Goal: Task Accomplishment & Management: Manage account settings

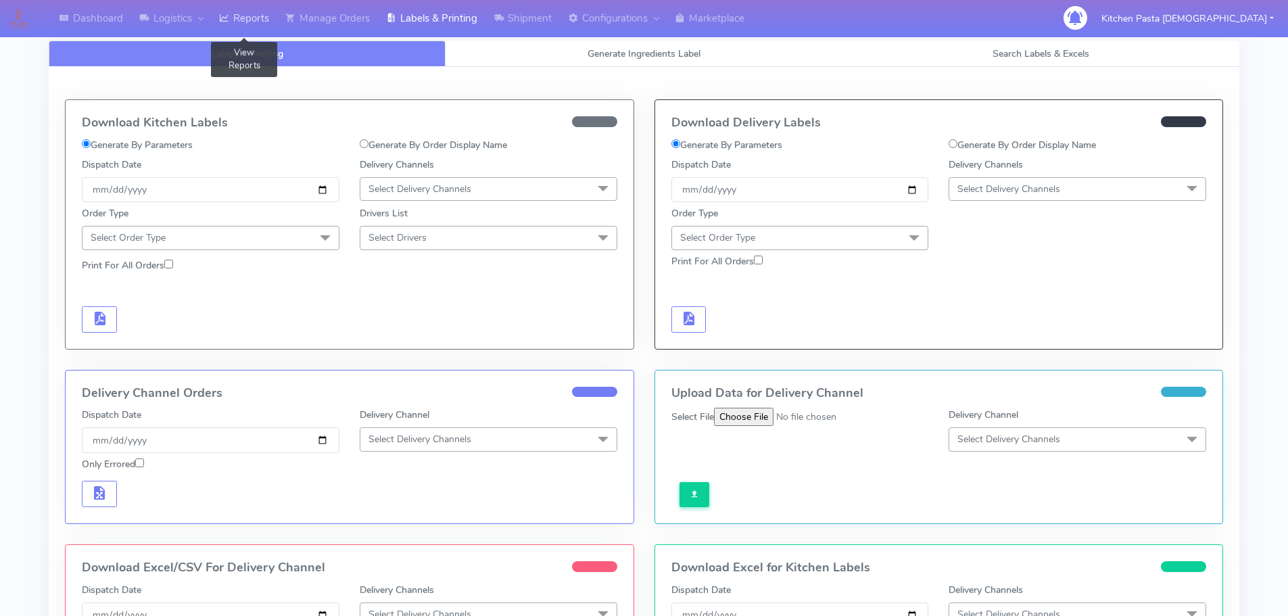
click at [259, 20] on link "Reports" at bounding box center [244, 18] width 66 height 37
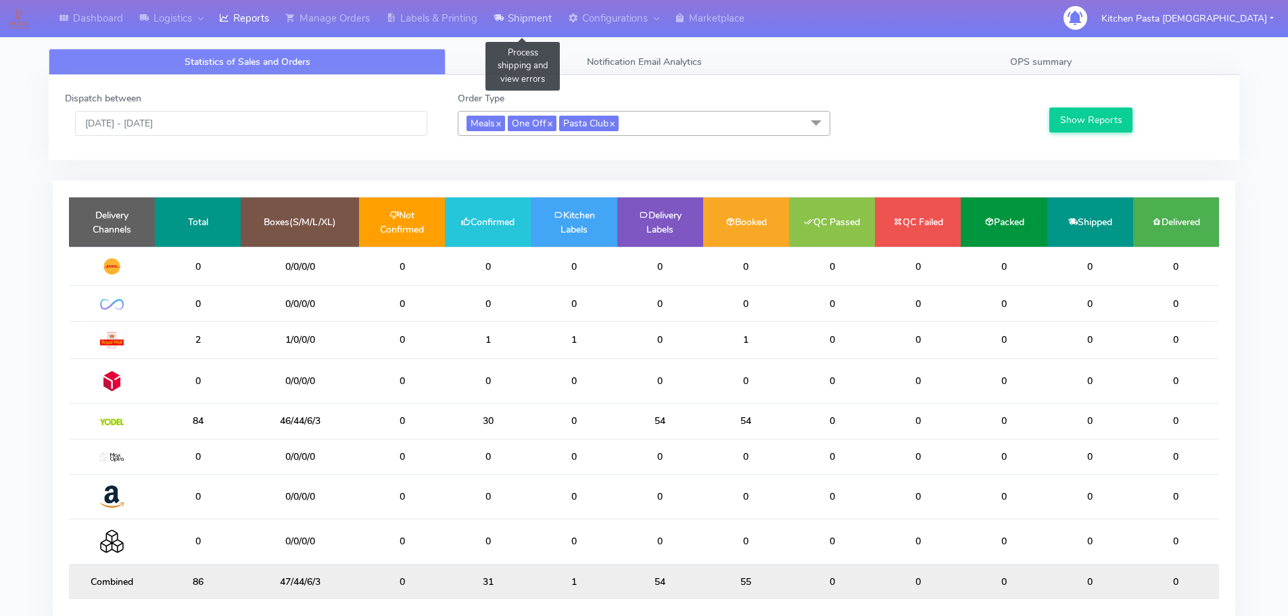
click at [515, 17] on link "Shipment" at bounding box center [523, 18] width 74 height 37
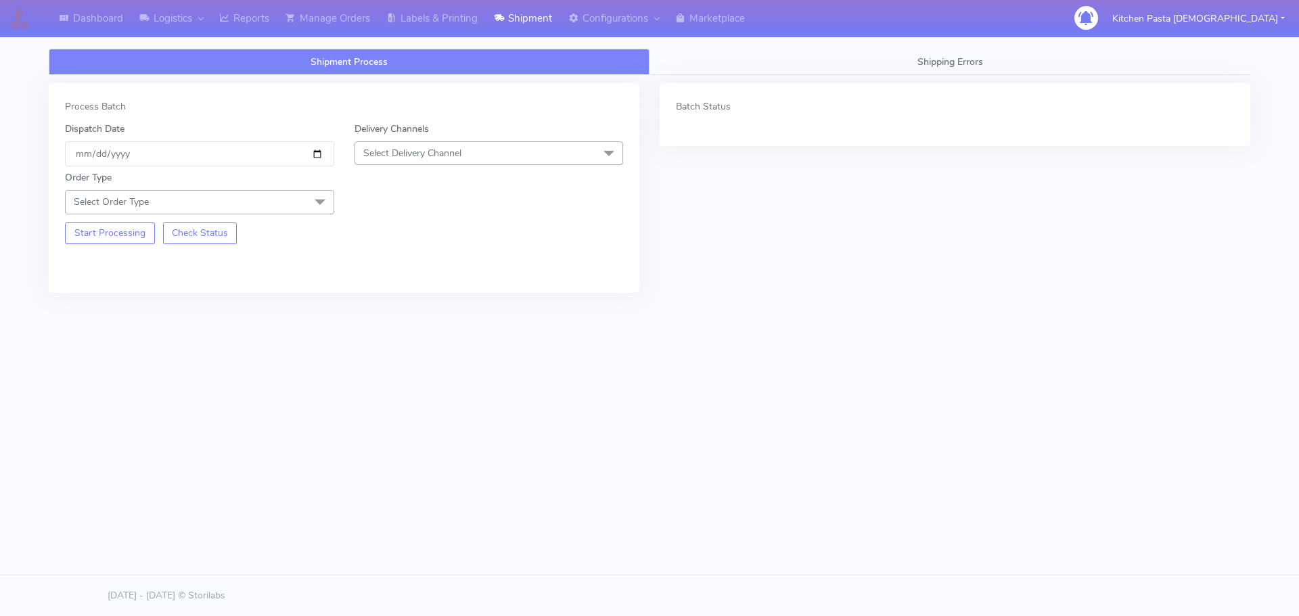
click at [456, 161] on span "Select Delivery Channel" at bounding box center [488, 153] width 269 height 24
drag, startPoint x: 434, startPoint y: 306, endPoint x: 340, endPoint y: 227, distance: 123.3
click at [434, 306] on div "Yodel" at bounding box center [489, 305] width 254 height 14
click at [321, 198] on span at bounding box center [319, 203] width 27 height 26
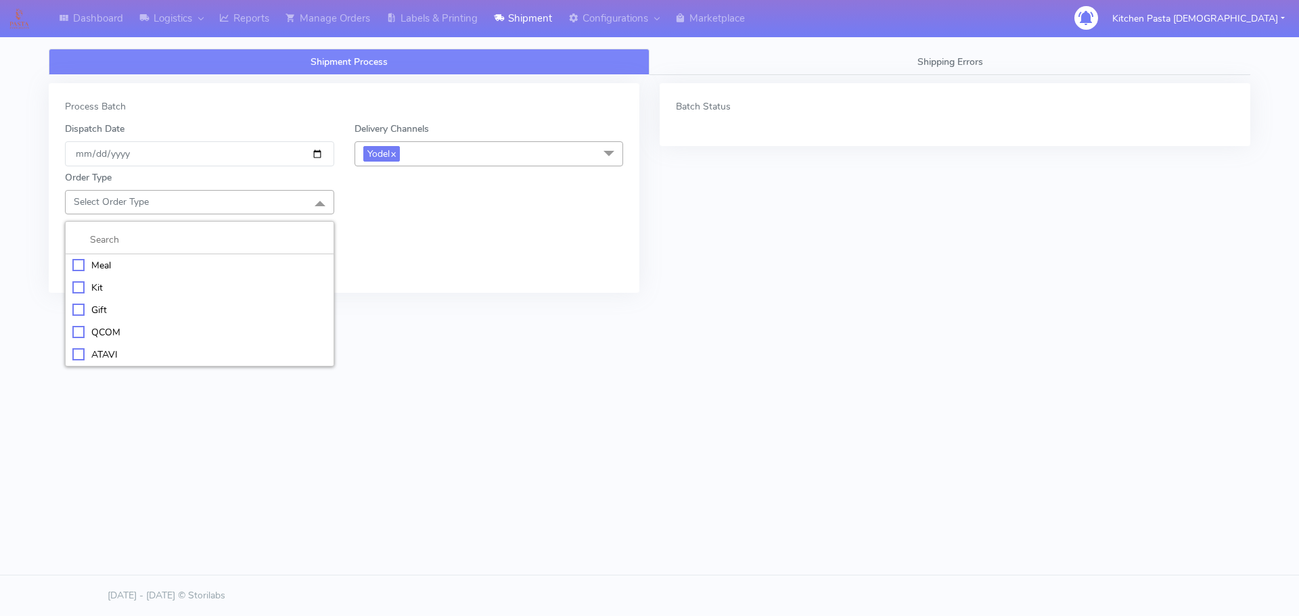
click at [214, 274] on li "Meal" at bounding box center [200, 265] width 268 height 22
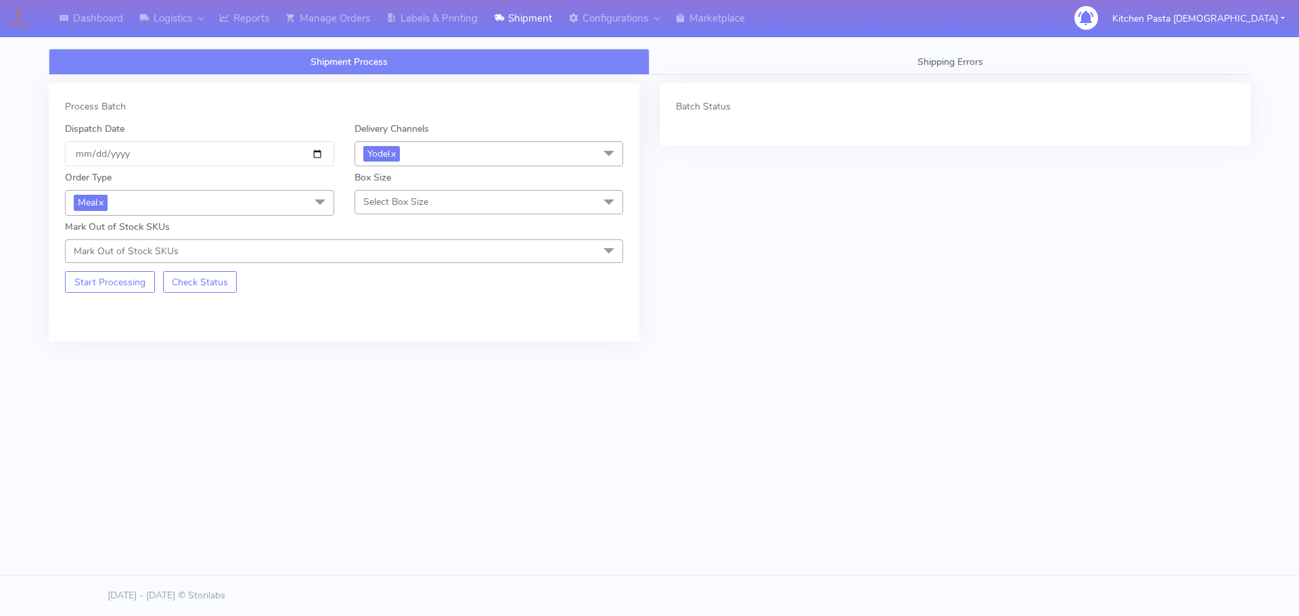
click at [394, 209] on span "Select Box Size" at bounding box center [488, 202] width 269 height 24
drag, startPoint x: 402, startPoint y: 327, endPoint x: 264, endPoint y: 311, distance: 138.9
click at [403, 327] on div "Large" at bounding box center [489, 332] width 254 height 14
click at [105, 282] on button "Start Processing" at bounding box center [110, 282] width 90 height 22
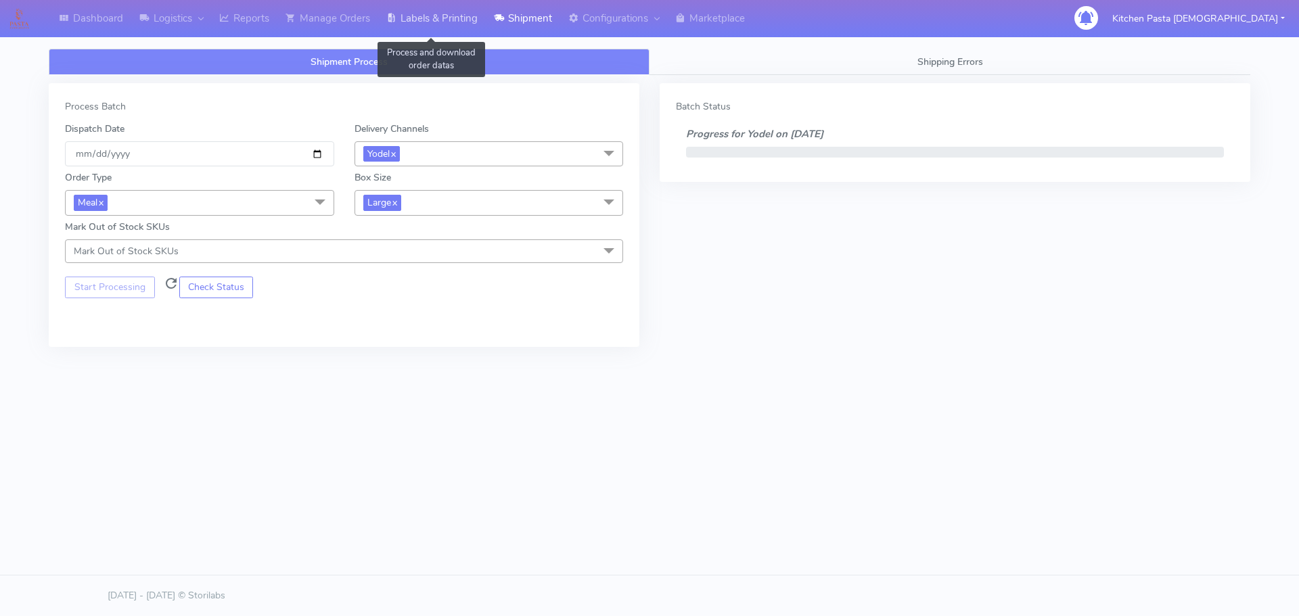
click at [423, 26] on link "Labels & Printing" at bounding box center [432, 18] width 108 height 37
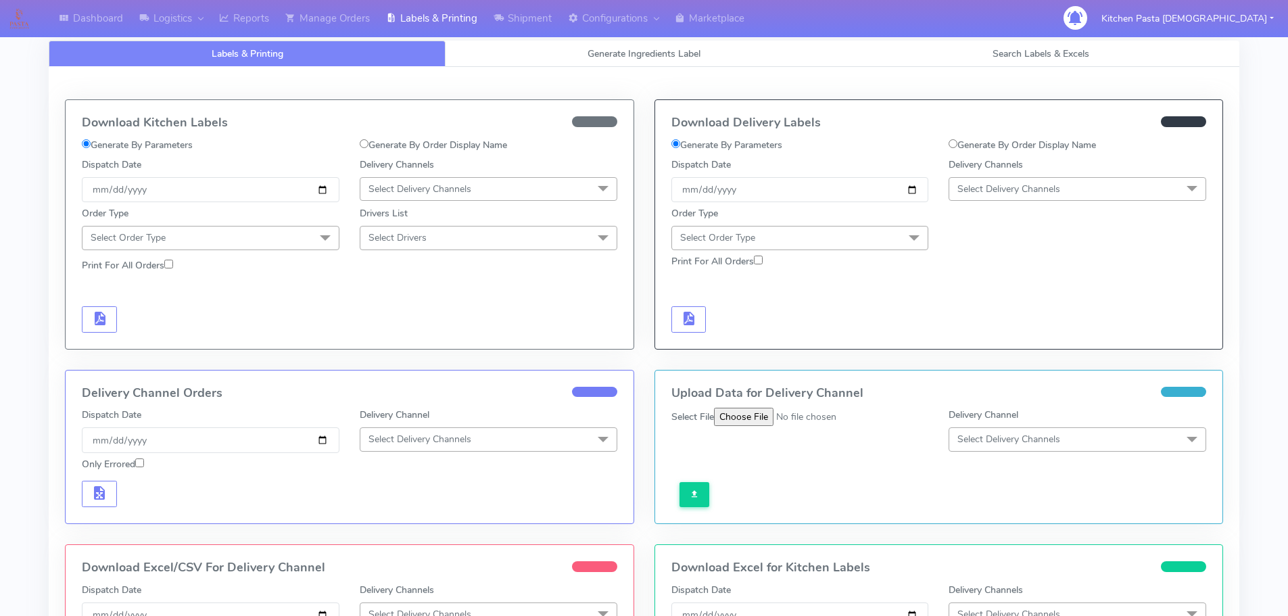
click at [1046, 202] on div "Delivery Channels Select Delivery Channels DHL OnFleet Royal Mail DPD Yodel Max…" at bounding box center [1078, 180] width 278 height 45
click at [1043, 196] on span "Select Delivery Channels" at bounding box center [1078, 189] width 258 height 24
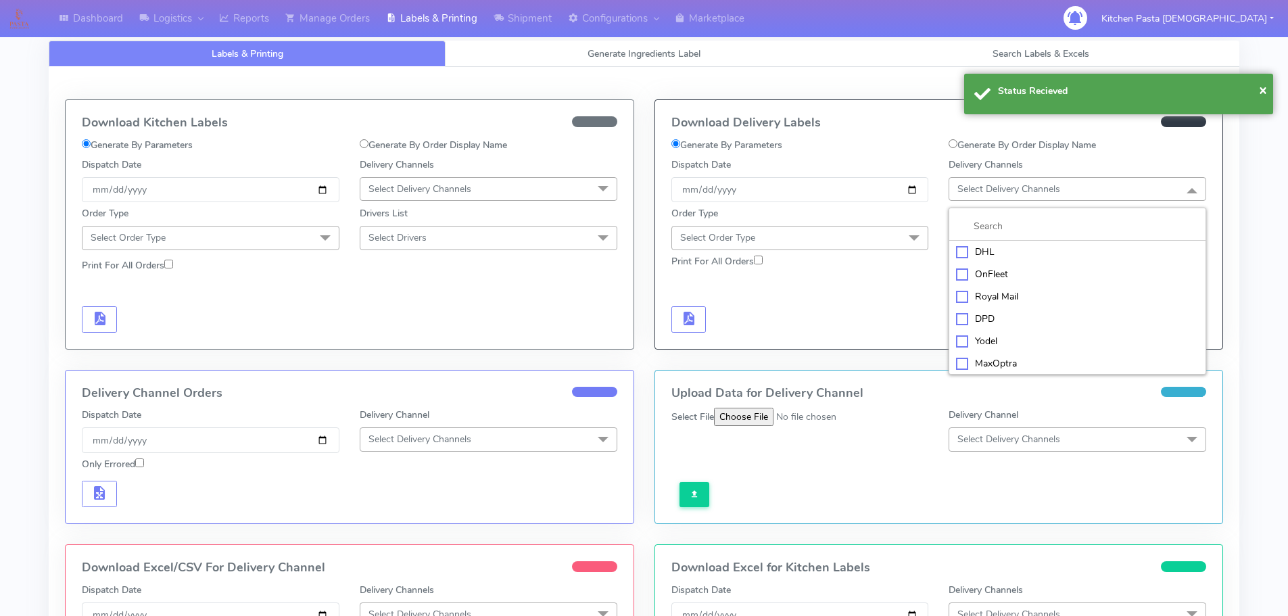
click at [978, 345] on div "Yodel" at bounding box center [1077, 341] width 243 height 14
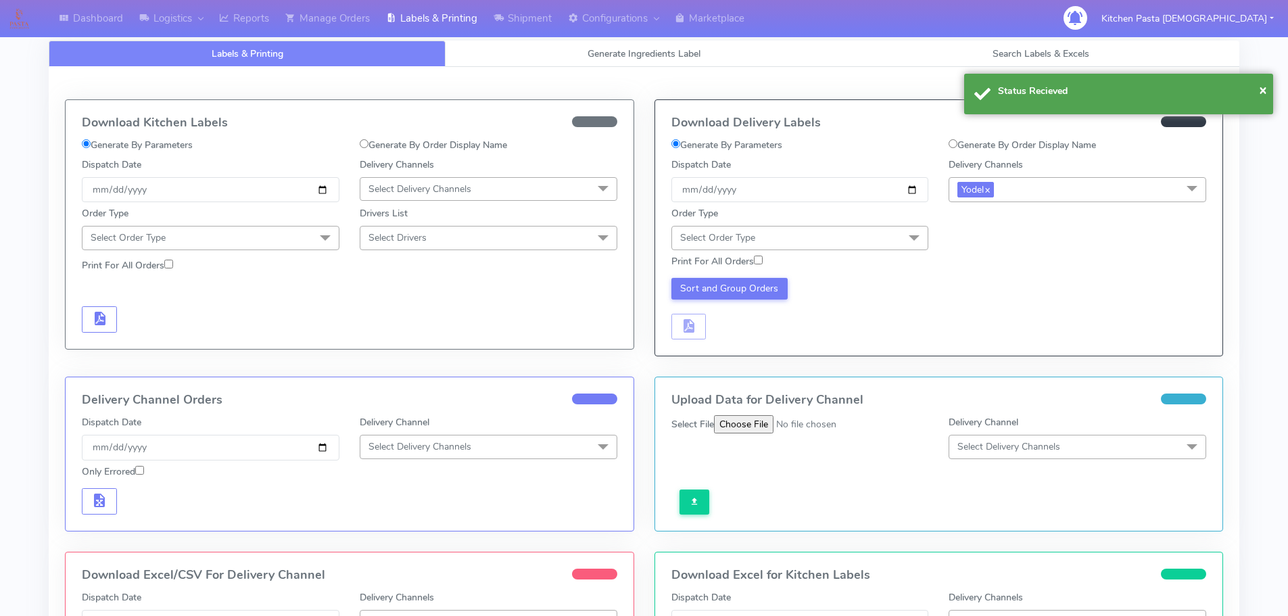
click at [906, 235] on span at bounding box center [914, 239] width 27 height 26
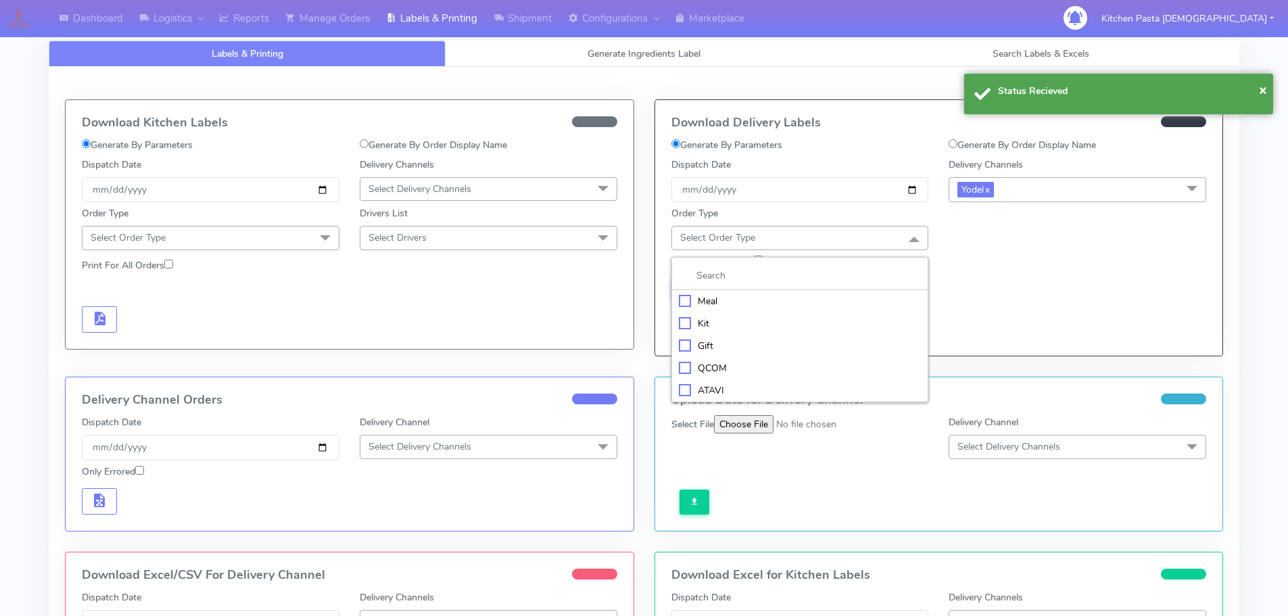
click at [749, 300] on div "Meal" at bounding box center [800, 301] width 243 height 14
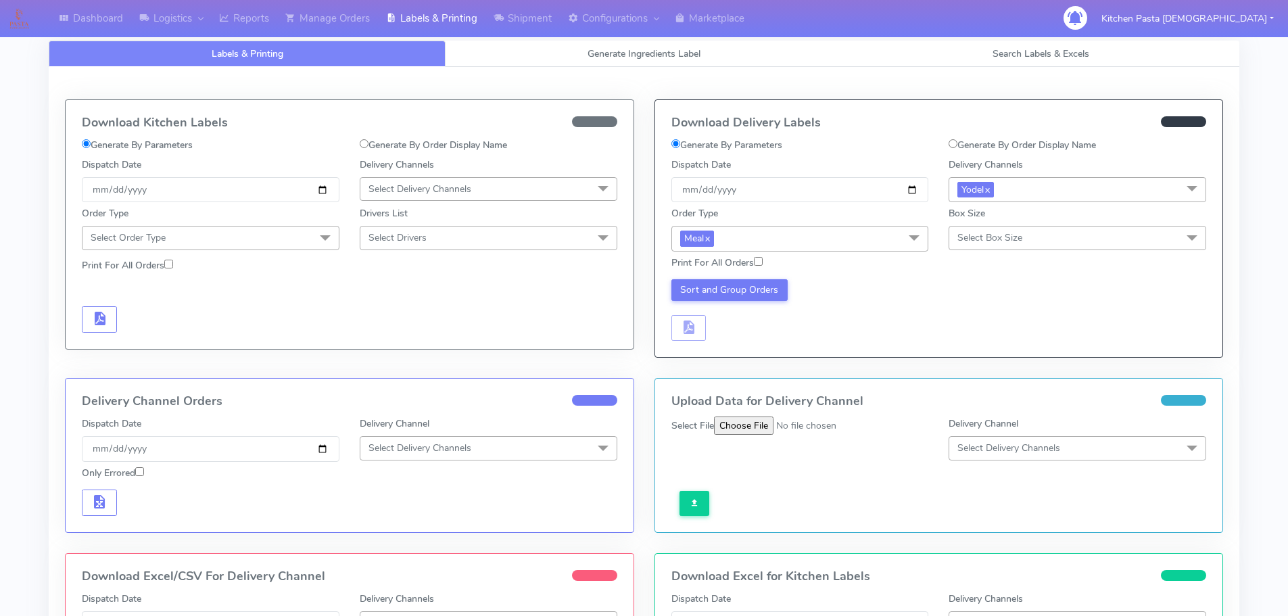
click at [992, 233] on span "Select Box Size" at bounding box center [990, 237] width 65 height 13
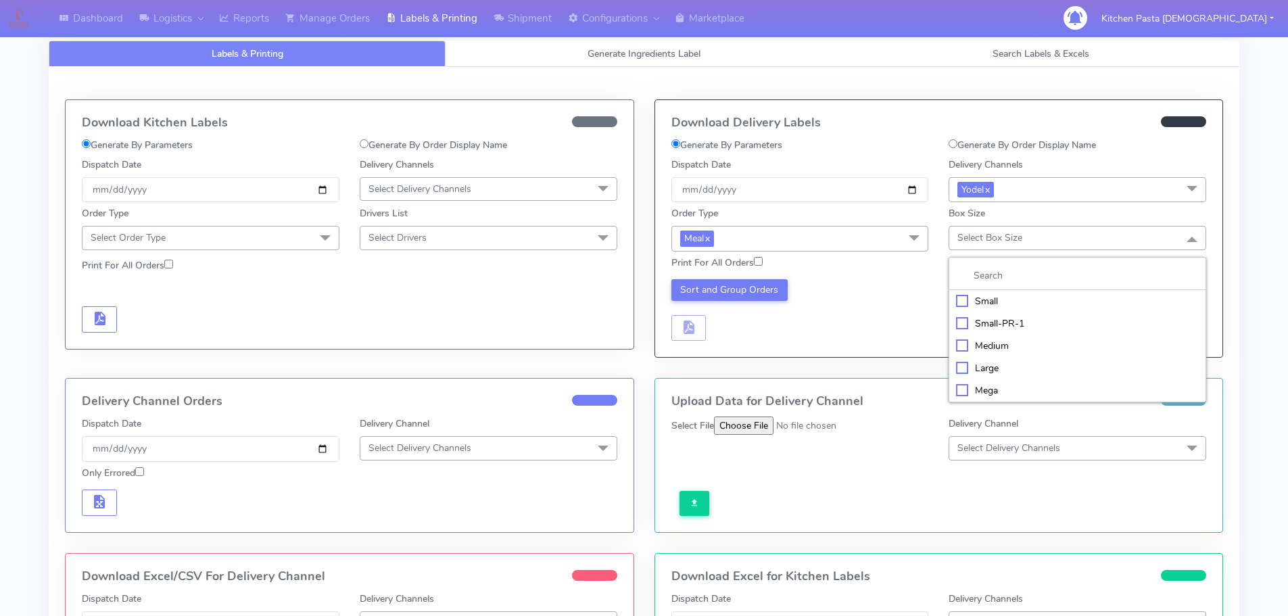
click at [985, 365] on div "Large" at bounding box center [1077, 368] width 243 height 14
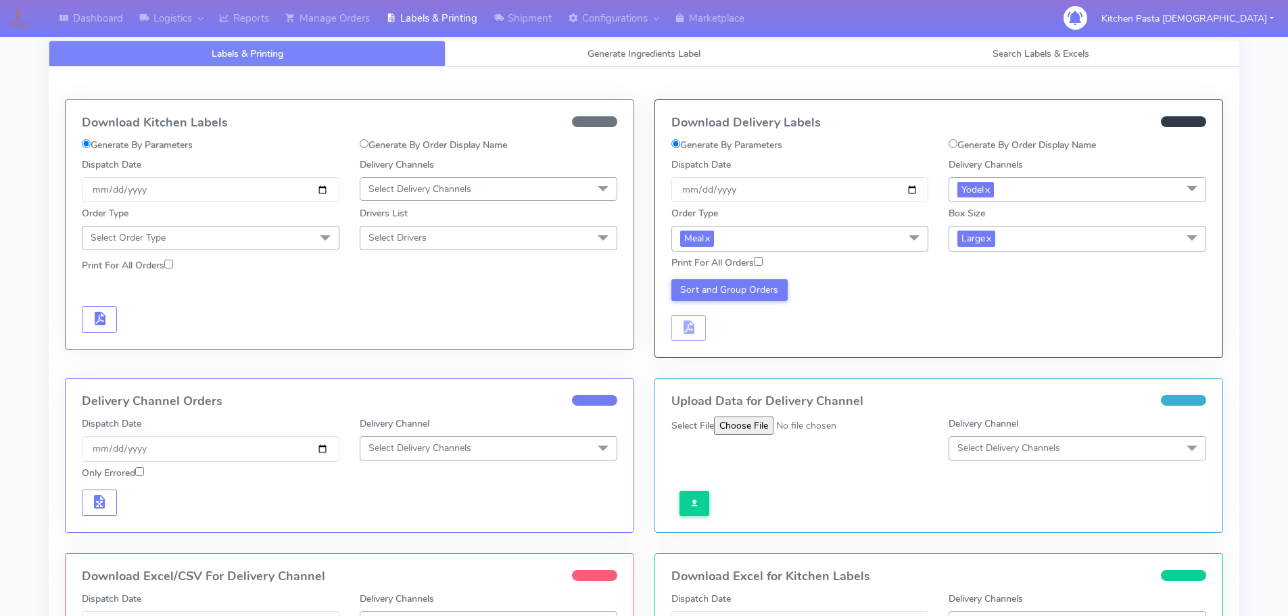
click at [724, 277] on div "Sort and Group Orders" at bounding box center [939, 308] width 556 height 66
click at [735, 289] on button "Sort and Group Orders" at bounding box center [730, 290] width 117 height 22
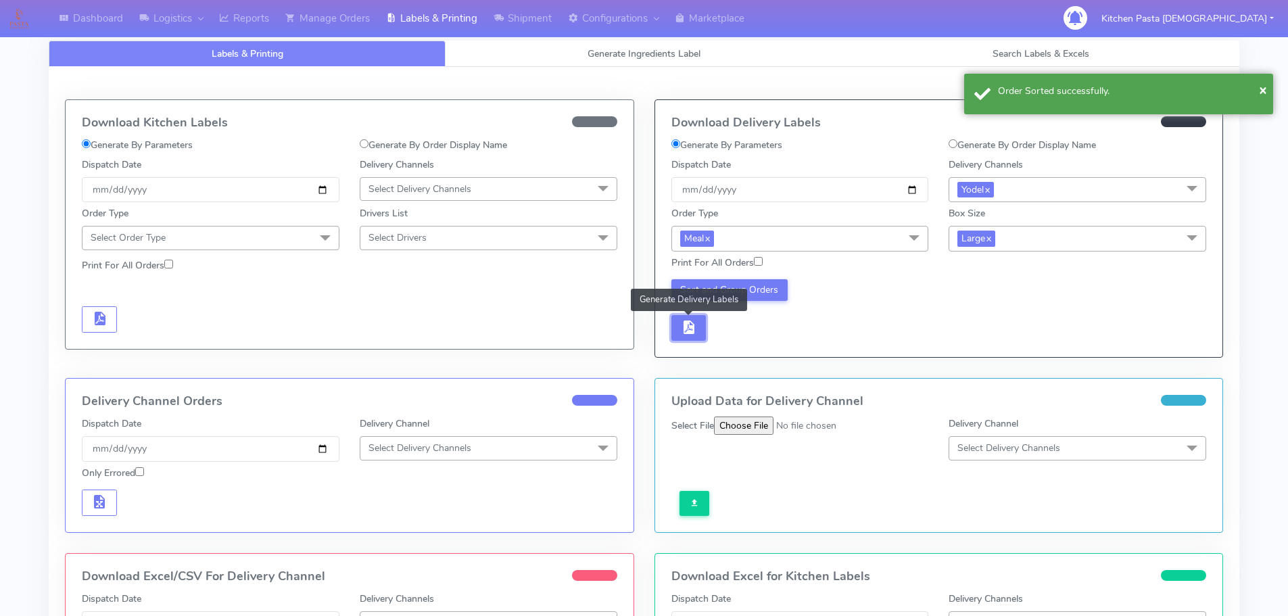
click at [682, 331] on span "button" at bounding box center [688, 330] width 16 height 13
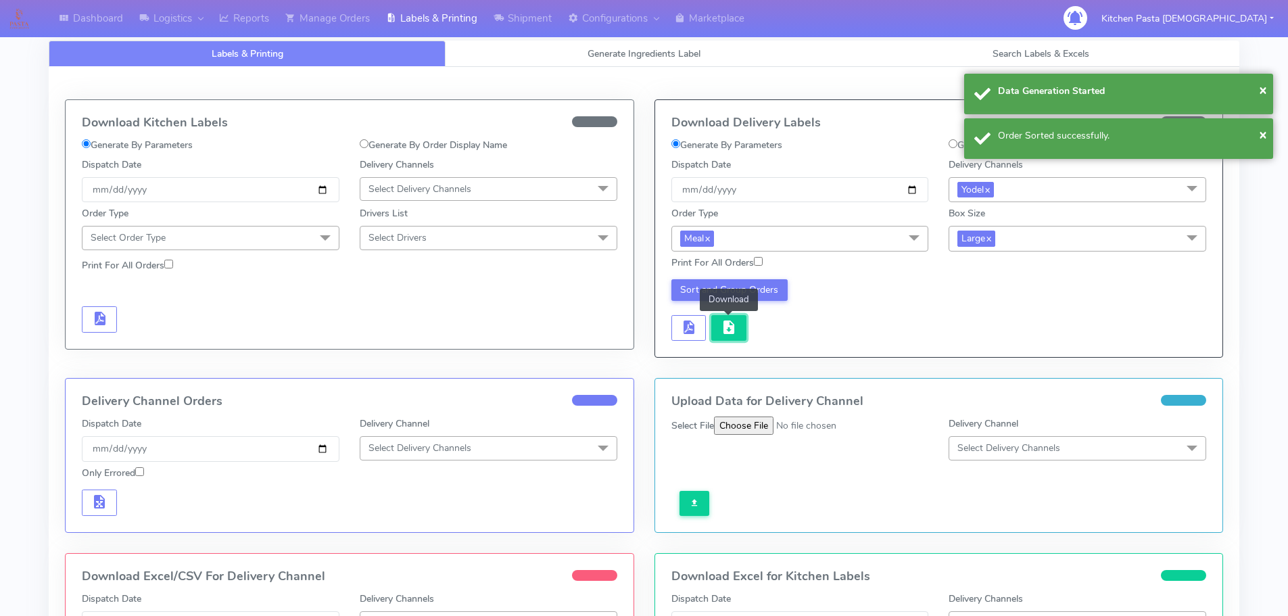
click at [721, 324] on span "button" at bounding box center [729, 330] width 16 height 13
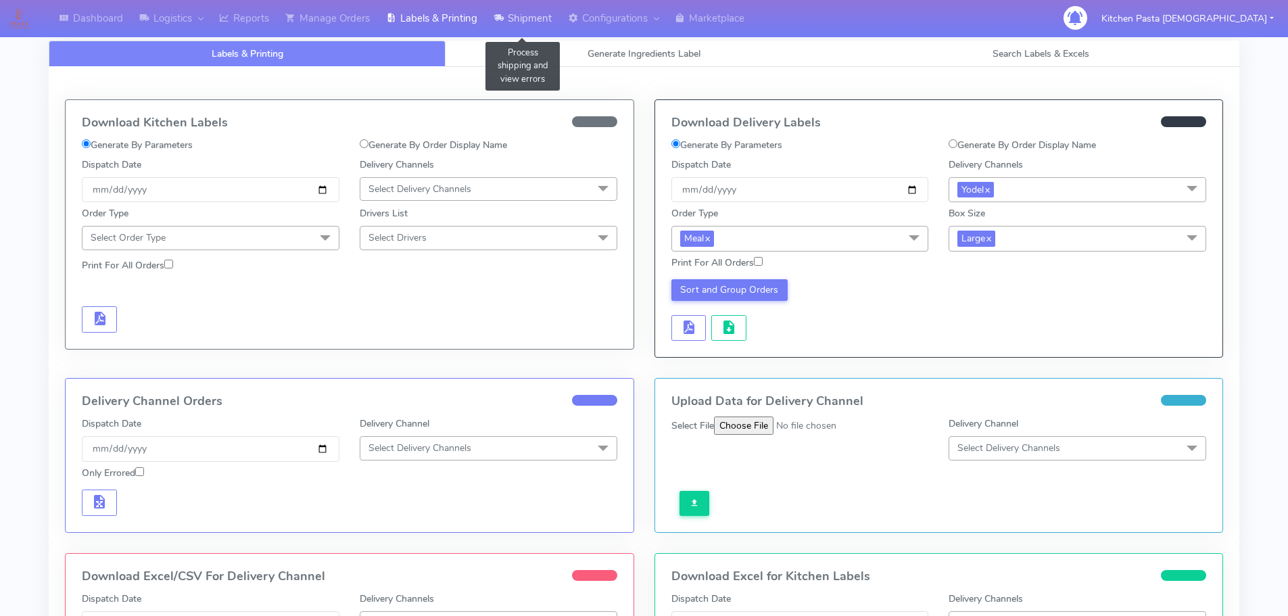
click at [511, 34] on link "Shipment" at bounding box center [523, 18] width 74 height 37
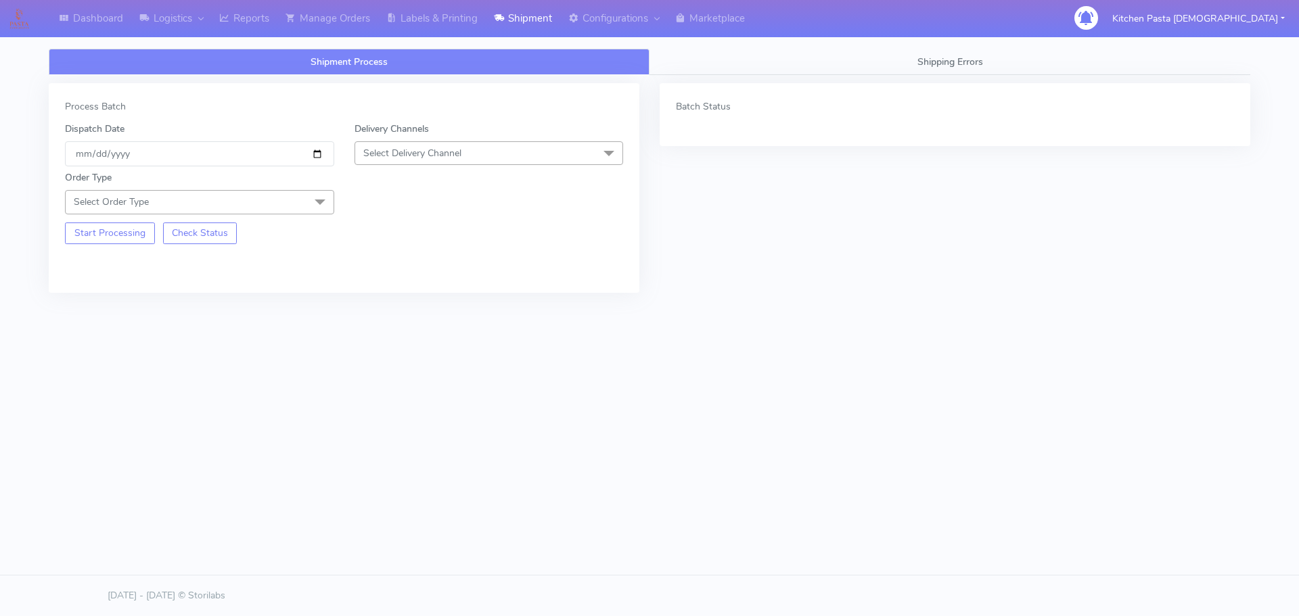
click at [497, 143] on span "Select Delivery Channel" at bounding box center [488, 153] width 269 height 24
click at [421, 297] on li "Yodel" at bounding box center [489, 305] width 268 height 22
click at [280, 196] on span "Select Order Type" at bounding box center [199, 202] width 269 height 24
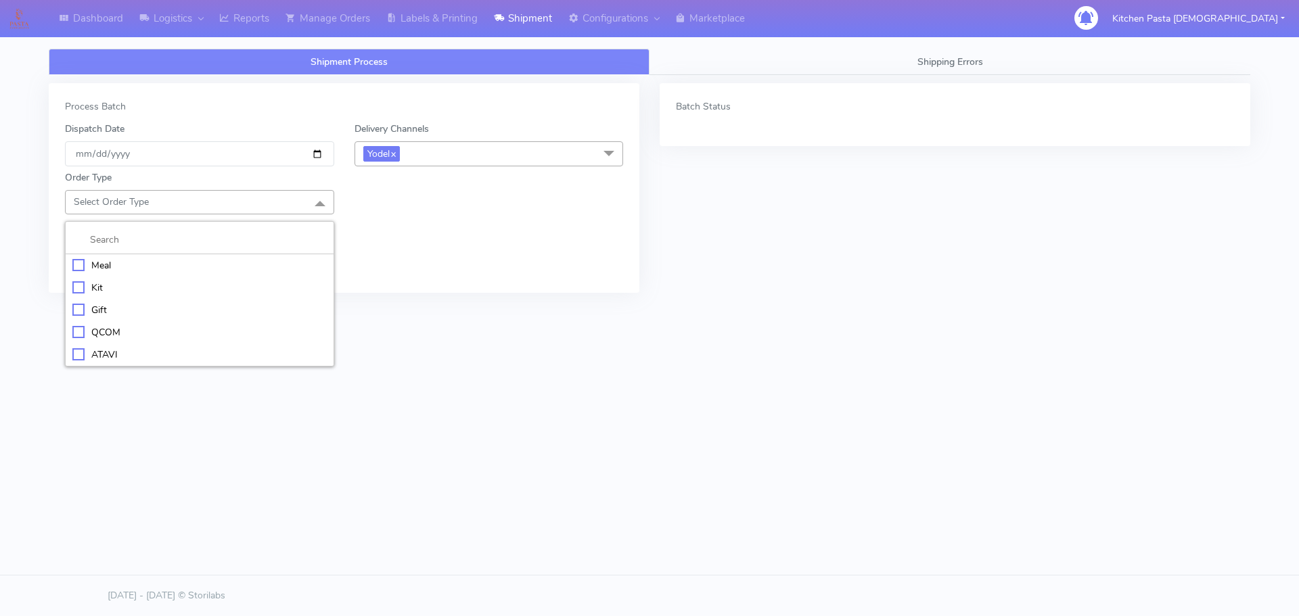
drag, startPoint x: 192, startPoint y: 270, endPoint x: 200, endPoint y: 264, distance: 9.2
click at [195, 268] on div "Meal" at bounding box center [199, 265] width 254 height 14
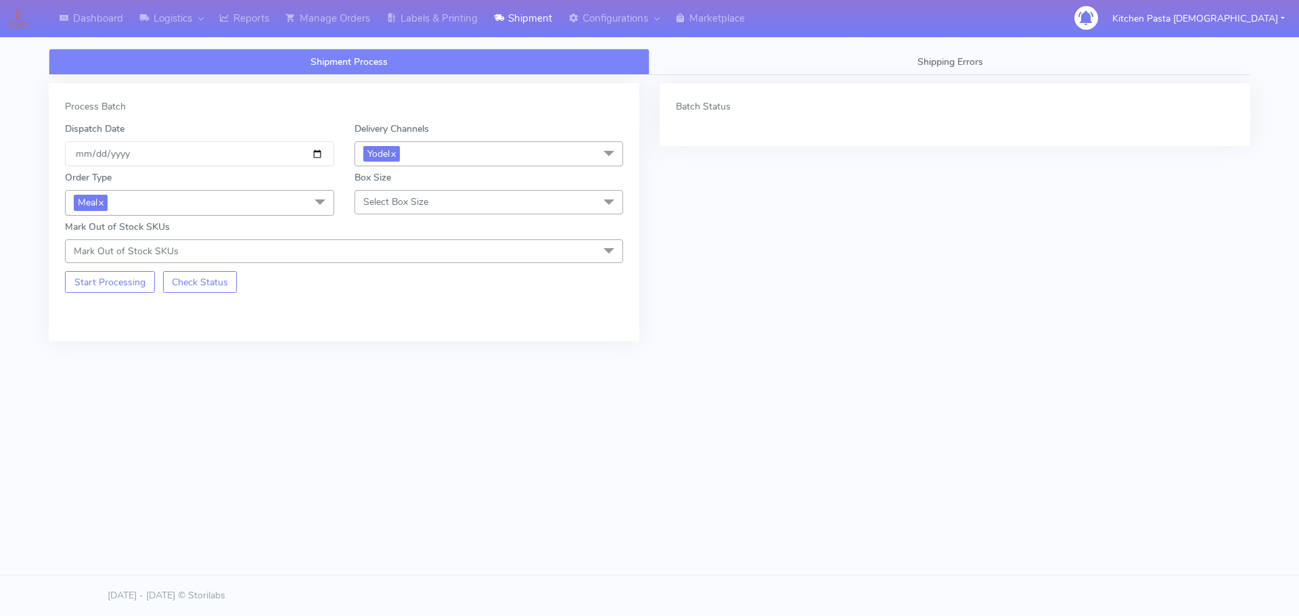
click at [471, 214] on span "Select Box Size" at bounding box center [488, 202] width 269 height 24
click at [409, 302] on li "Medium" at bounding box center [489, 310] width 268 height 22
click at [124, 291] on button "Start Processing" at bounding box center [110, 282] width 90 height 22
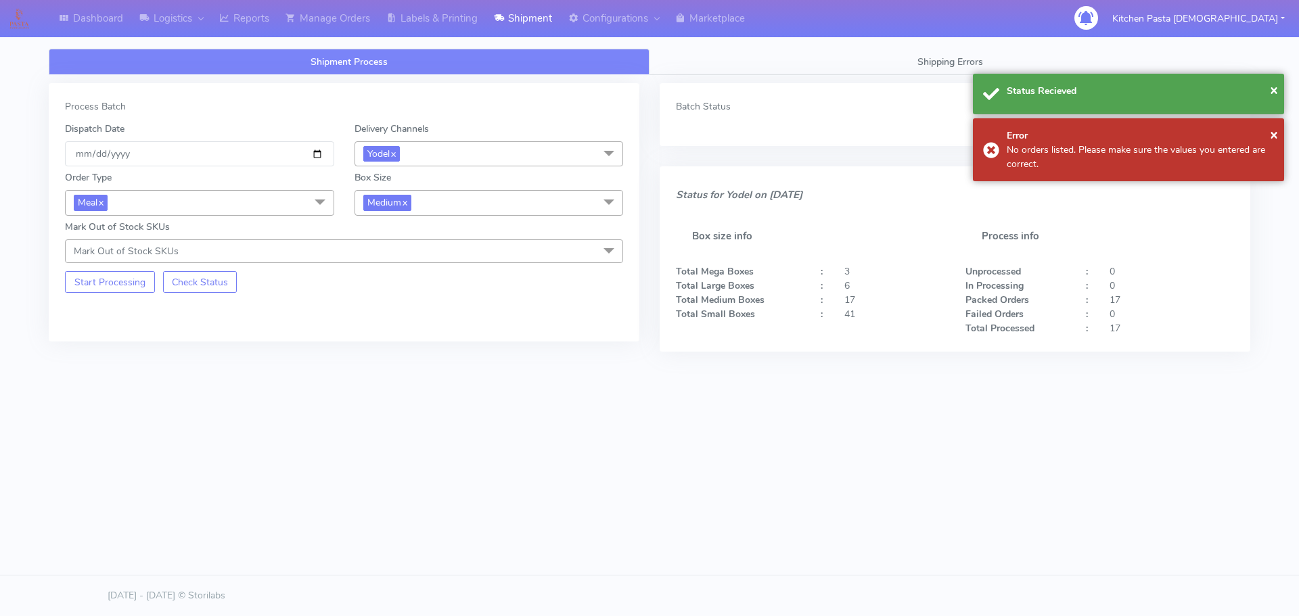
click at [472, 204] on span "Medium x" at bounding box center [488, 202] width 269 height 25
click at [382, 258] on li "Small" at bounding box center [489, 267] width 268 height 22
click at [141, 286] on button "Start Processing" at bounding box center [110, 282] width 90 height 22
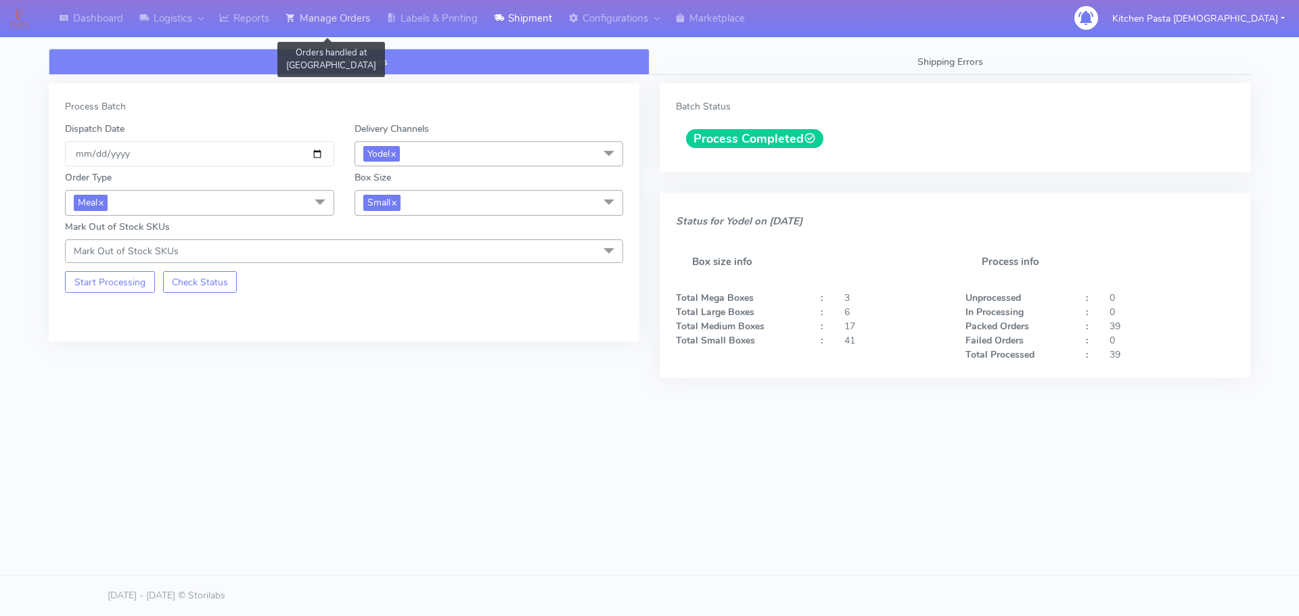
drag, startPoint x: 315, startPoint y: 15, endPoint x: 292, endPoint y: 17, distance: 23.1
click at [315, 15] on link "Manage Orders" at bounding box center [327, 18] width 101 height 37
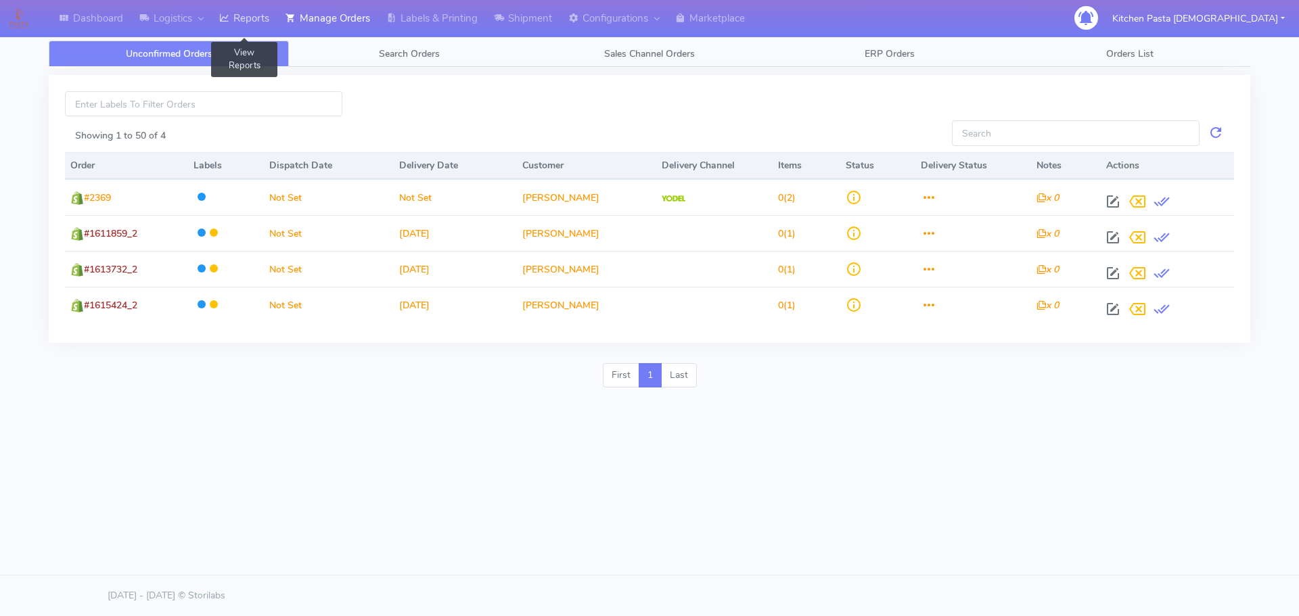
click at [255, 17] on link "Reports" at bounding box center [244, 18] width 66 height 37
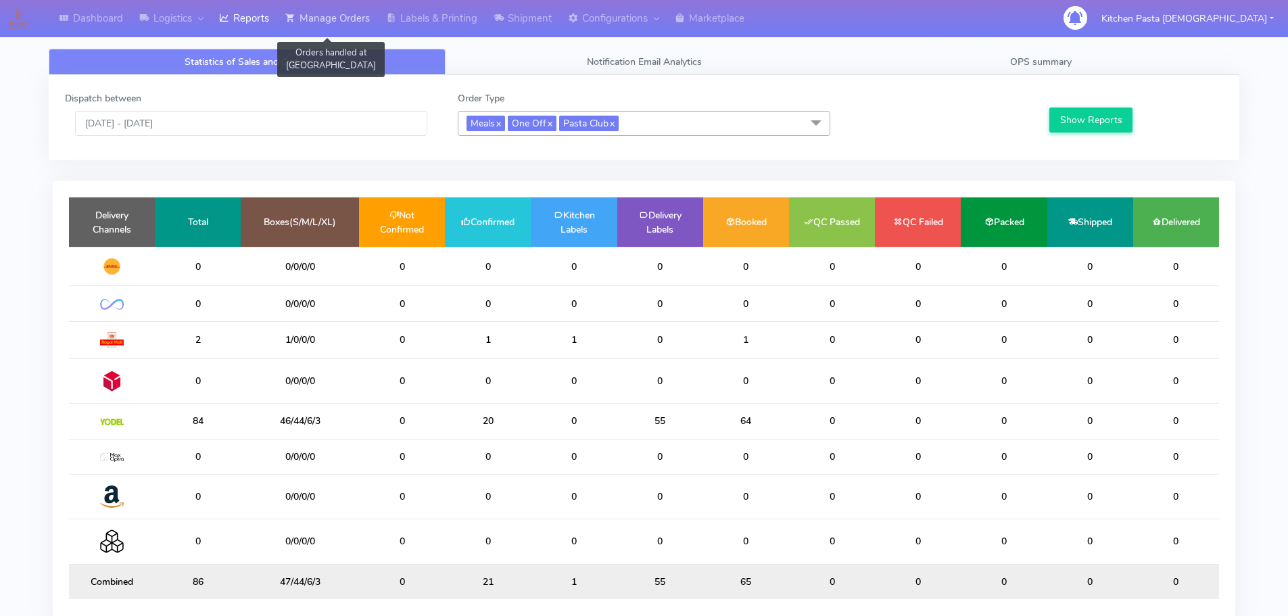
click at [310, 17] on link "Manage Orders" at bounding box center [327, 18] width 101 height 37
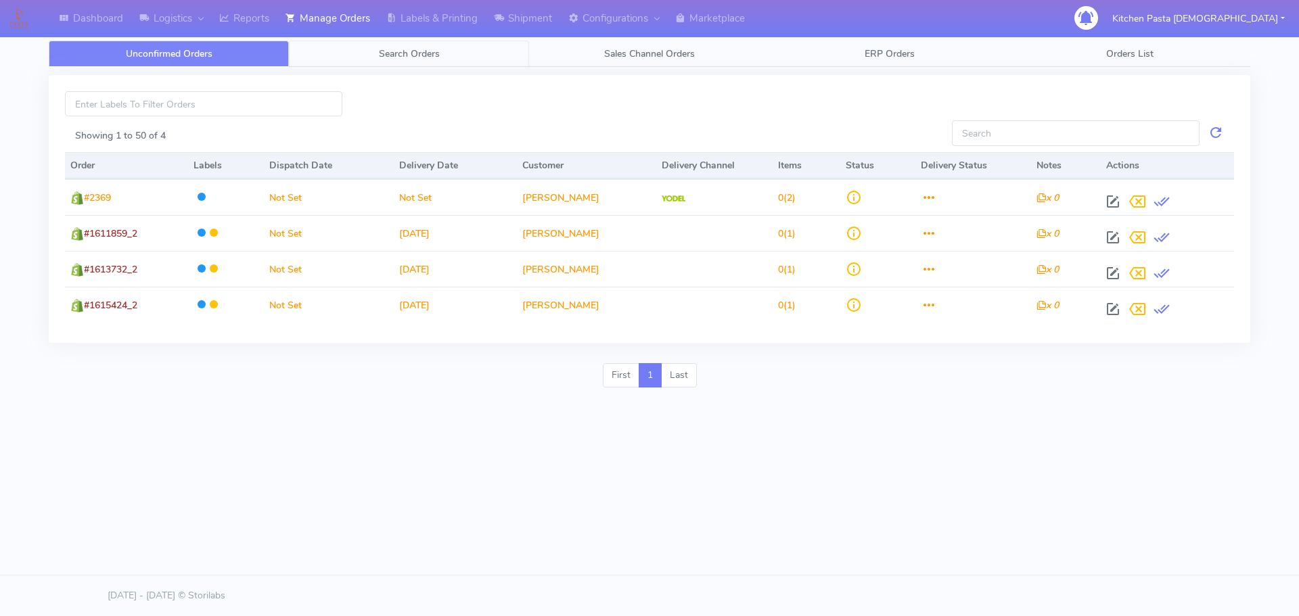
click at [423, 56] on span "Search Orders" at bounding box center [409, 53] width 61 height 13
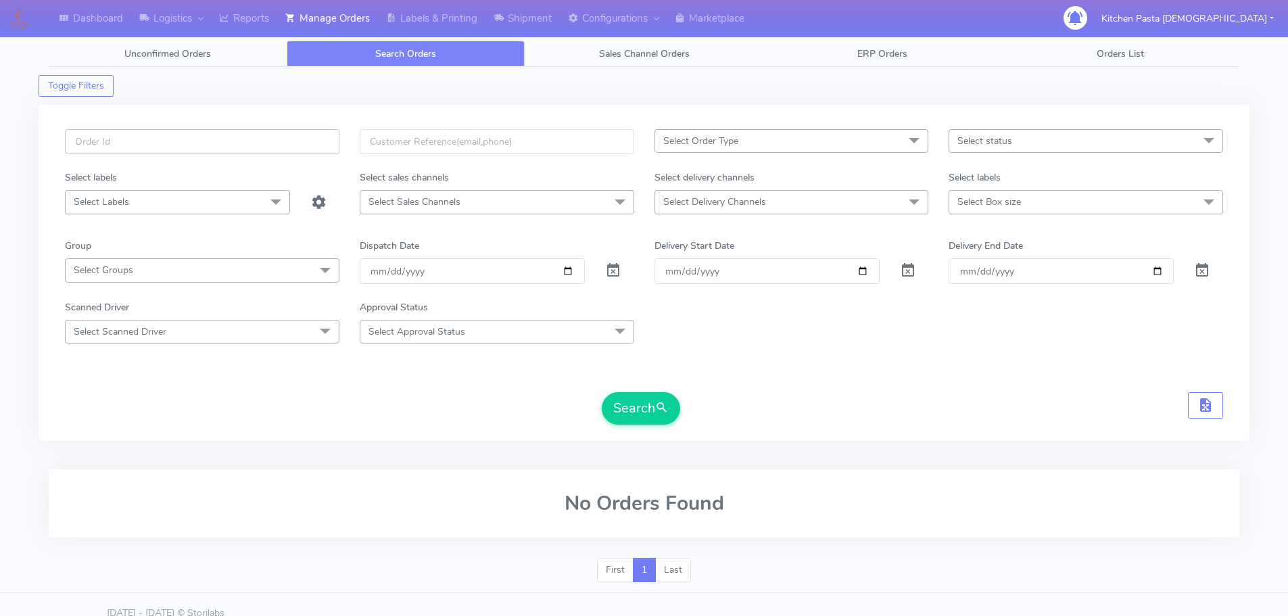
paste input "#1616137_1"
type input "#1616137_1"
click at [629, 402] on button "Search" at bounding box center [641, 408] width 78 height 32
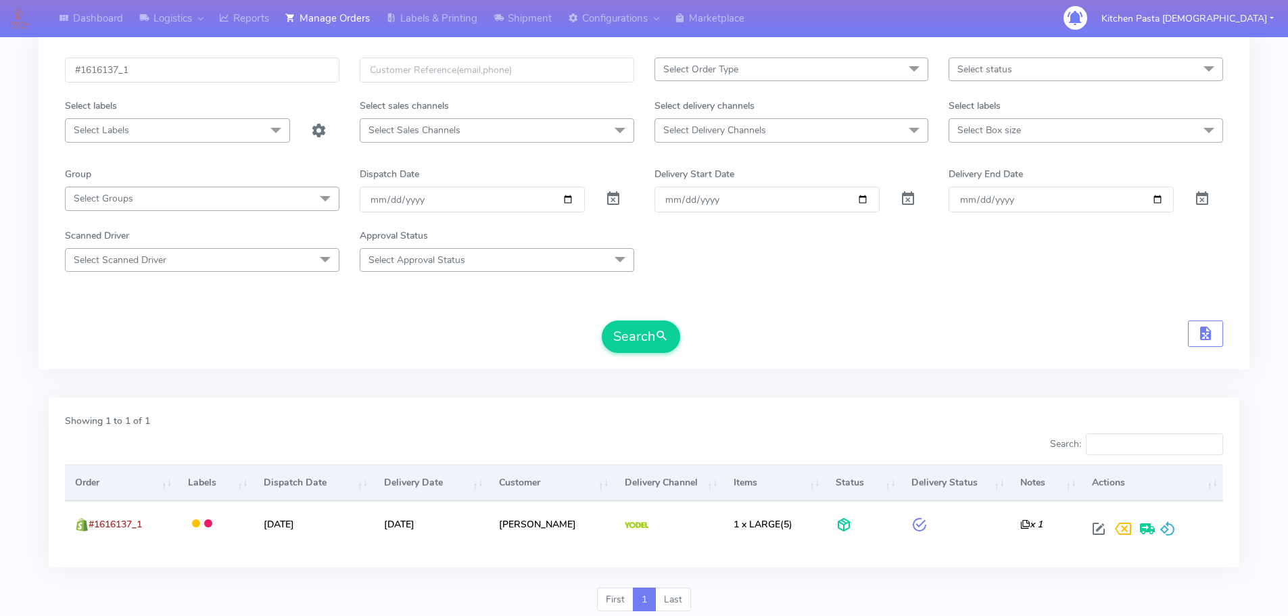
scroll to position [118, 0]
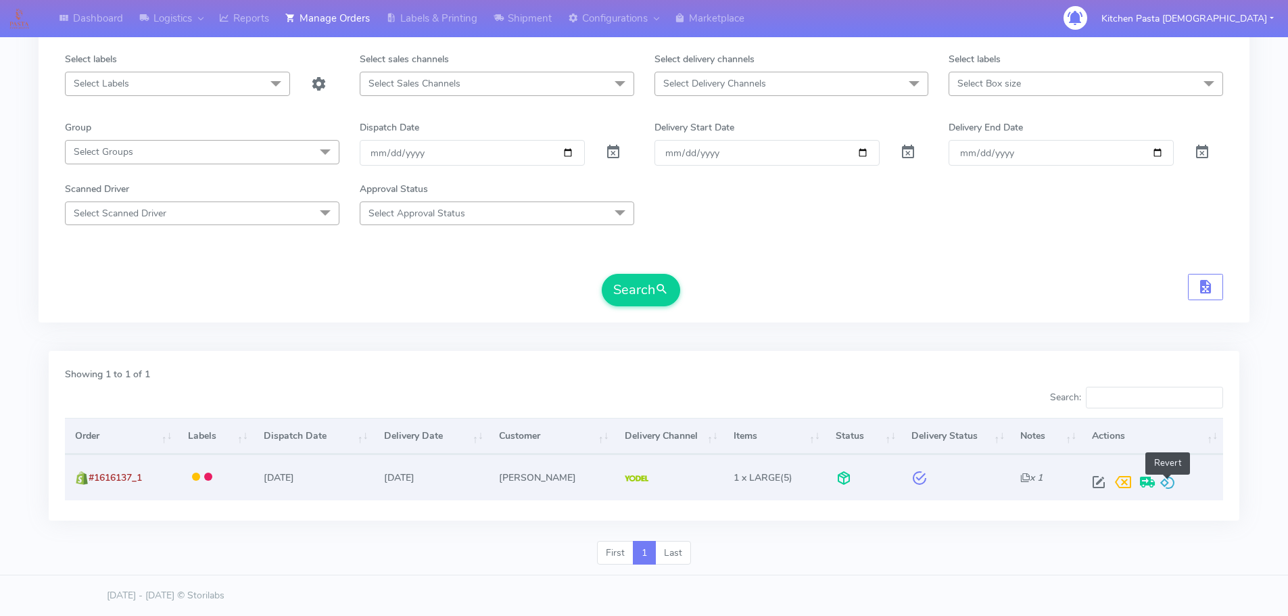
click at [1165, 488] on span at bounding box center [1168, 485] width 16 height 13
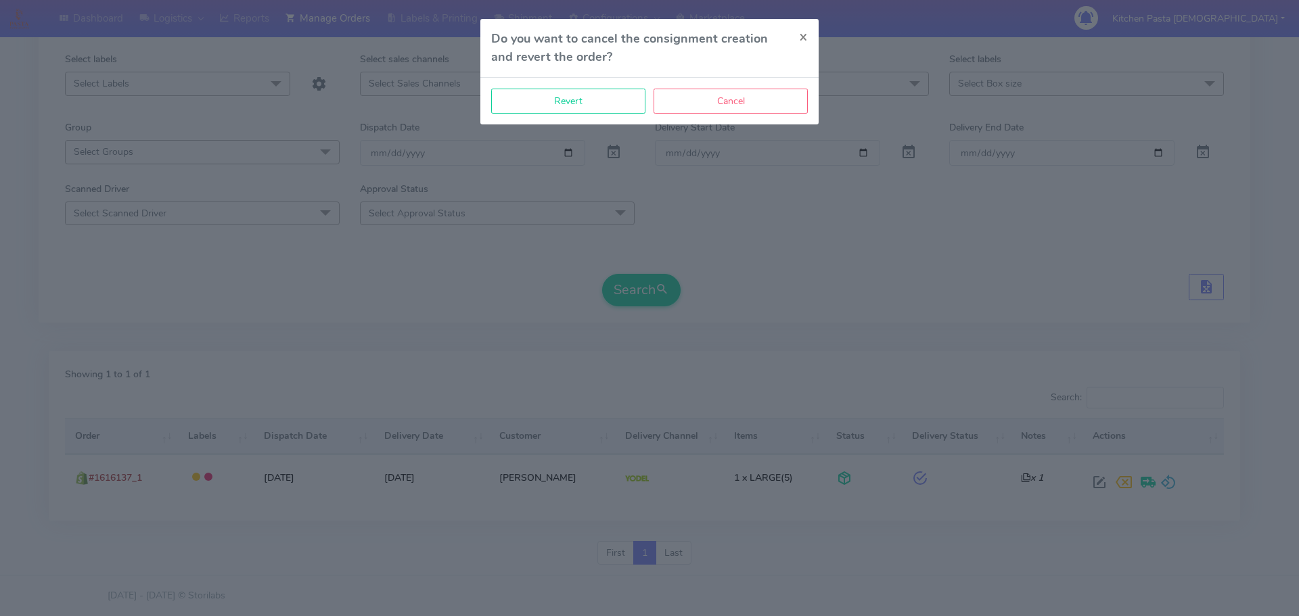
click at [558, 88] on div "Revert Cancel" at bounding box center [649, 101] width 338 height 47
click at [563, 93] on button "Revert" at bounding box center [568, 101] width 154 height 25
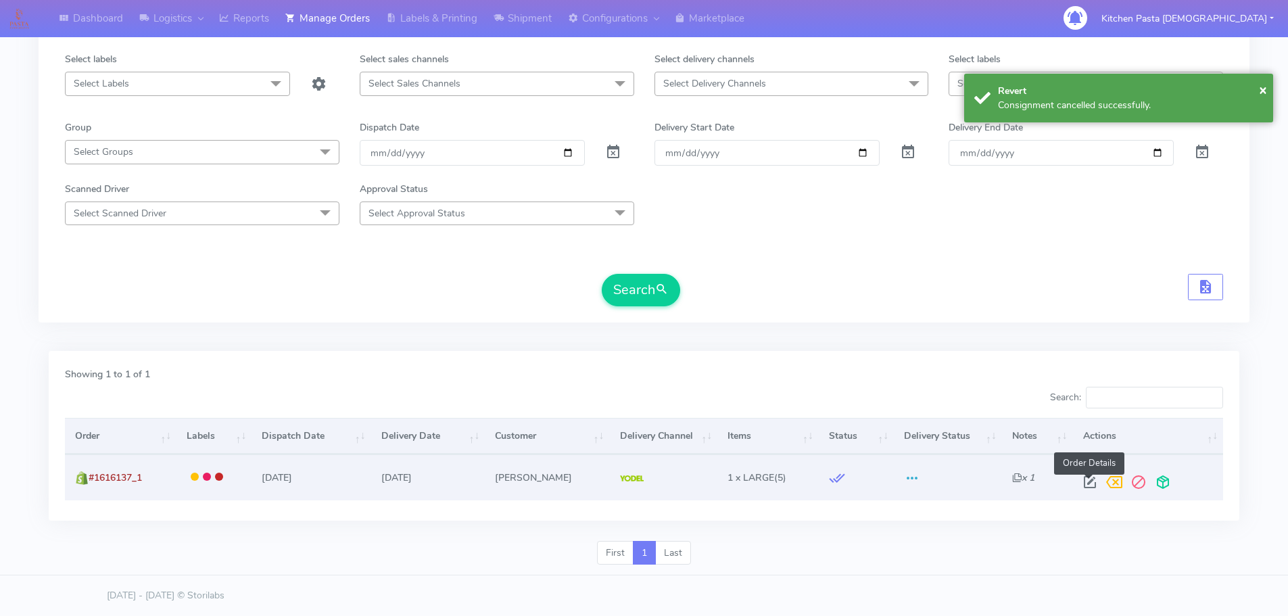
click at [1098, 488] on span at bounding box center [1090, 485] width 24 height 13
select select "5"
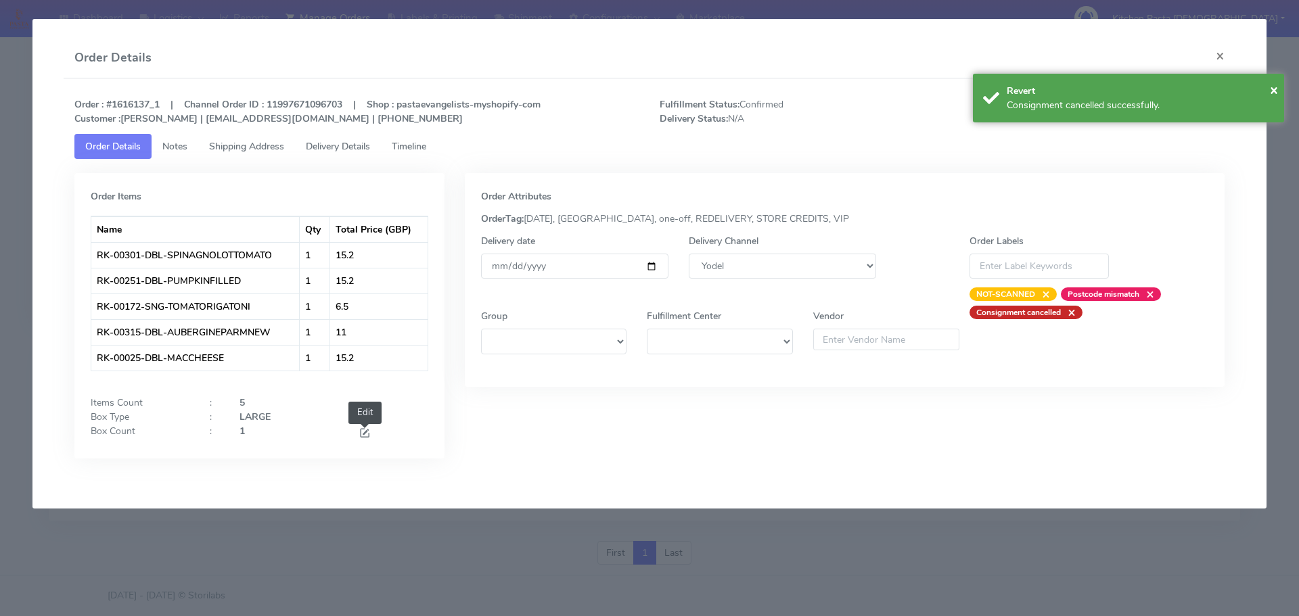
click at [363, 438] on span at bounding box center [364, 434] width 12 height 13
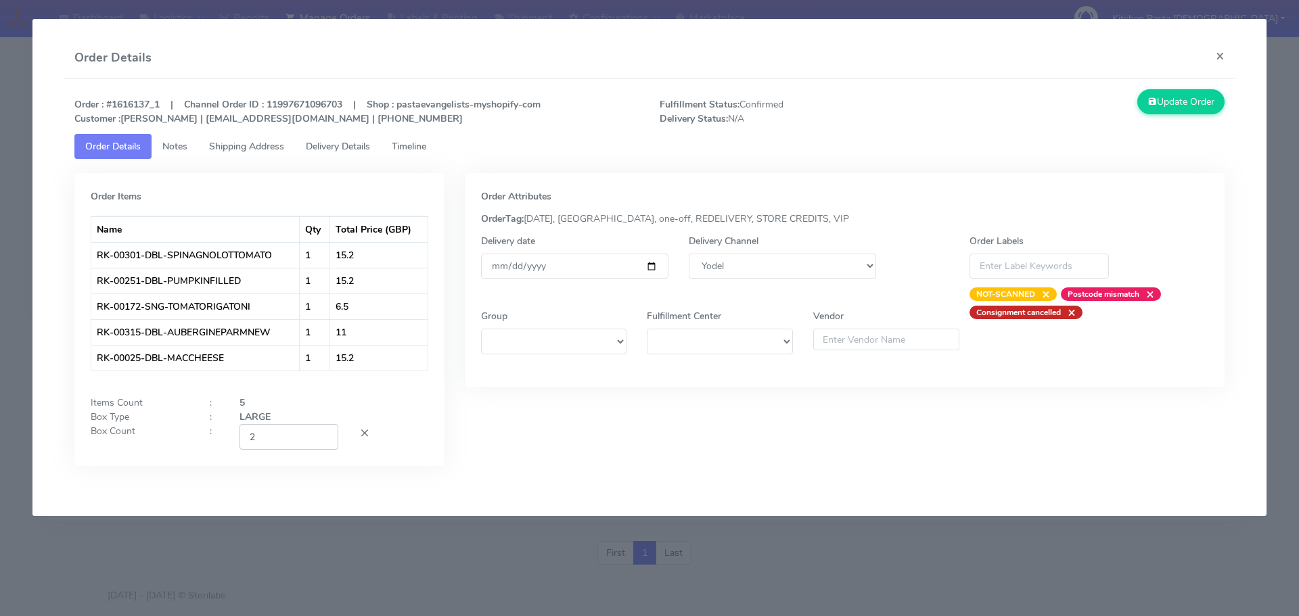
type input "2"
click at [321, 435] on input "2" at bounding box center [288, 436] width 99 height 25
click at [1184, 105] on button "Update Order" at bounding box center [1181, 101] width 88 height 25
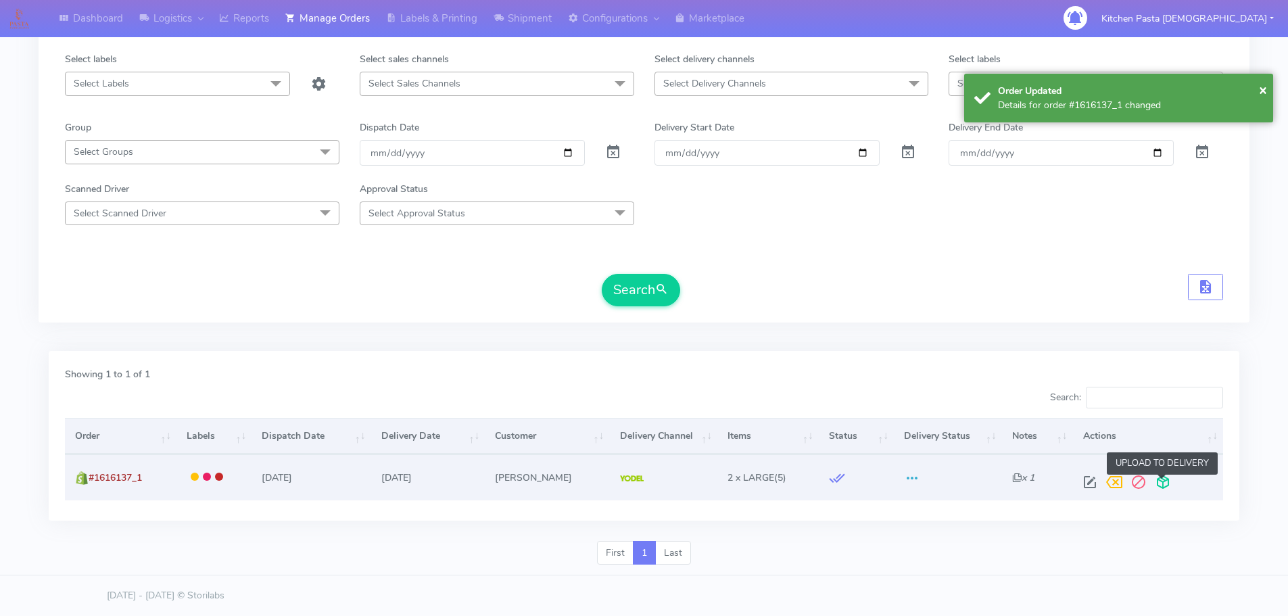
click at [1162, 485] on span at bounding box center [1163, 485] width 24 height 13
click at [1107, 488] on span at bounding box center [1110, 485] width 24 height 13
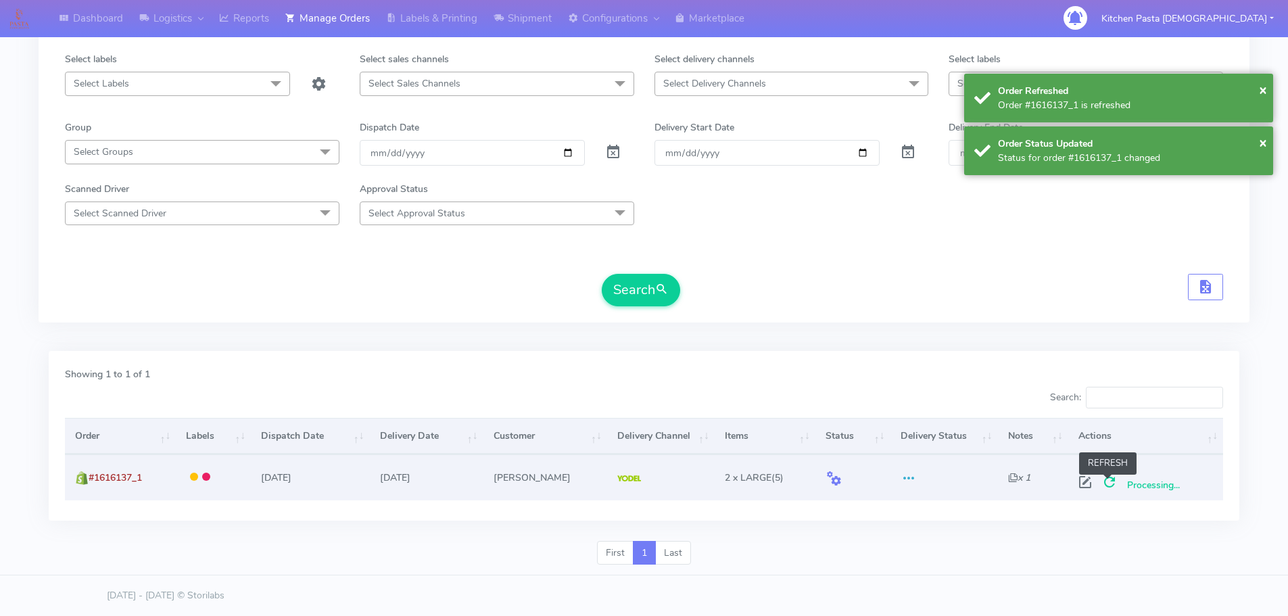
click at [1107, 488] on span at bounding box center [1110, 485] width 24 height 13
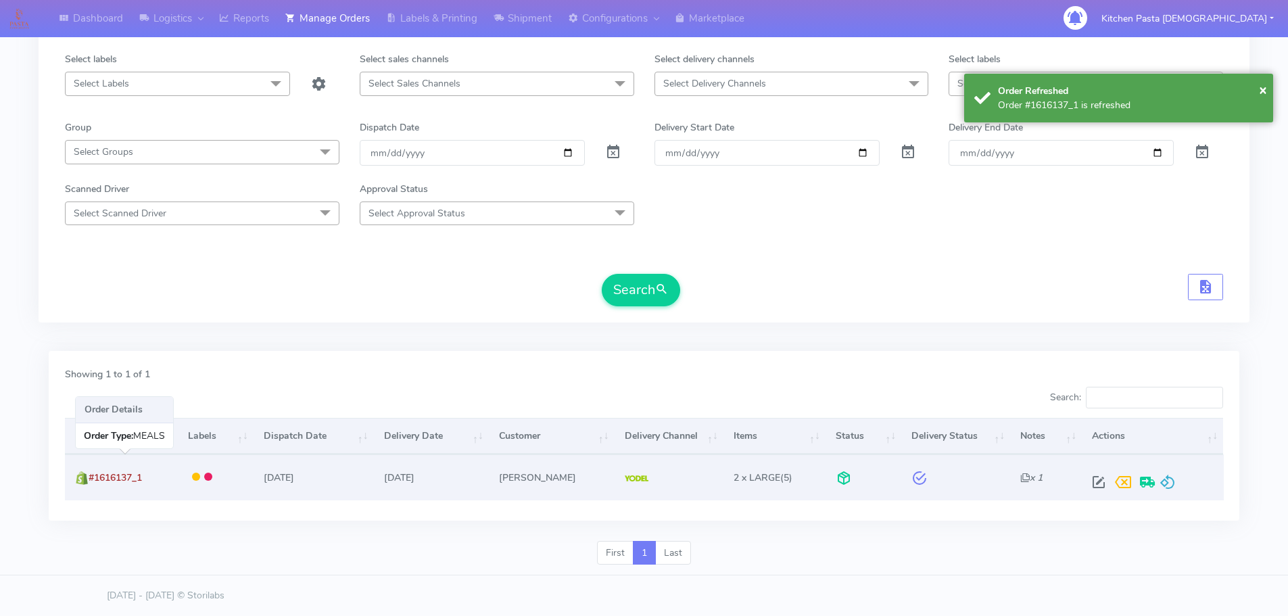
drag, startPoint x: 159, startPoint y: 481, endPoint x: 91, endPoint y: 483, distance: 67.7
click at [91, 483] on td "#1616137_1" at bounding box center [121, 477] width 113 height 45
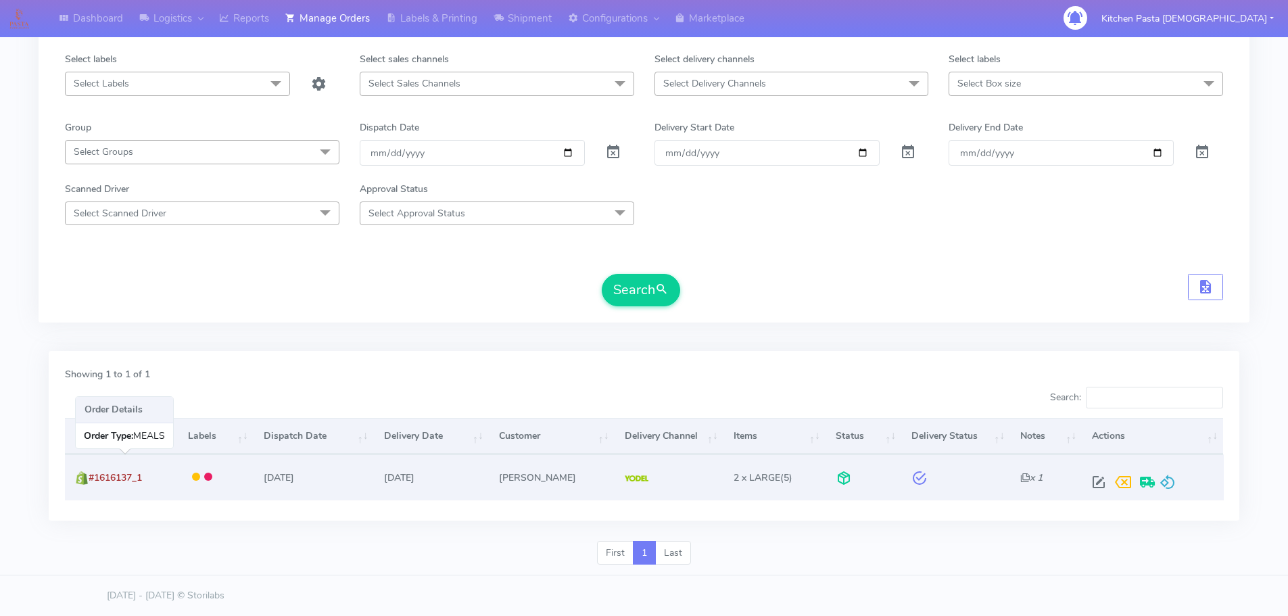
copy span "#1616137_1"
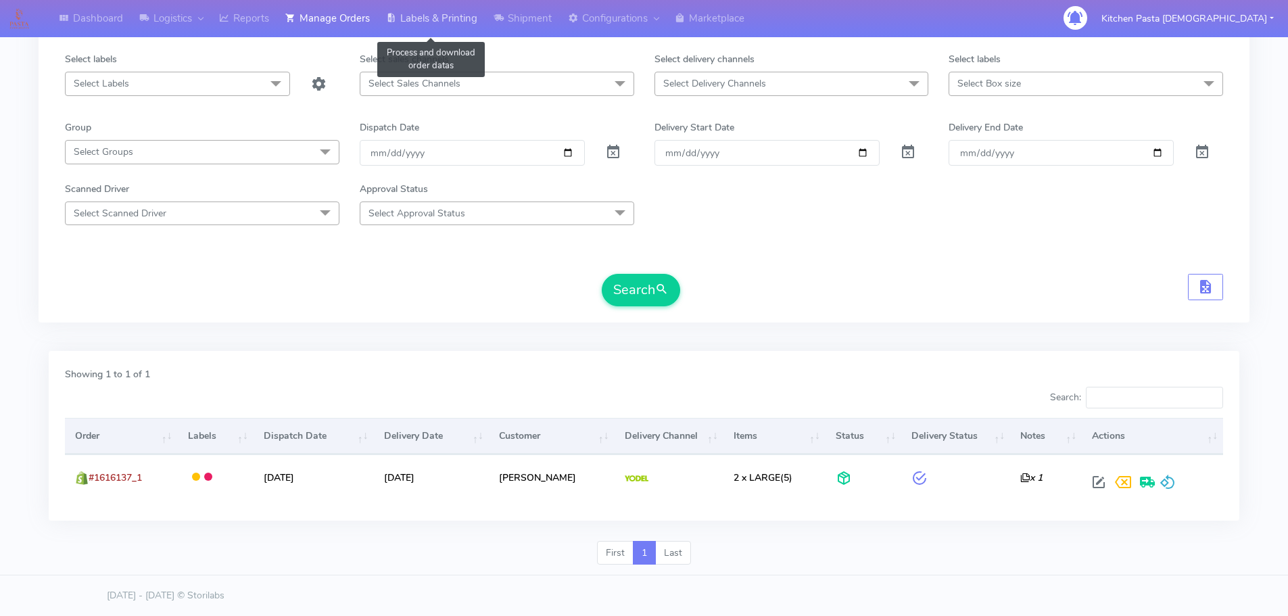
click at [421, 14] on link "Labels & Printing" at bounding box center [432, 18] width 108 height 37
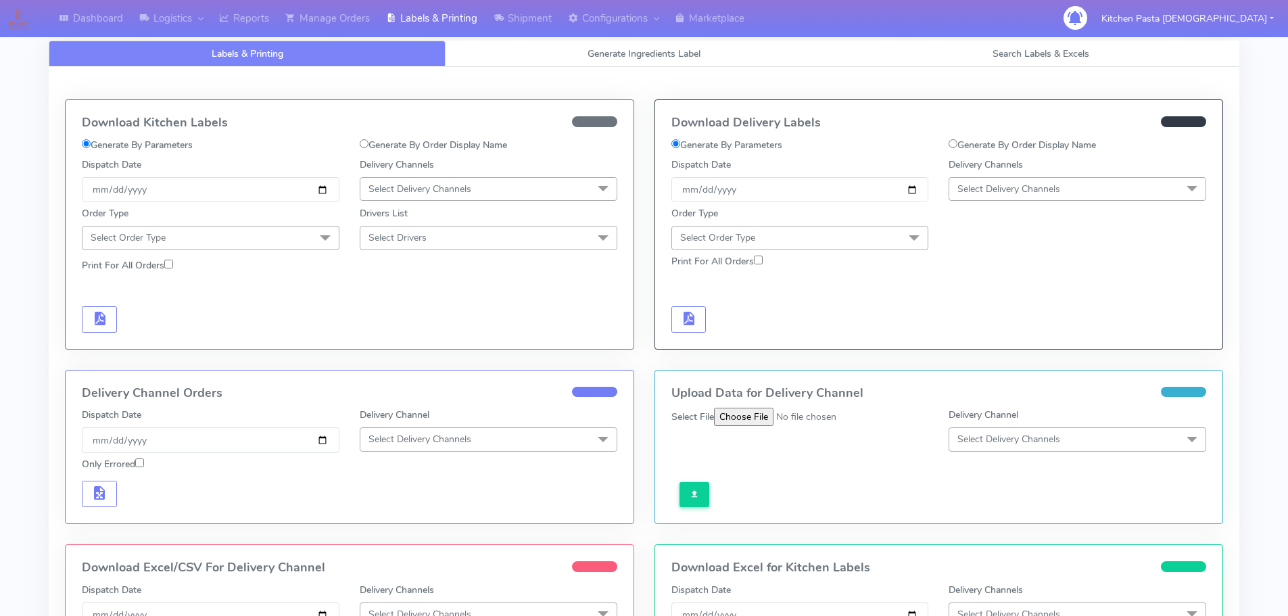
click at [962, 146] on label "Generate By Order Display Name" at bounding box center [1022, 145] width 147 height 14
click at [958, 146] on input "Generate By Order Display Name" at bounding box center [953, 143] width 9 height 9
radio input "true"
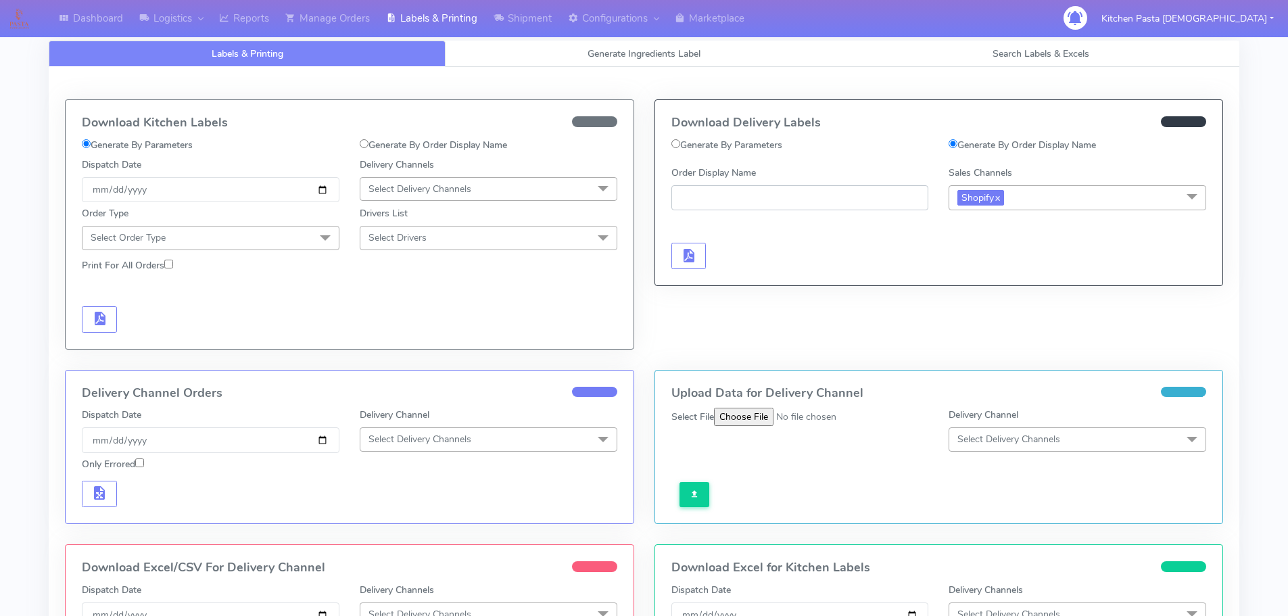
paste input "#1616137_1"
type input "#1616137_1"
click at [684, 259] on span "button" at bounding box center [688, 258] width 16 height 13
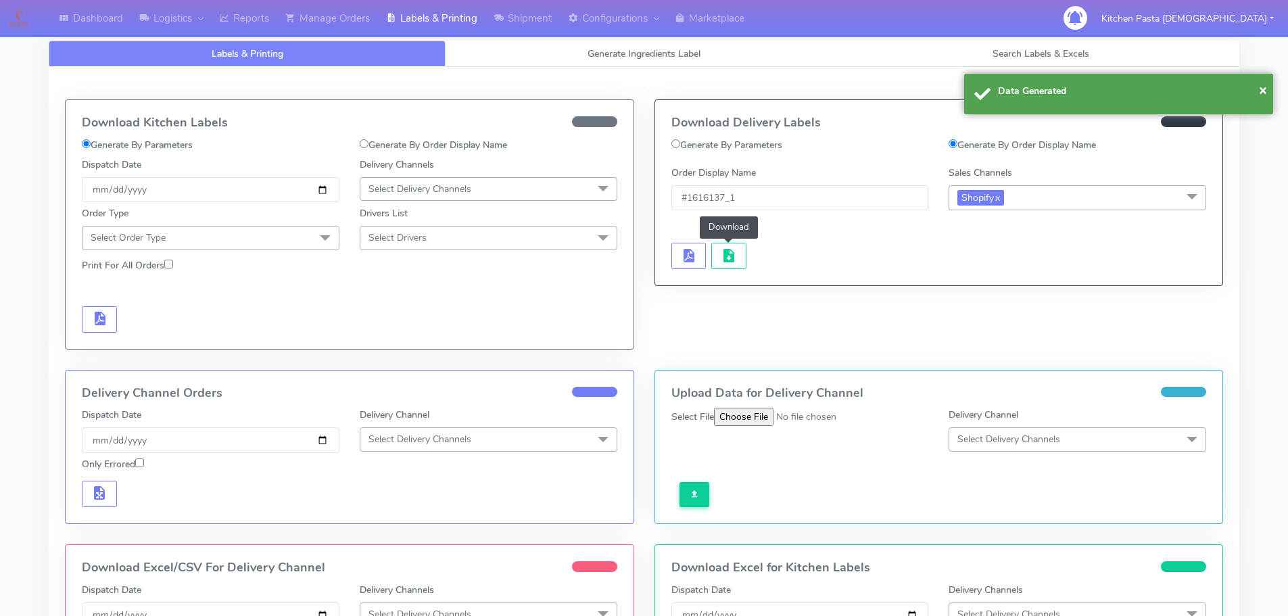
click at [728, 252] on span "button" at bounding box center [729, 258] width 16 height 13
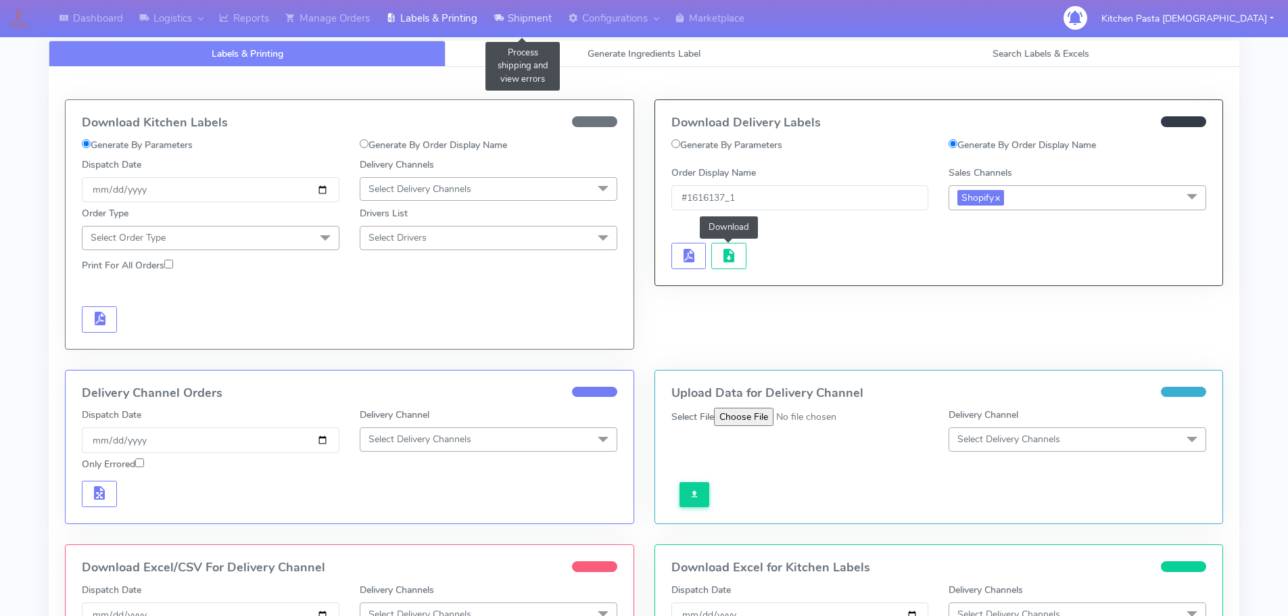
click at [521, 12] on link "Shipment" at bounding box center [523, 18] width 74 height 37
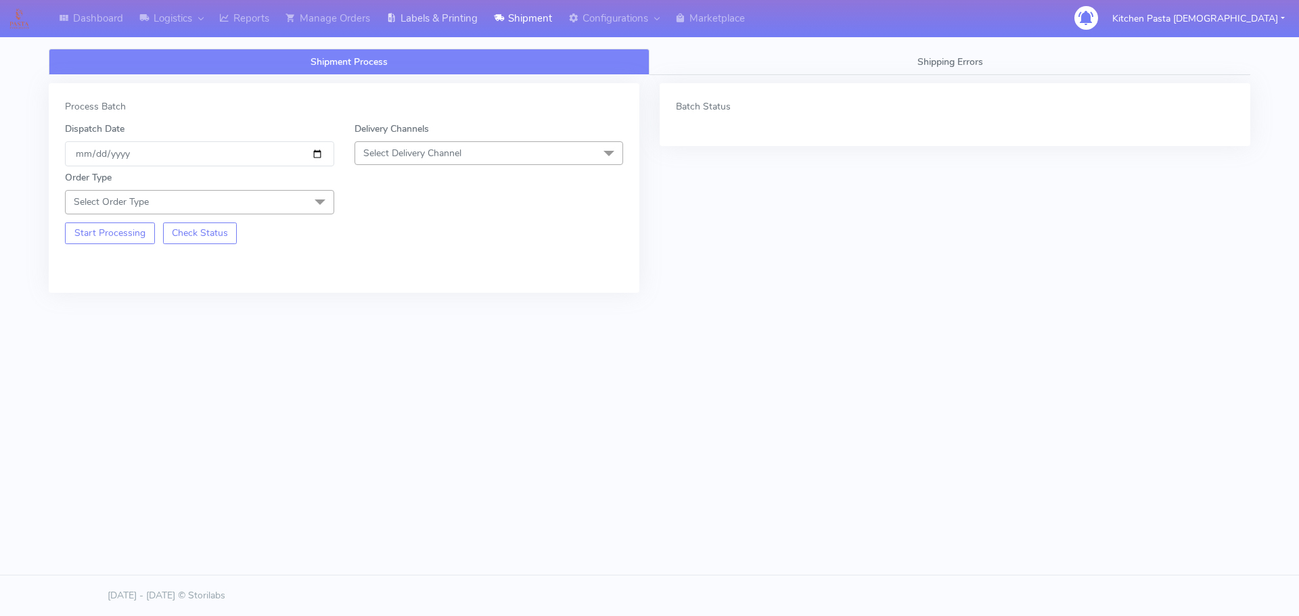
click at [450, 30] on link "Labels & Printing" at bounding box center [432, 18] width 108 height 37
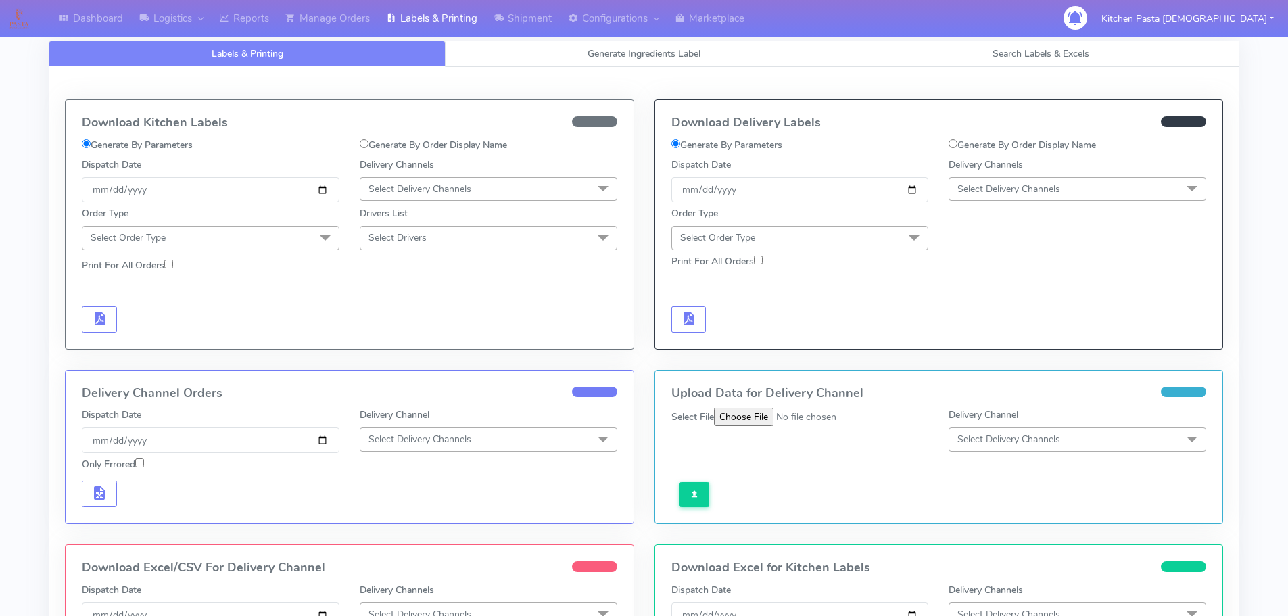
click at [1086, 184] on span "Select Delivery Channels" at bounding box center [1078, 189] width 258 height 24
click at [996, 336] on div "Yodel" at bounding box center [1077, 341] width 243 height 14
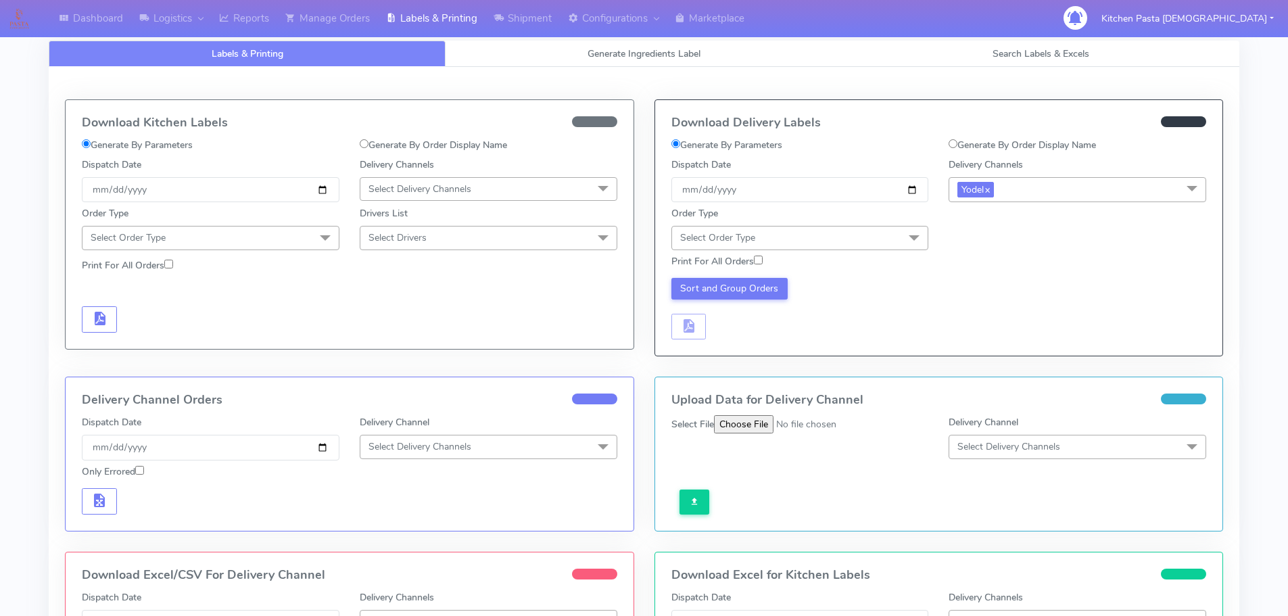
click at [905, 237] on span at bounding box center [914, 239] width 27 height 26
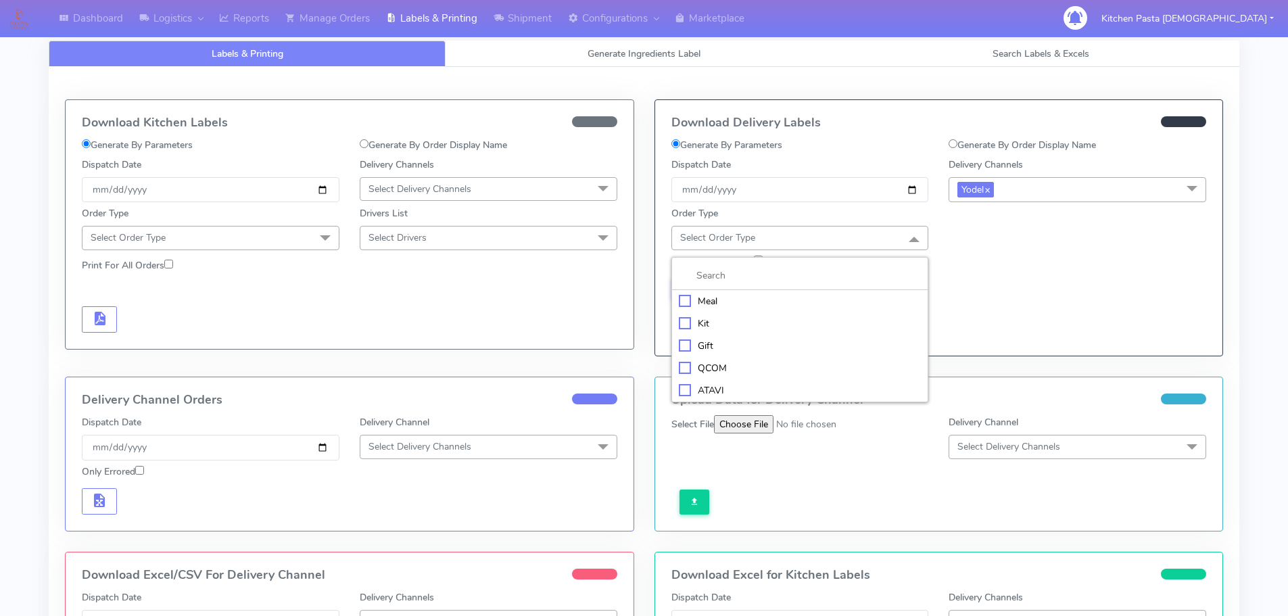
click at [752, 296] on div "Meal" at bounding box center [800, 301] width 243 height 14
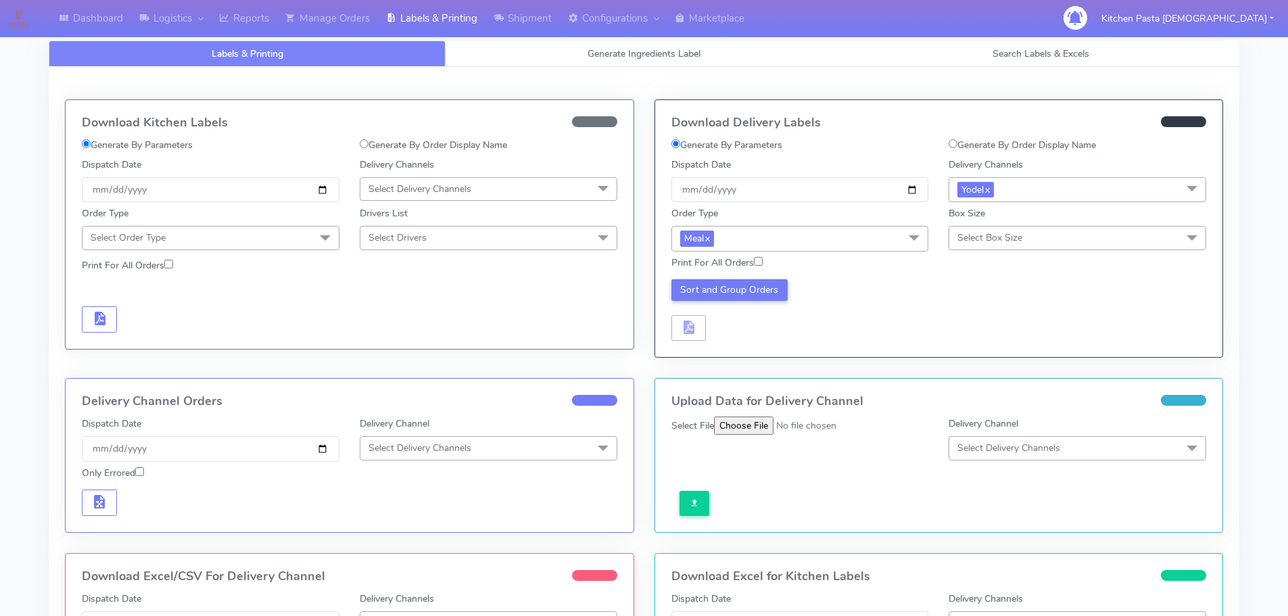
click at [1013, 243] on span "Select Box Size" at bounding box center [990, 237] width 65 height 13
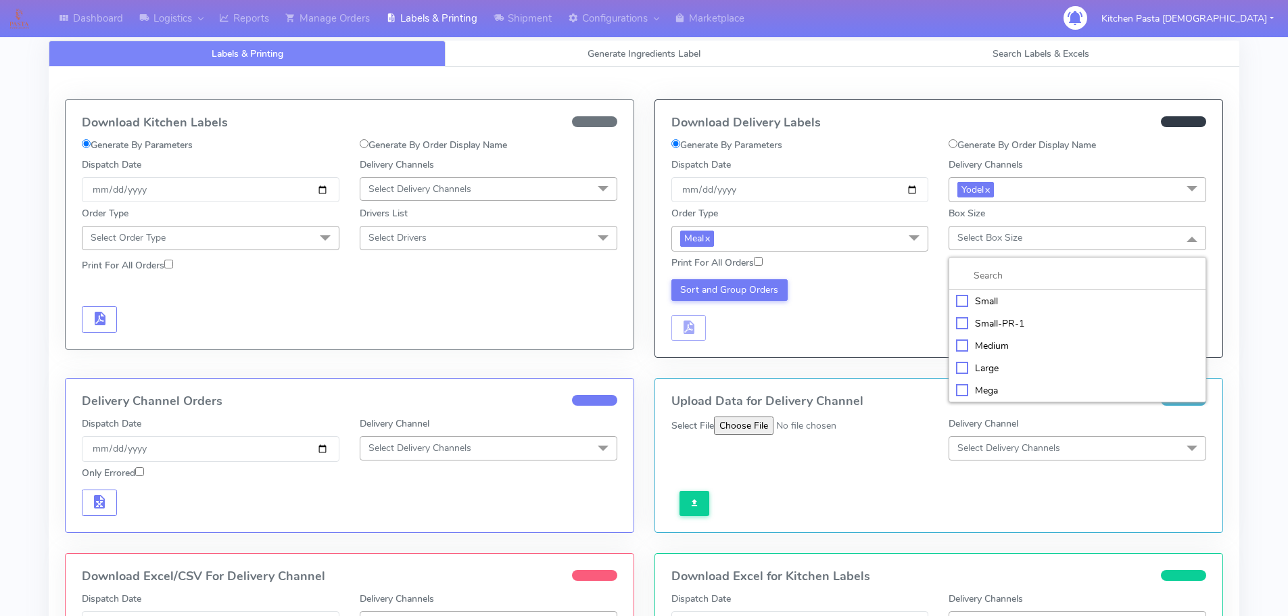
click at [971, 306] on div "Small" at bounding box center [1077, 301] width 243 height 14
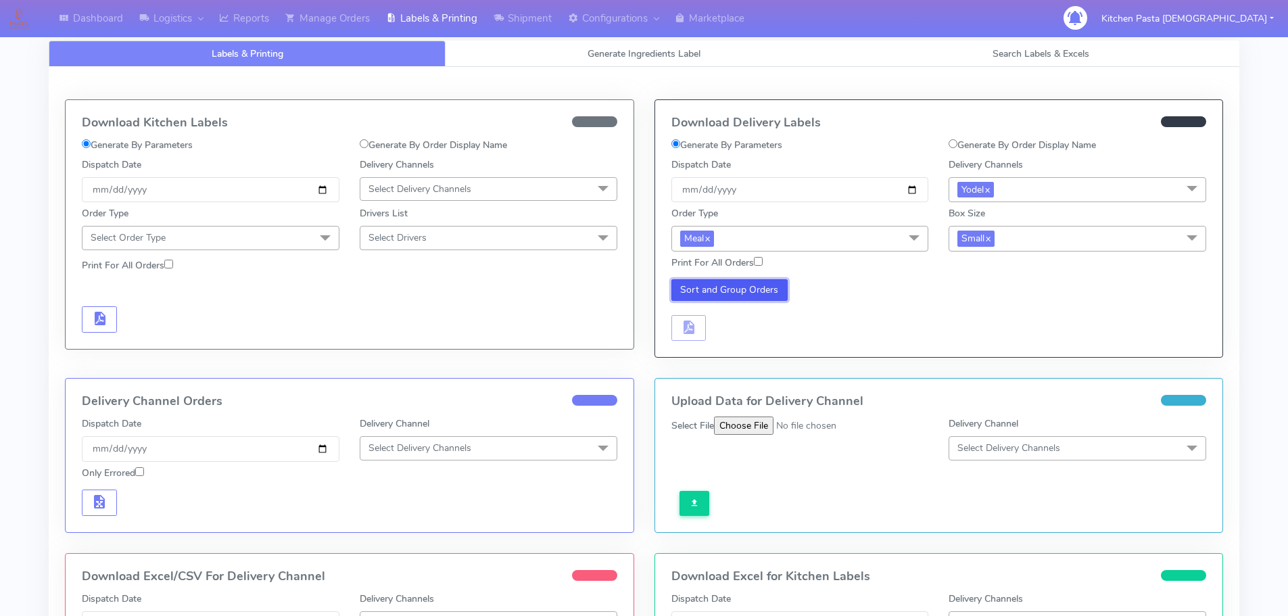
click at [702, 287] on button "Sort and Group Orders" at bounding box center [730, 290] width 117 height 22
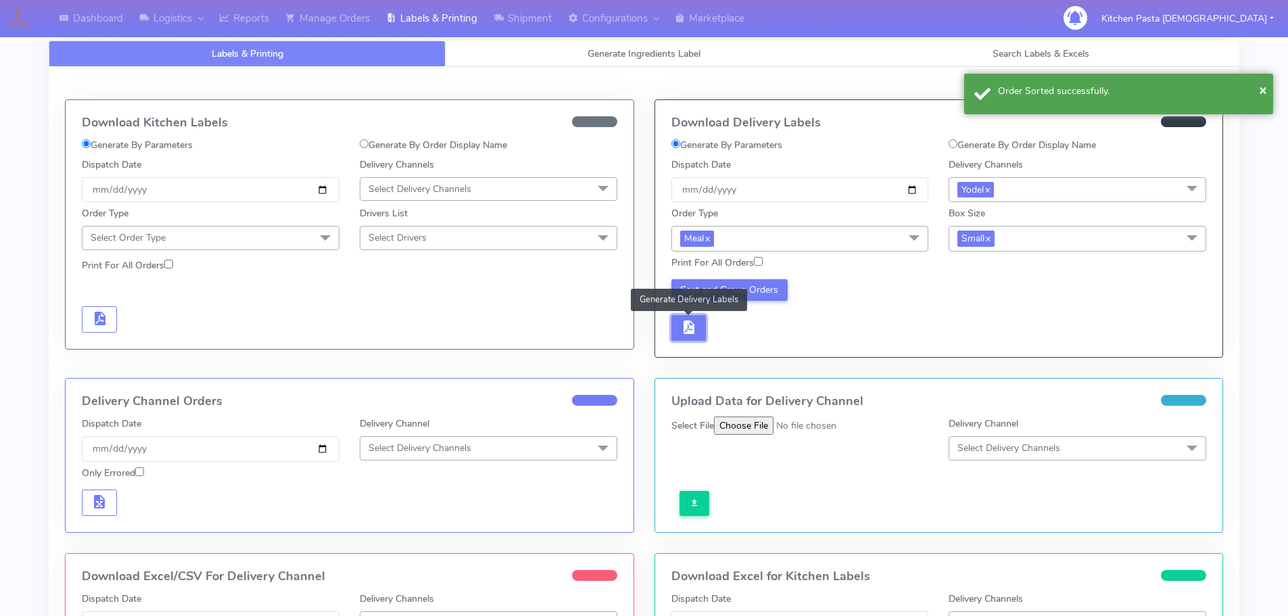
click at [693, 334] on span "button" at bounding box center [688, 330] width 16 height 13
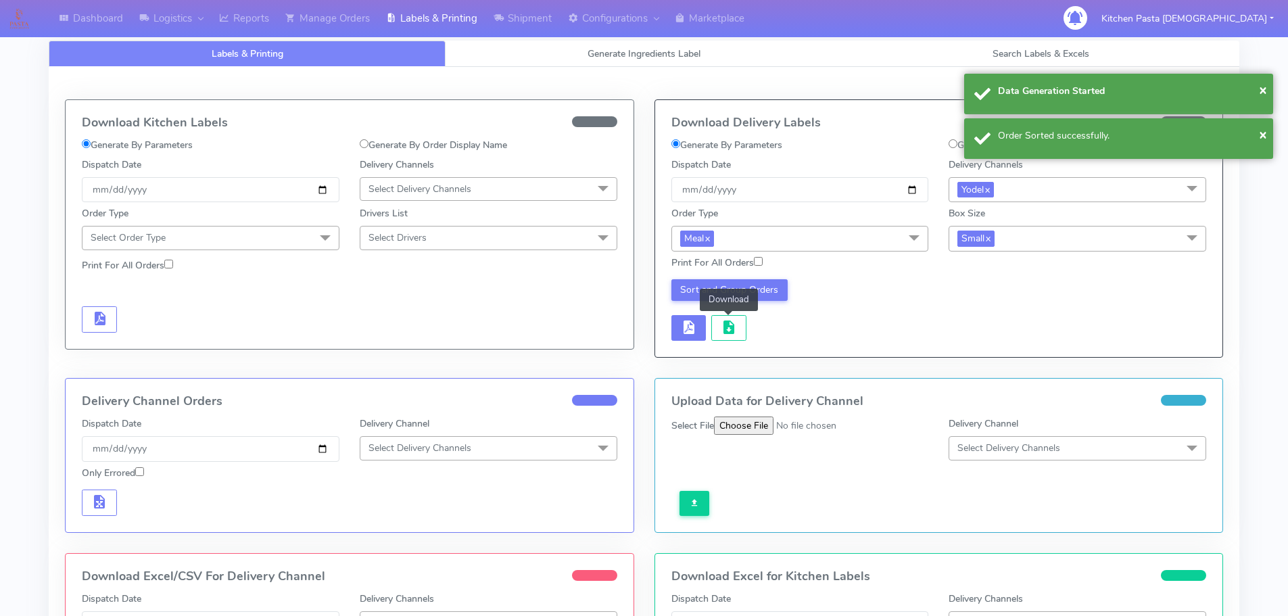
click at [734, 327] on span "button" at bounding box center [729, 330] width 16 height 13
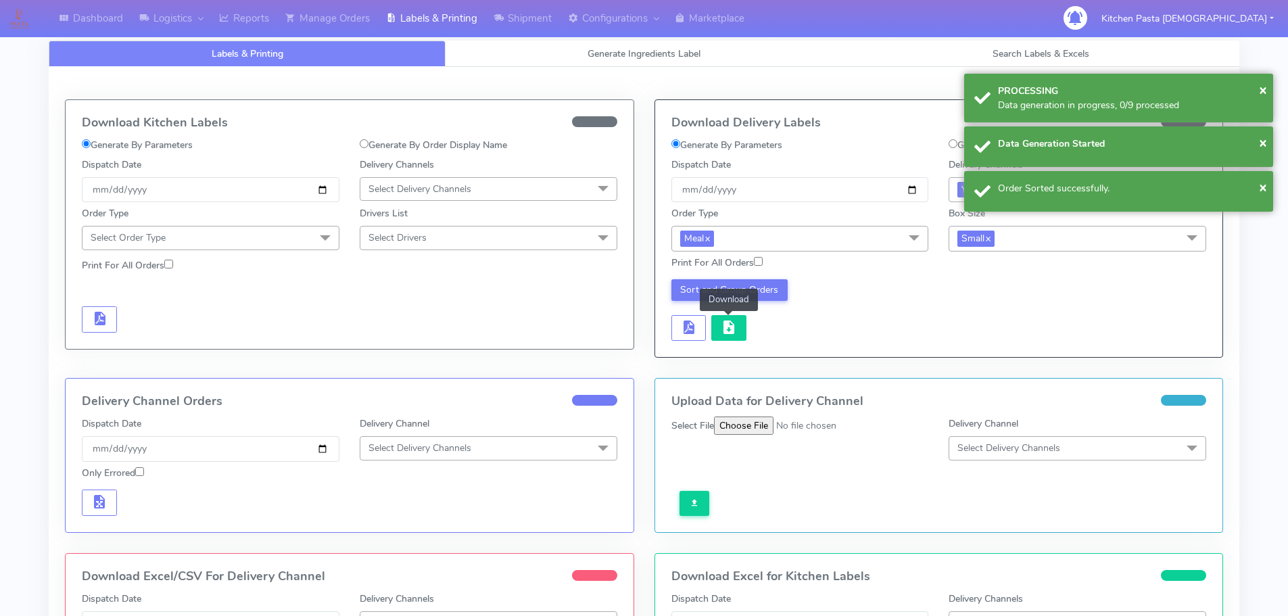
click at [732, 328] on span "button" at bounding box center [729, 330] width 16 height 13
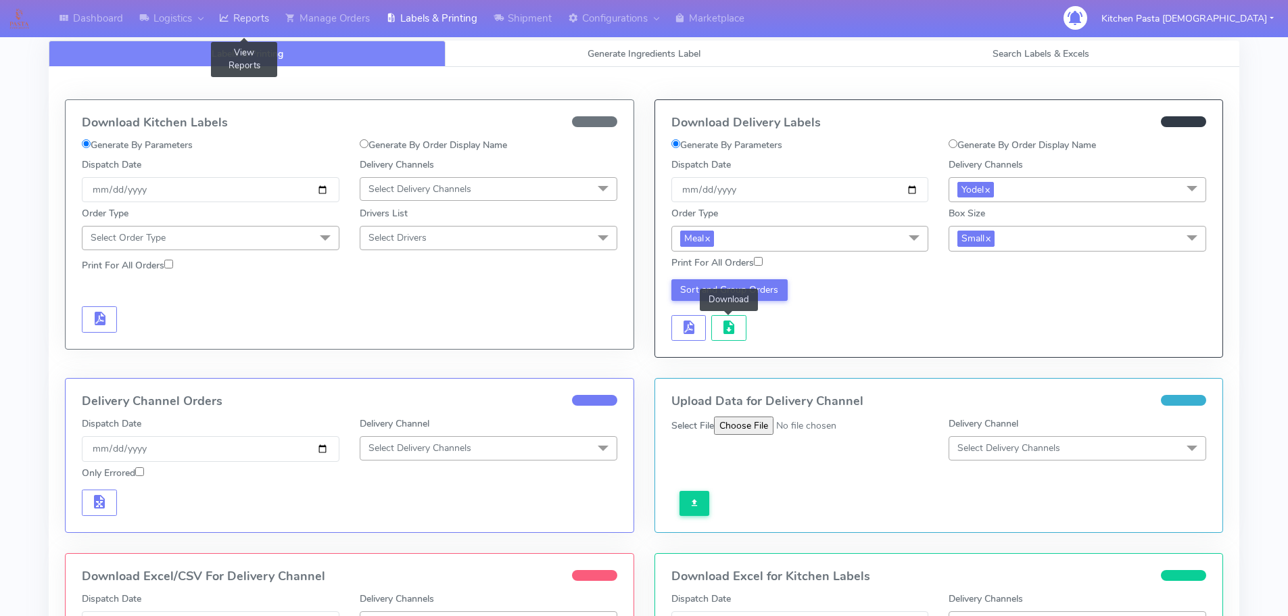
click at [264, 9] on link "Reports" at bounding box center [244, 18] width 66 height 37
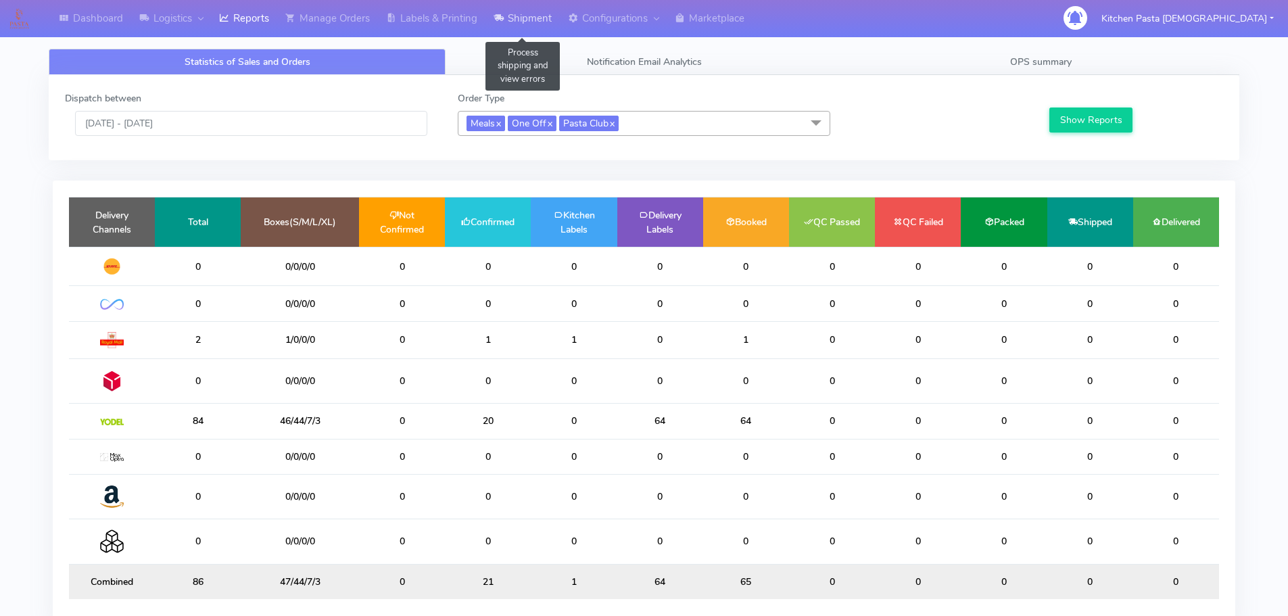
click at [531, 16] on link "Shipment" at bounding box center [523, 18] width 74 height 37
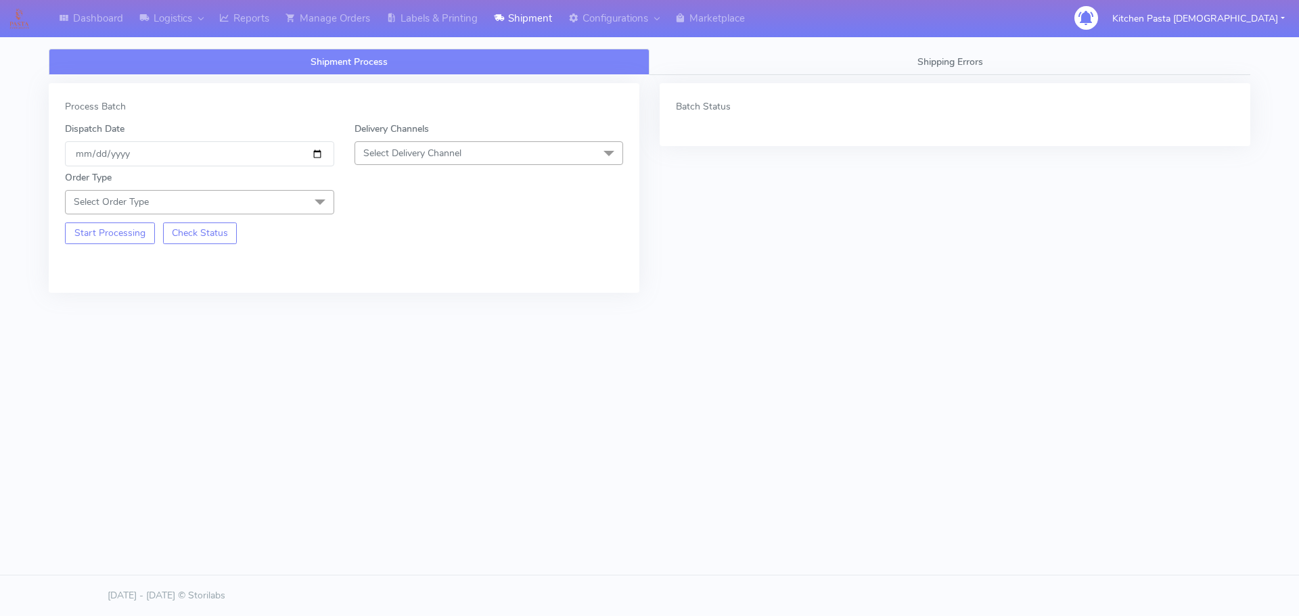
click at [492, 147] on span "Select Delivery Channel" at bounding box center [488, 153] width 269 height 24
click at [395, 299] on div "Yodel" at bounding box center [489, 305] width 254 height 14
click at [316, 196] on span at bounding box center [319, 203] width 27 height 26
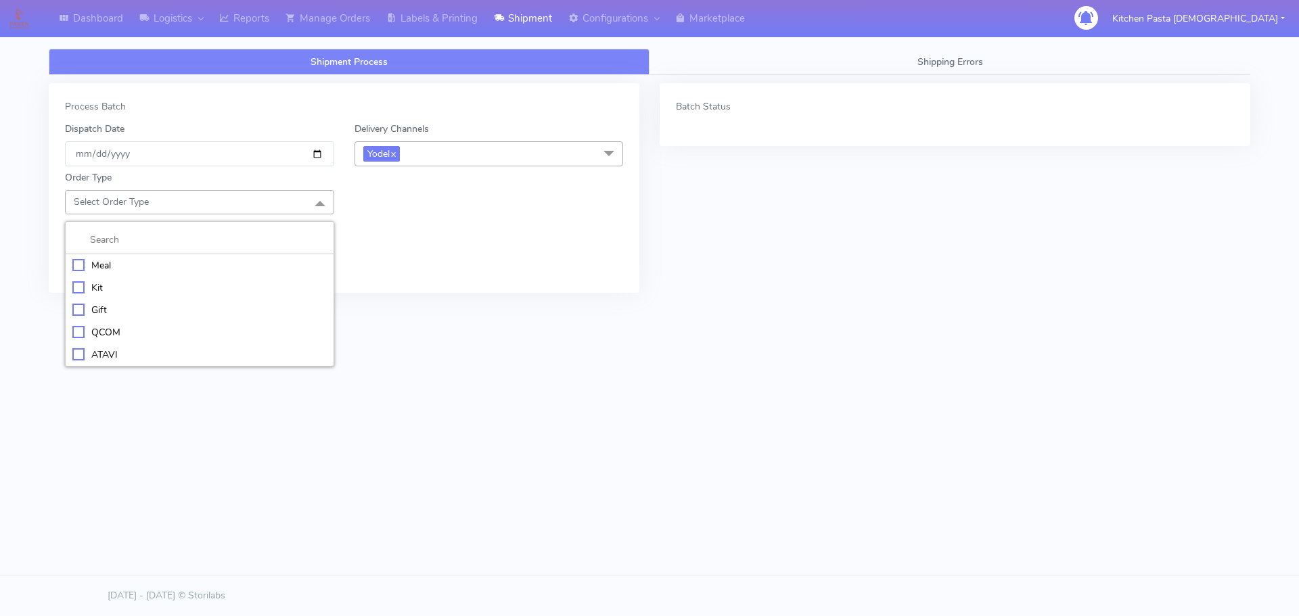
drag, startPoint x: 160, startPoint y: 268, endPoint x: 172, endPoint y: 265, distance: 12.5
click at [162, 268] on div "Meal" at bounding box center [199, 265] width 254 height 14
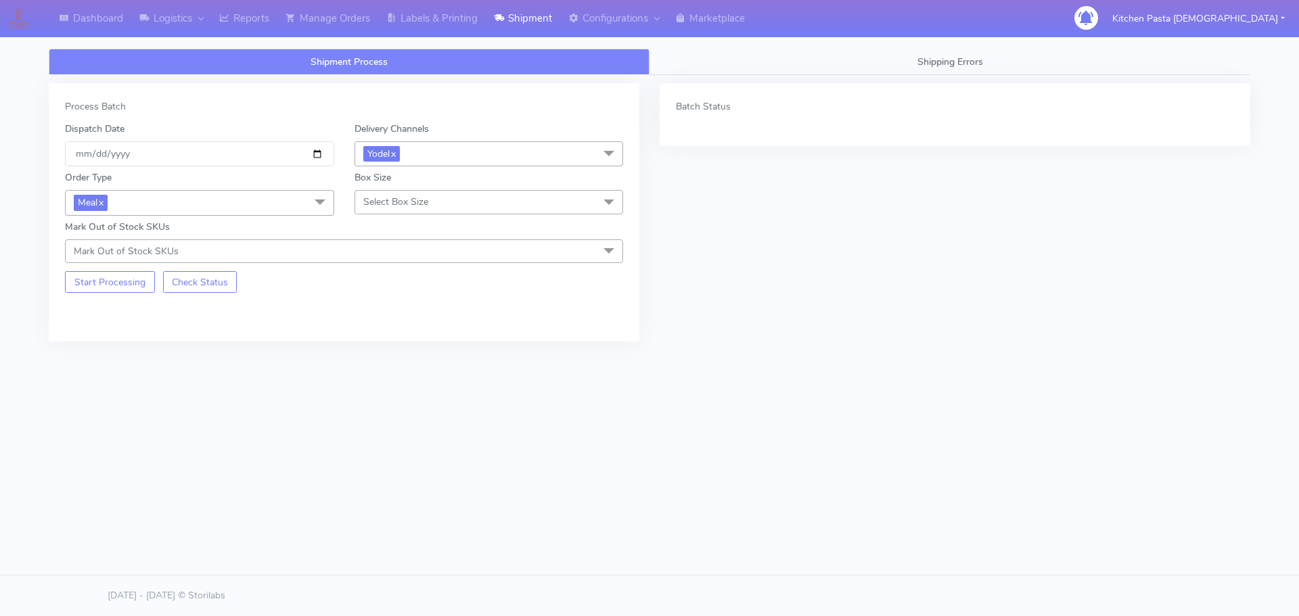
click at [448, 209] on span "Select Box Size" at bounding box center [488, 202] width 269 height 24
drag, startPoint x: 389, startPoint y: 348, endPoint x: 129, endPoint y: 294, distance: 265.3
click at [389, 350] on div "Mega" at bounding box center [489, 355] width 254 height 14
click at [95, 277] on button "Start Processing" at bounding box center [110, 282] width 90 height 22
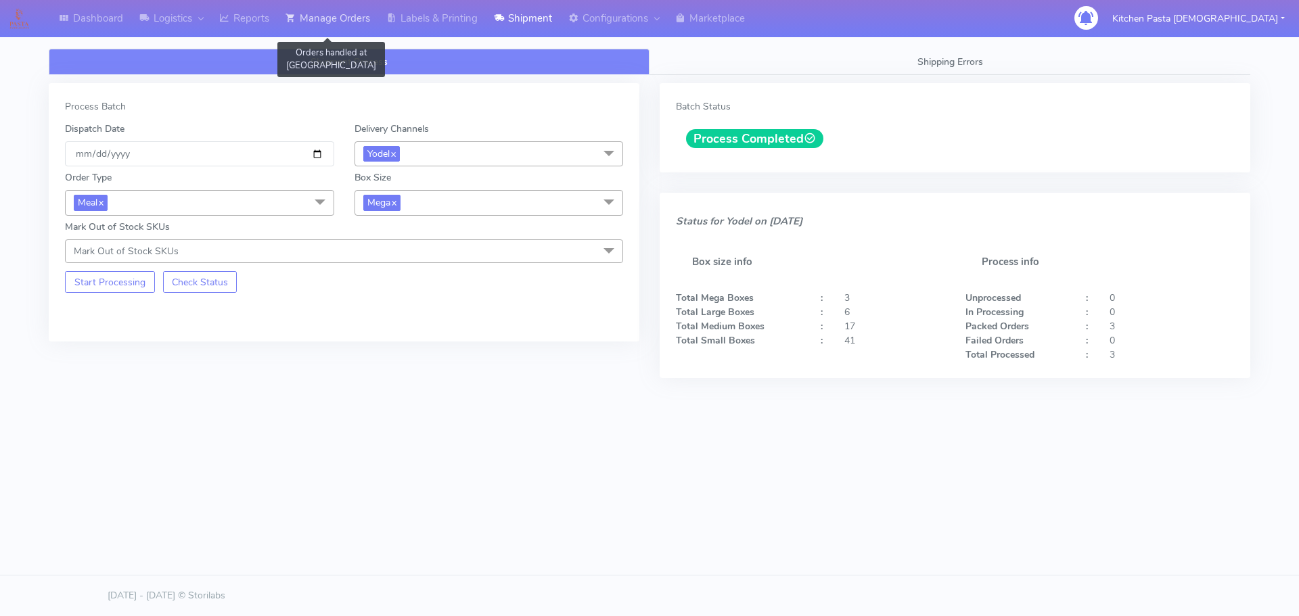
drag, startPoint x: 342, startPoint y: 14, endPoint x: 375, endPoint y: 14, distance: 33.8
click at [342, 14] on link "Manage Orders" at bounding box center [327, 18] width 101 height 37
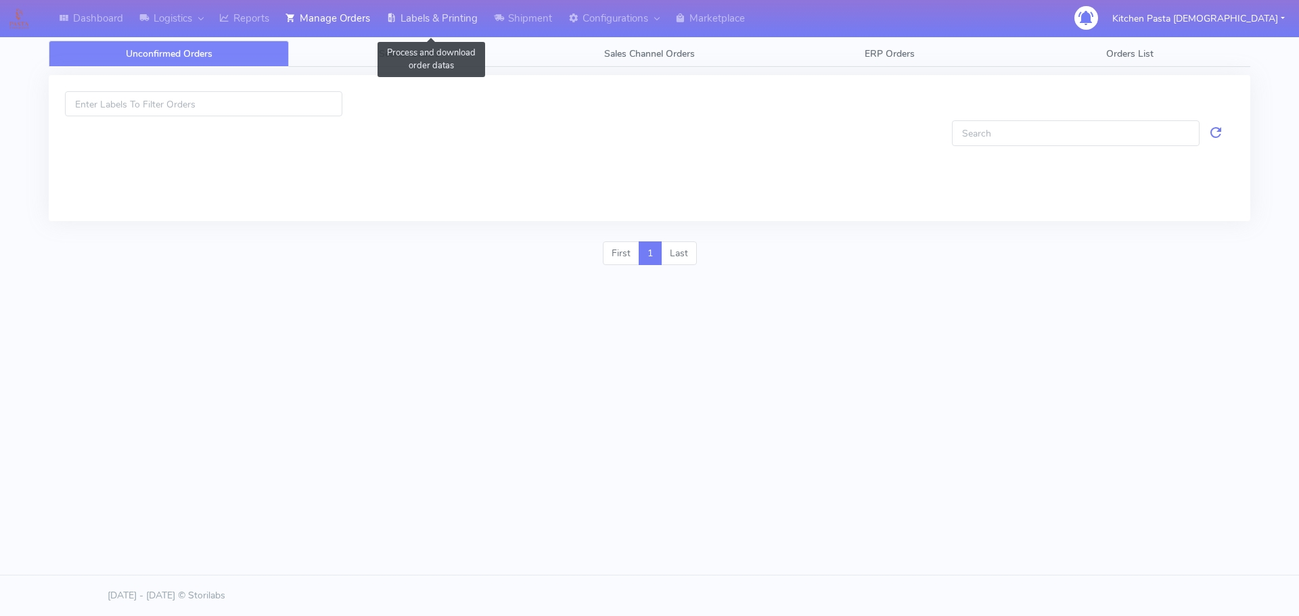
click at [431, 9] on link "Labels & Printing" at bounding box center [432, 18] width 108 height 37
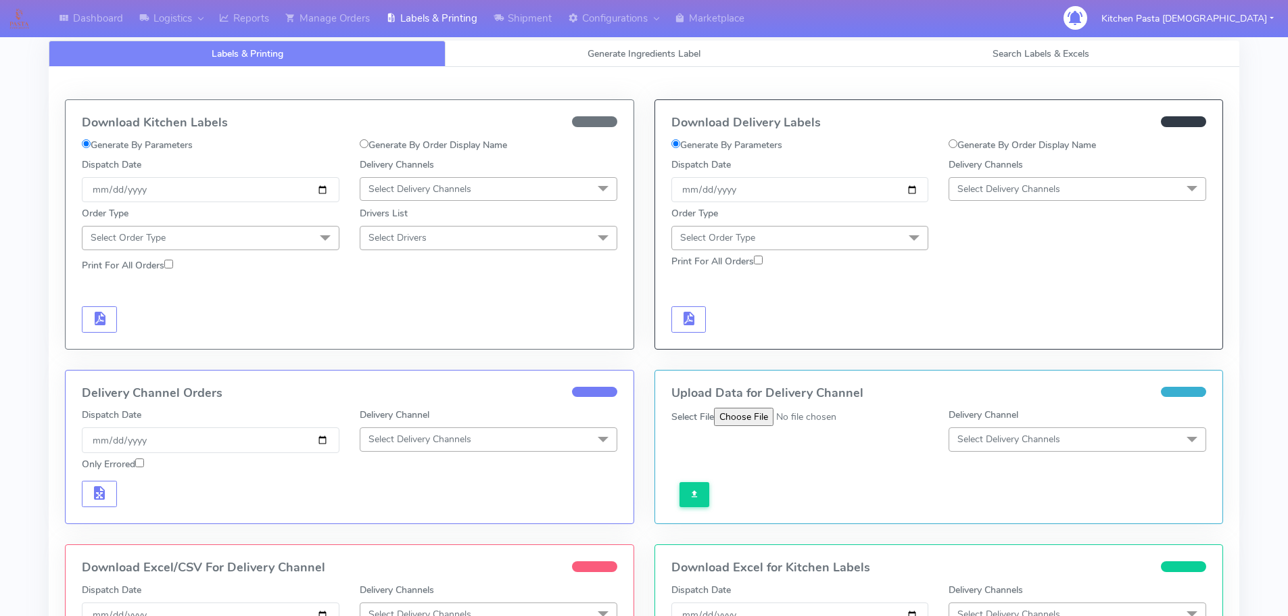
click at [1059, 181] on span "Select Delivery Channels" at bounding box center [1078, 189] width 258 height 24
click at [981, 337] on div "Yodel" at bounding box center [1077, 341] width 243 height 14
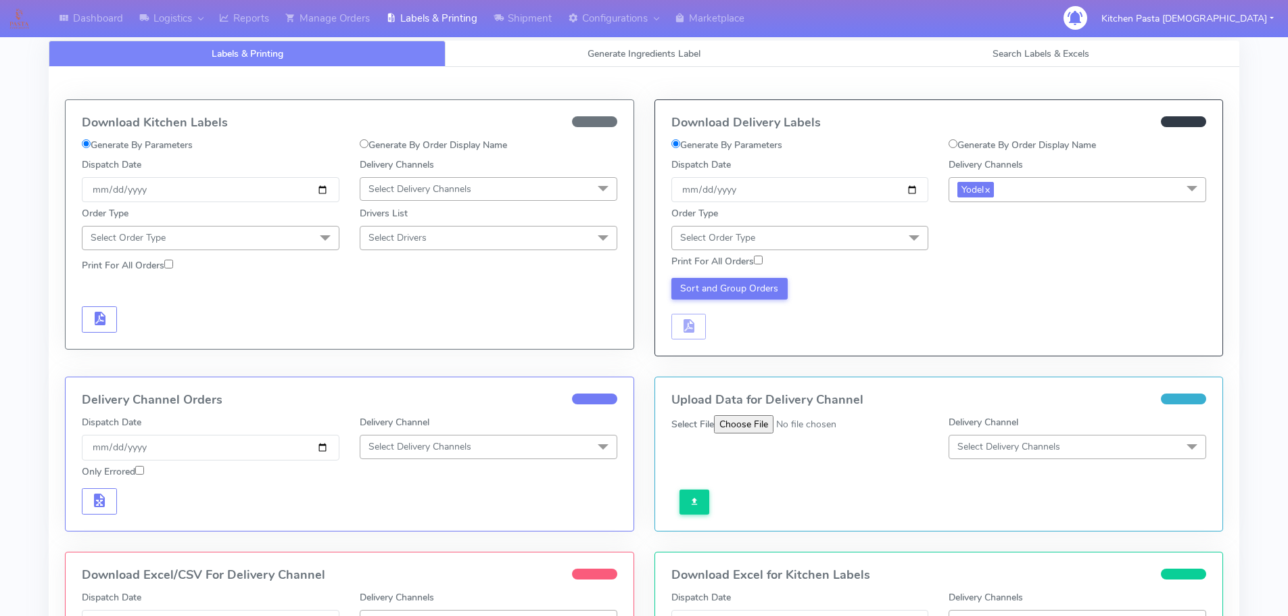
click at [818, 231] on span "Select Order Type" at bounding box center [801, 238] width 258 height 24
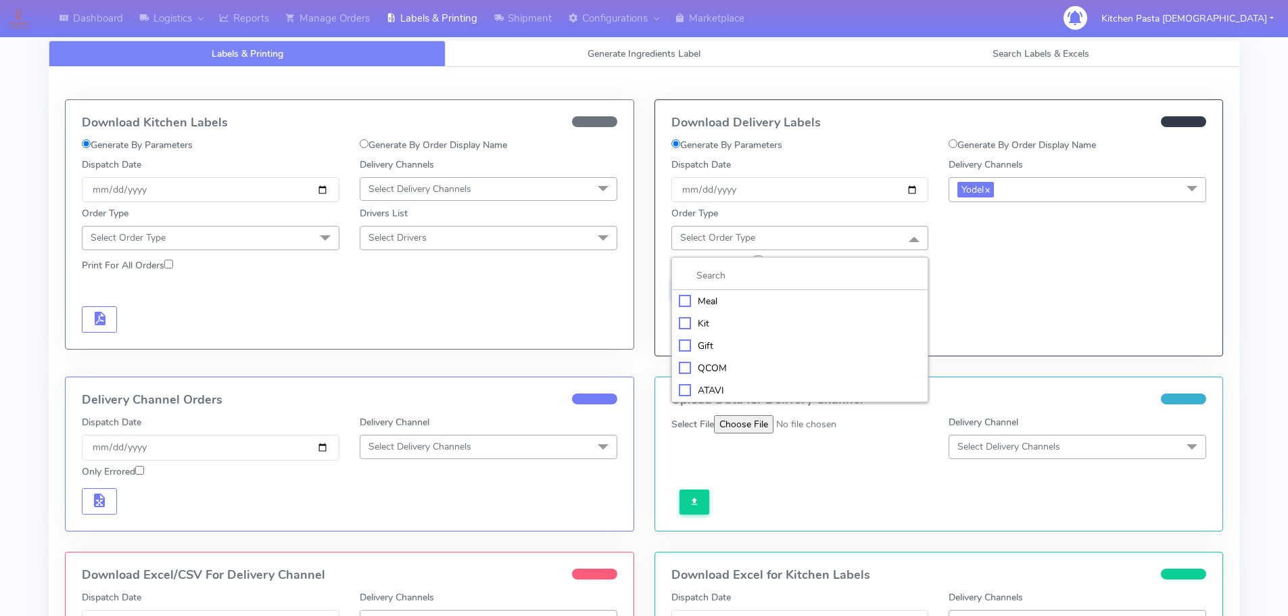
click at [751, 298] on div "Meal" at bounding box center [800, 301] width 243 height 14
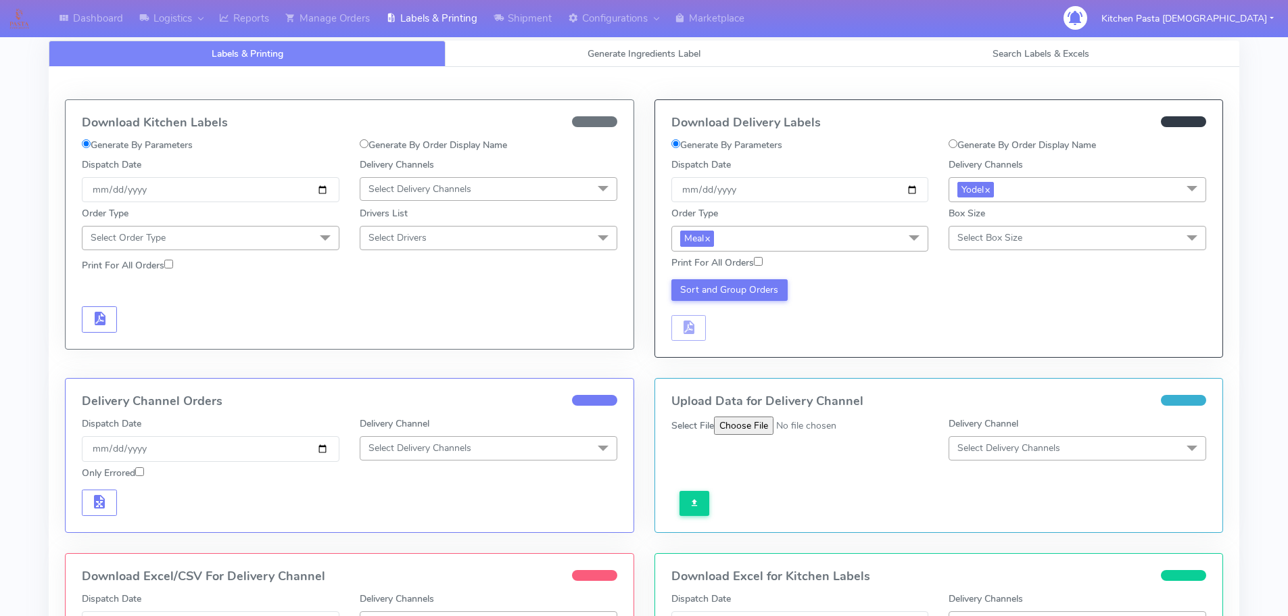
click at [1032, 239] on span "Select Box Size" at bounding box center [1078, 238] width 258 height 24
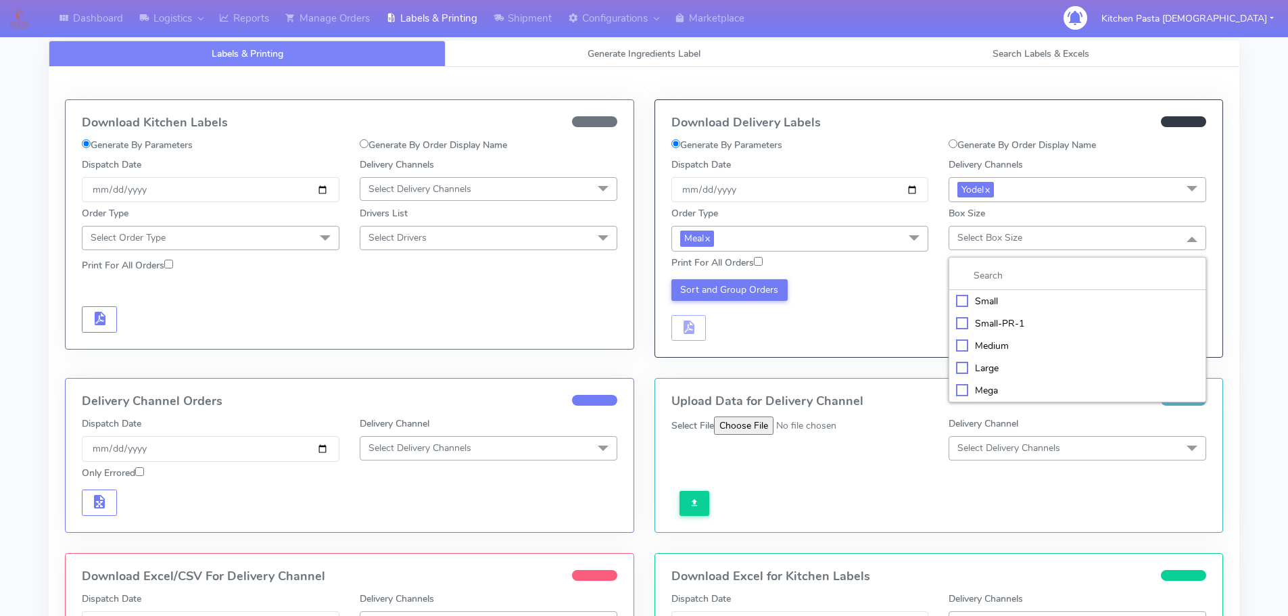
click at [981, 384] on div "Mega" at bounding box center [1077, 391] width 243 height 14
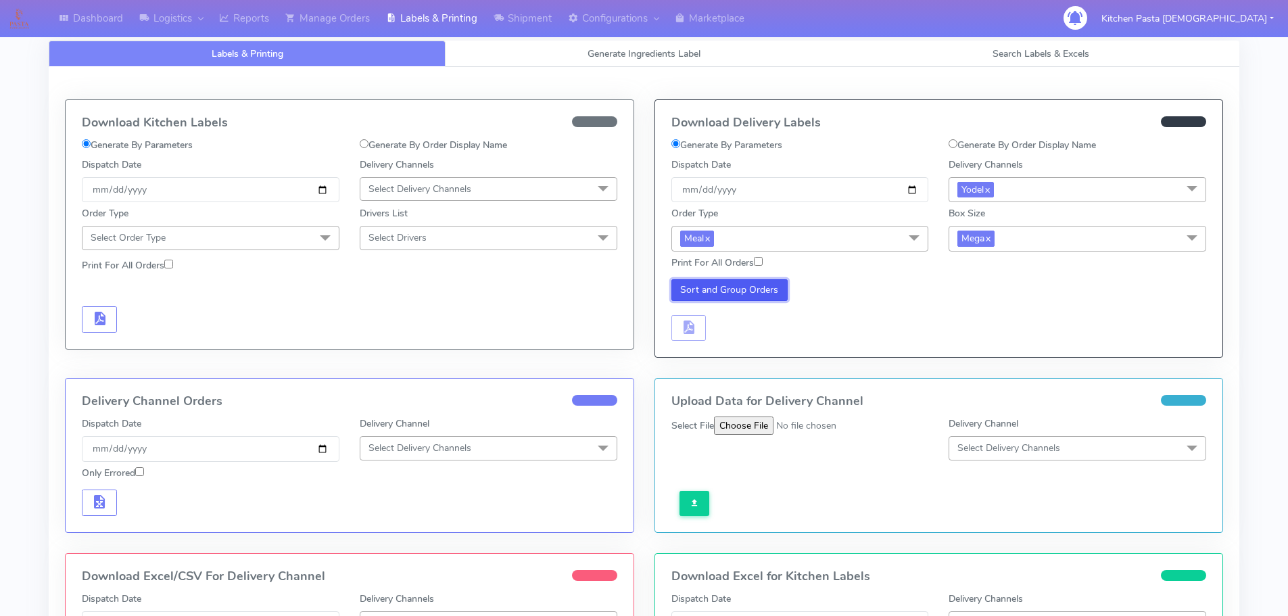
click at [734, 292] on button "Sort and Group Orders" at bounding box center [730, 290] width 117 height 22
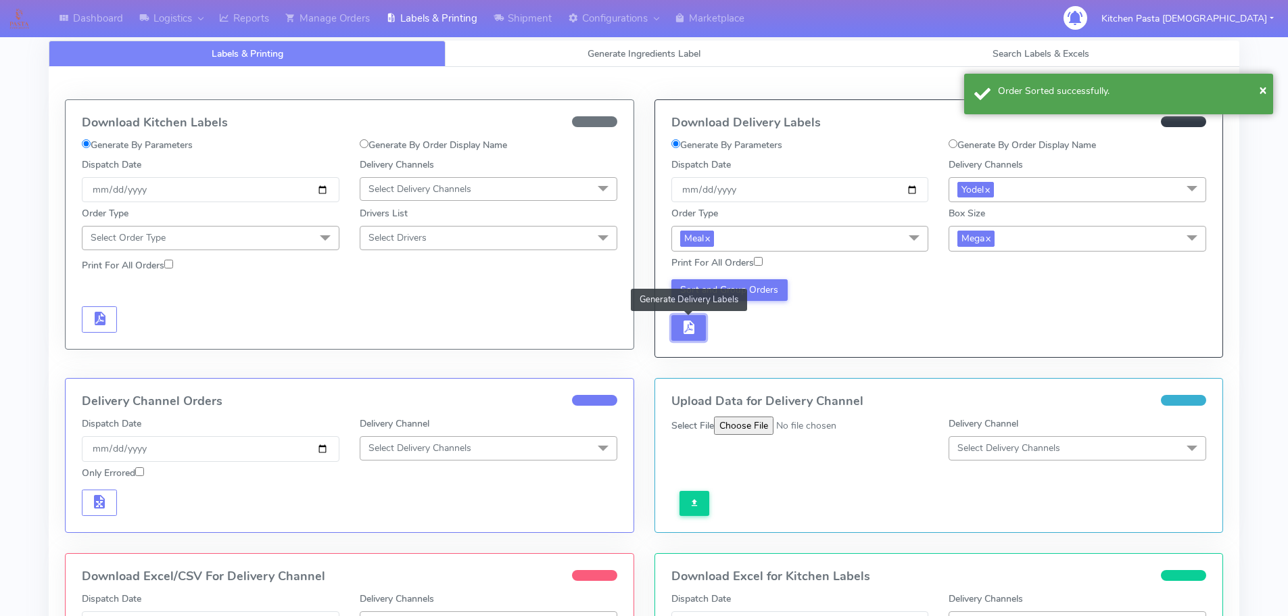
click at [696, 324] on span "button" at bounding box center [688, 330] width 16 height 13
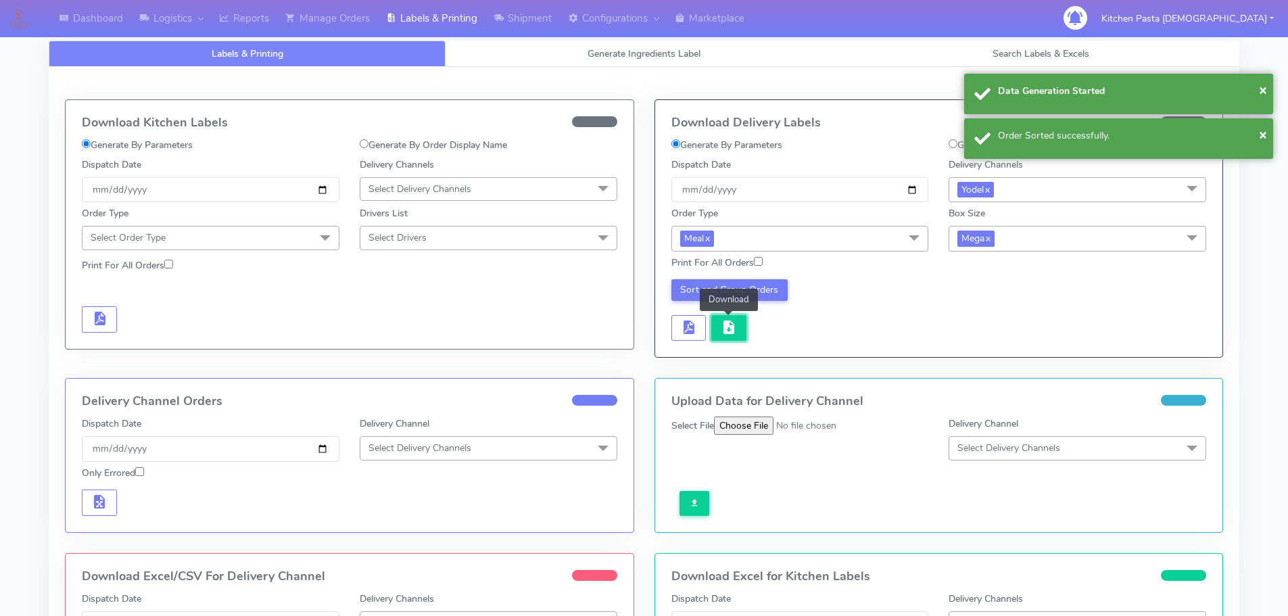
click at [739, 321] on button "button" at bounding box center [729, 328] width 35 height 26
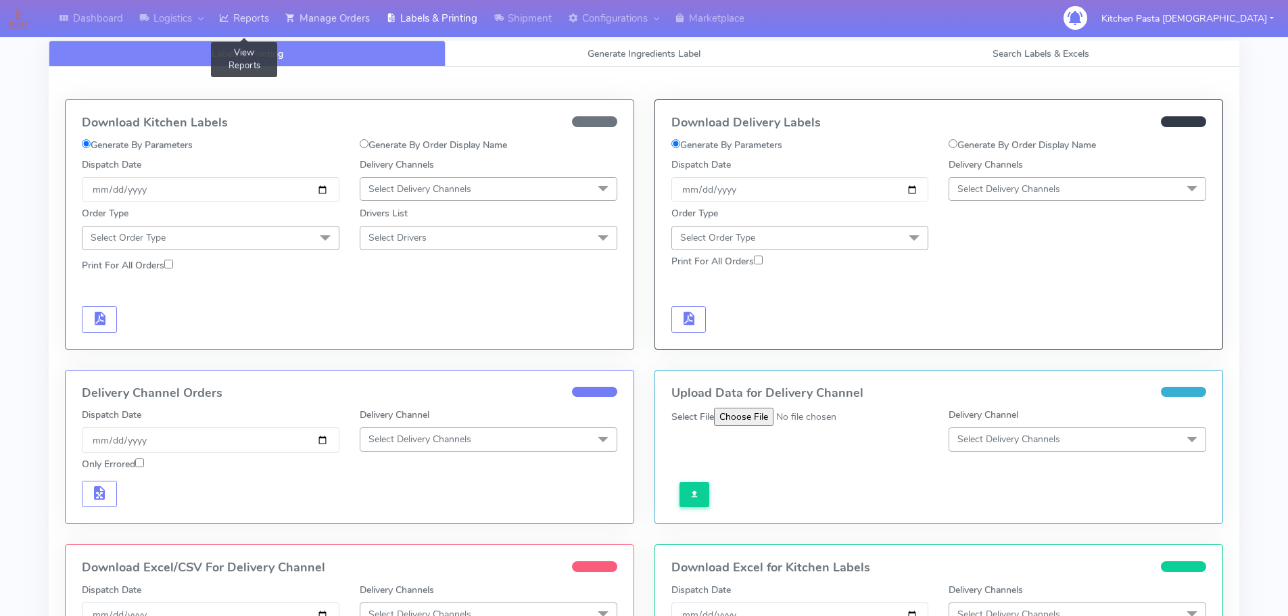
drag, startPoint x: 247, startPoint y: 18, endPoint x: 289, endPoint y: 2, distance: 45.6
click at [247, 18] on link "Reports" at bounding box center [244, 18] width 66 height 37
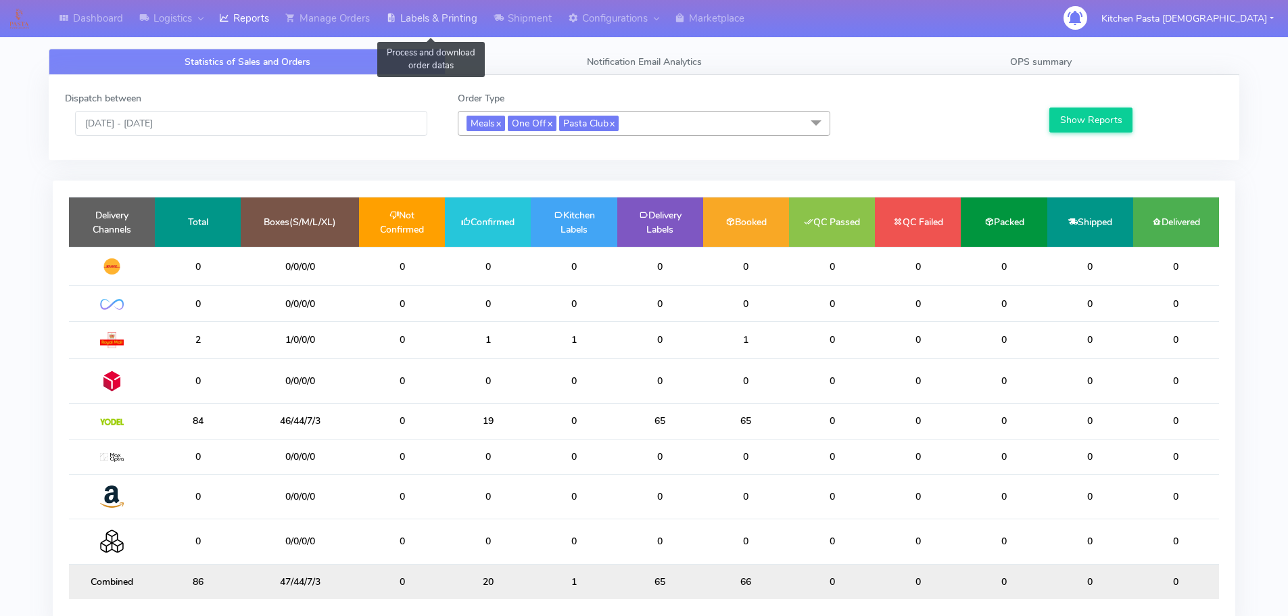
click at [485, 11] on link "Labels & Printing" at bounding box center [432, 18] width 108 height 37
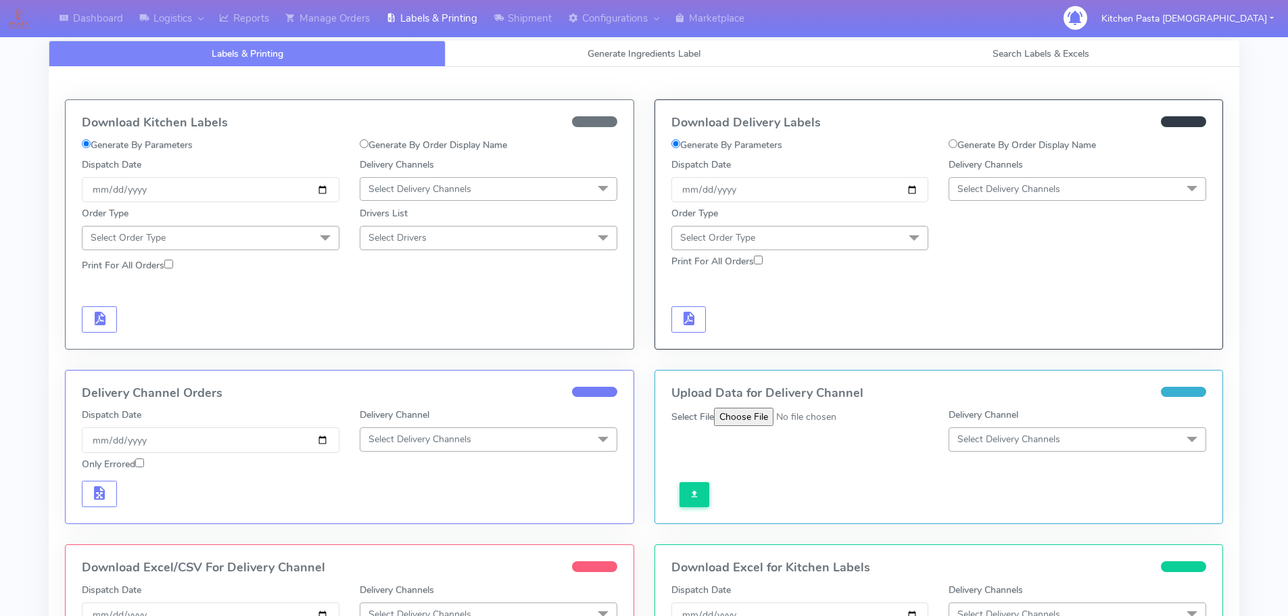
click at [1004, 183] on span "Select Delivery Channels" at bounding box center [1009, 189] width 103 height 13
click at [999, 335] on div "Yodel" at bounding box center [1077, 341] width 243 height 14
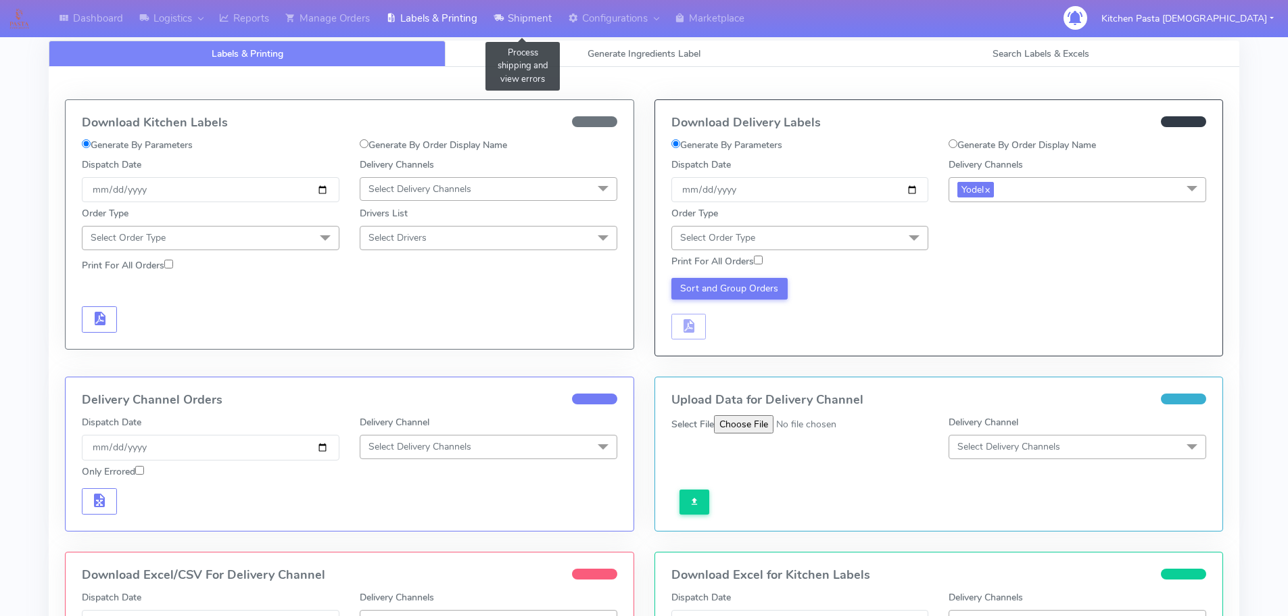
click at [519, 13] on link "Shipment" at bounding box center [523, 18] width 74 height 37
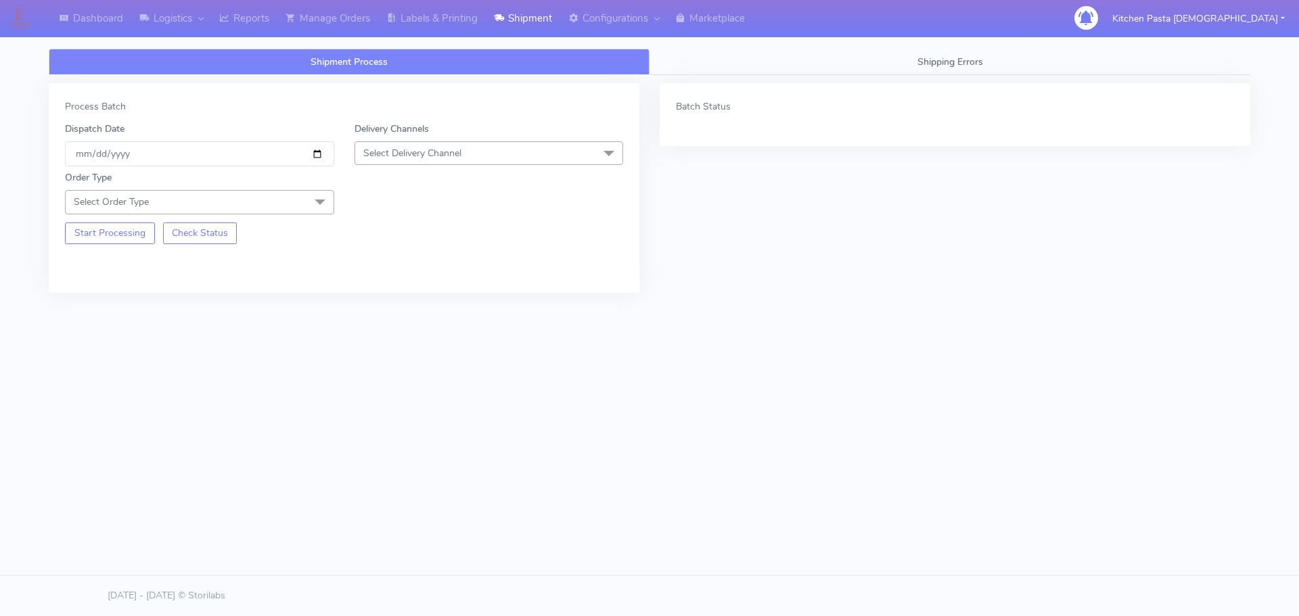
click at [505, 158] on span "Select Delivery Channel" at bounding box center [488, 153] width 269 height 24
click at [397, 307] on div "Yodel" at bounding box center [489, 305] width 254 height 14
click at [296, 198] on span "Select Order Type" at bounding box center [199, 202] width 269 height 24
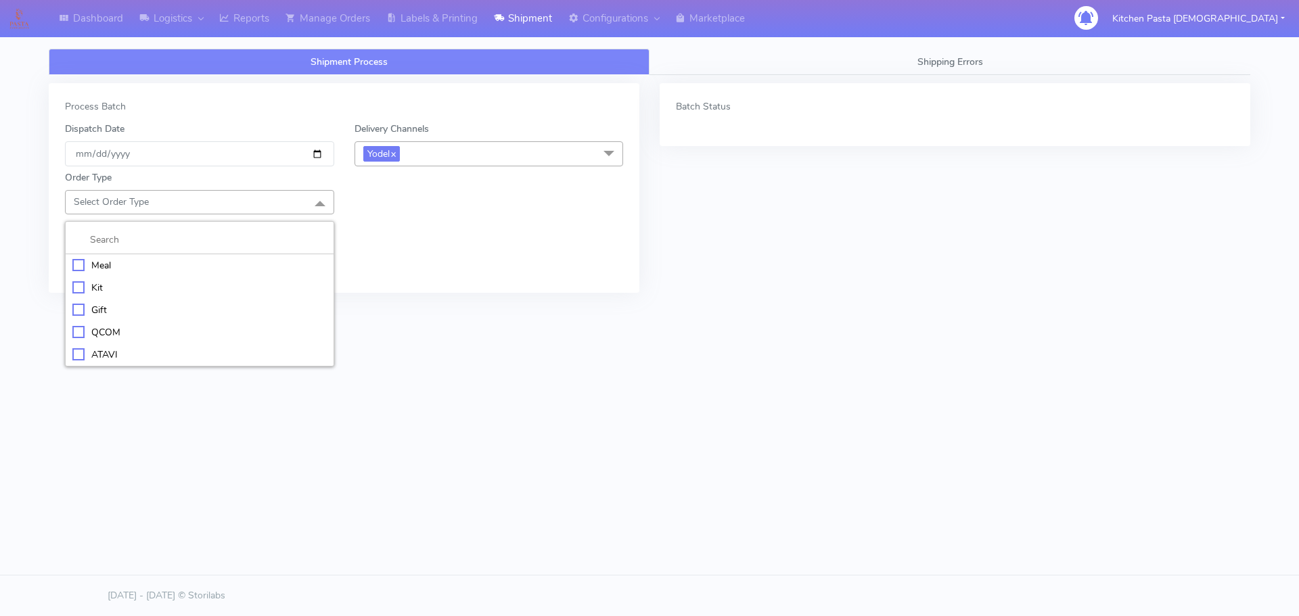
click at [203, 265] on div "Meal" at bounding box center [199, 265] width 254 height 14
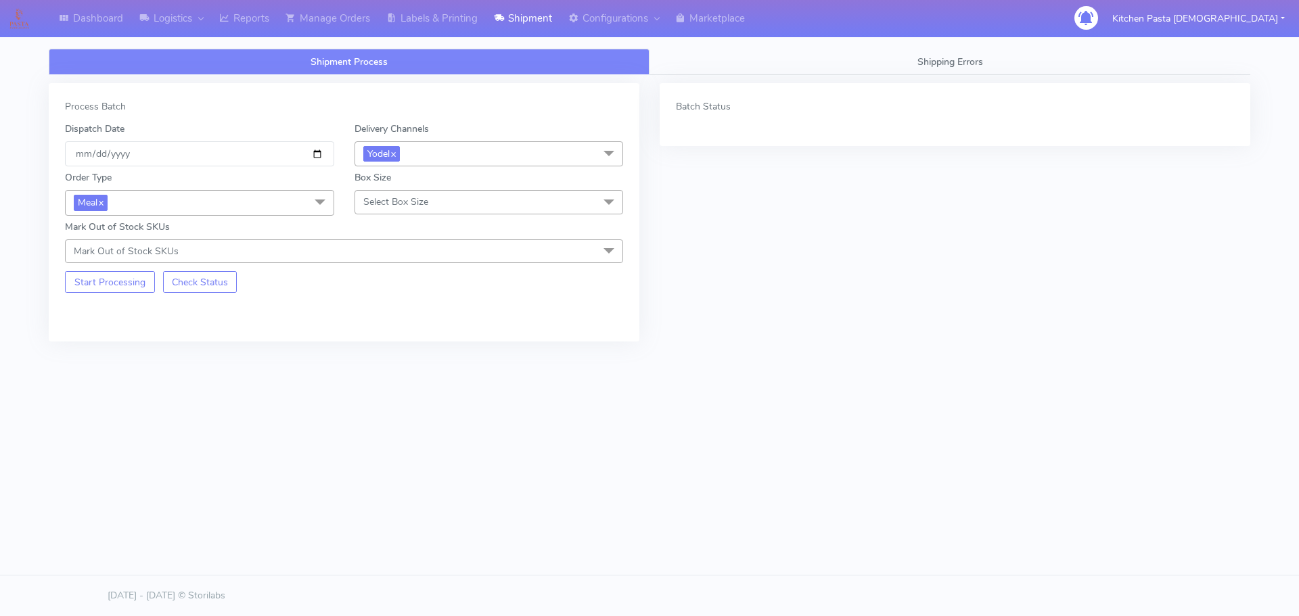
click at [398, 209] on span "Select Box Size" at bounding box center [488, 202] width 269 height 24
click at [415, 303] on div "Medium" at bounding box center [489, 310] width 254 height 14
click at [109, 287] on button "Start Processing" at bounding box center [110, 282] width 90 height 22
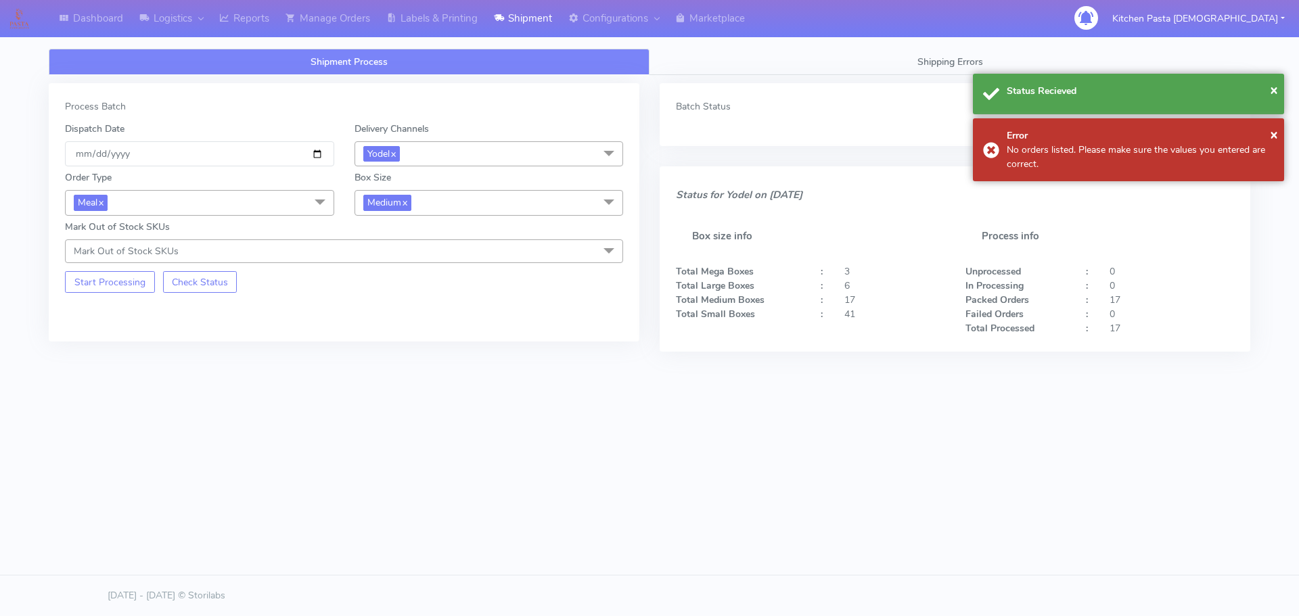
click at [492, 187] on div "Box Size Medium x Small Small-PR-1 Medium Large Mega" at bounding box center [488, 192] width 289 height 45
click at [436, 198] on span "Medium x" at bounding box center [488, 202] width 269 height 25
click at [410, 266] on div "Small" at bounding box center [489, 267] width 254 height 14
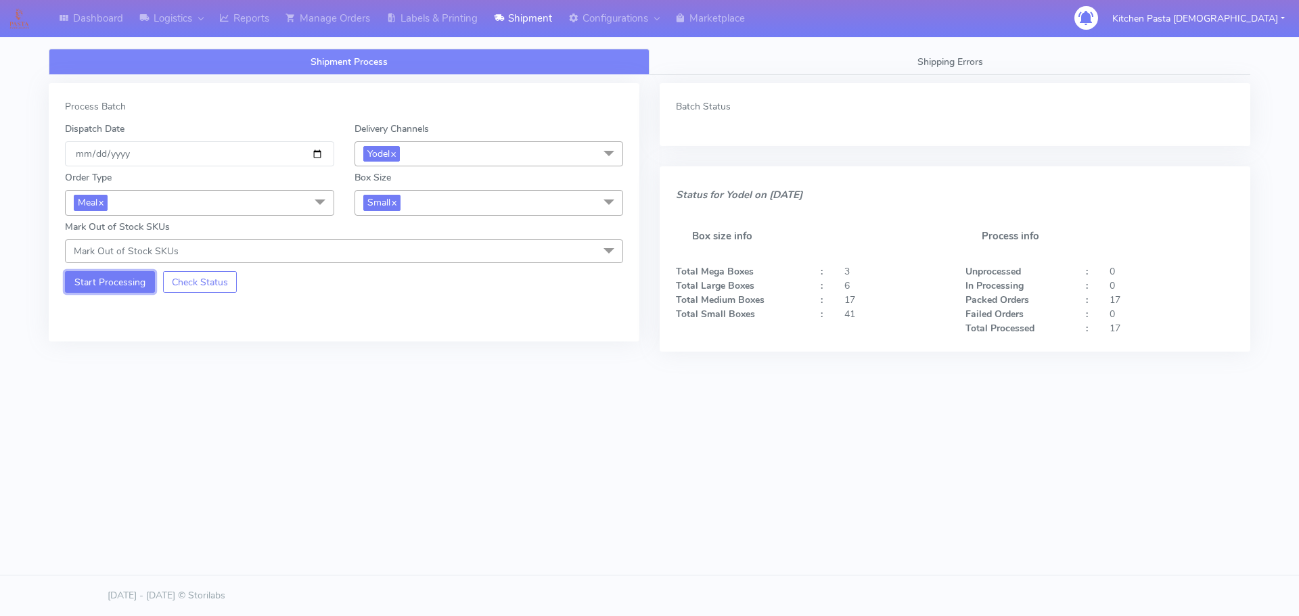
click at [109, 279] on button "Start Processing" at bounding box center [110, 282] width 90 height 22
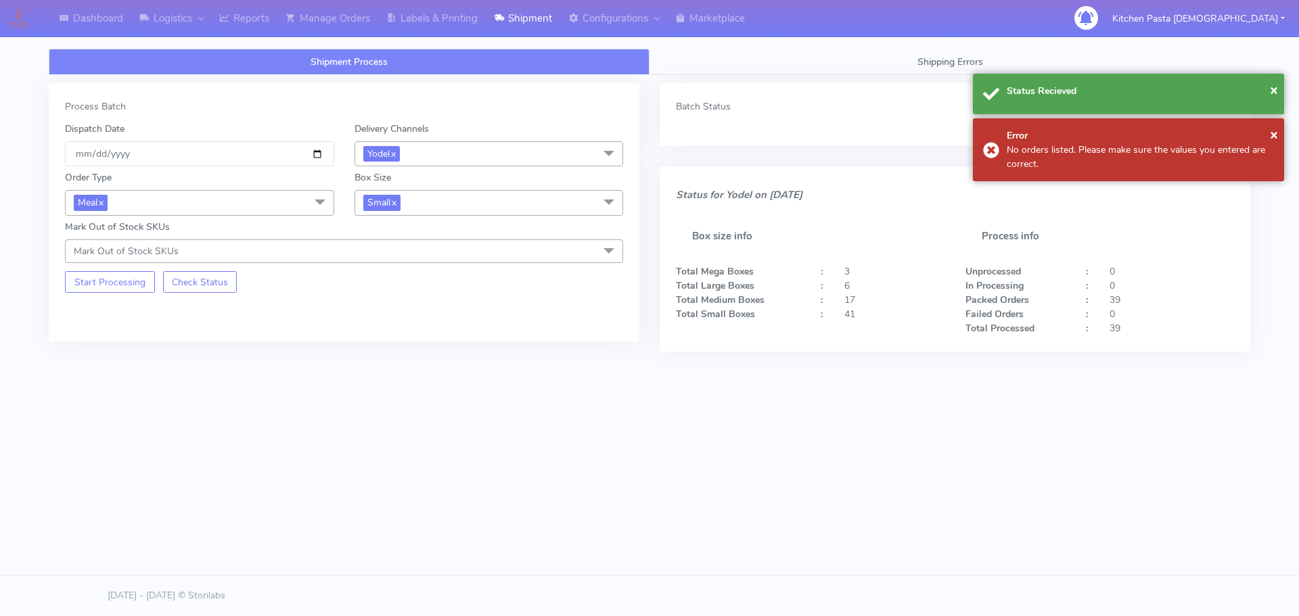
click at [447, 201] on span "Small x" at bounding box center [488, 202] width 269 height 25
click at [394, 286] on div "Small-PR-1" at bounding box center [489, 289] width 254 height 14
click at [124, 282] on button "Start Processing" at bounding box center [110, 282] width 90 height 22
click at [506, 208] on span "Small-PR-1 x" at bounding box center [488, 202] width 269 height 25
click at [428, 315] on div "Medium" at bounding box center [489, 311] width 254 height 14
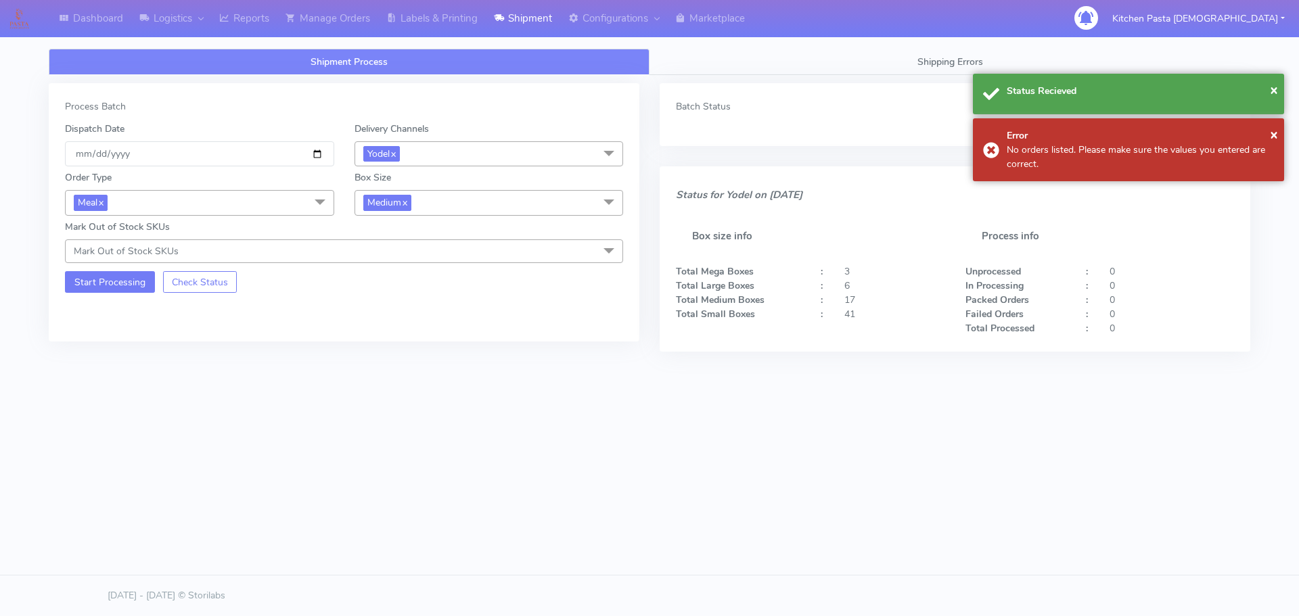
drag, startPoint x: 122, startPoint y: 297, endPoint x: 131, endPoint y: 272, distance: 26.8
click at [122, 294] on div "Process Batch Dispatch Date [DATE] Delivery Channels Yodel x DHL OnFleet Royal …" at bounding box center [344, 212] width 590 height 258
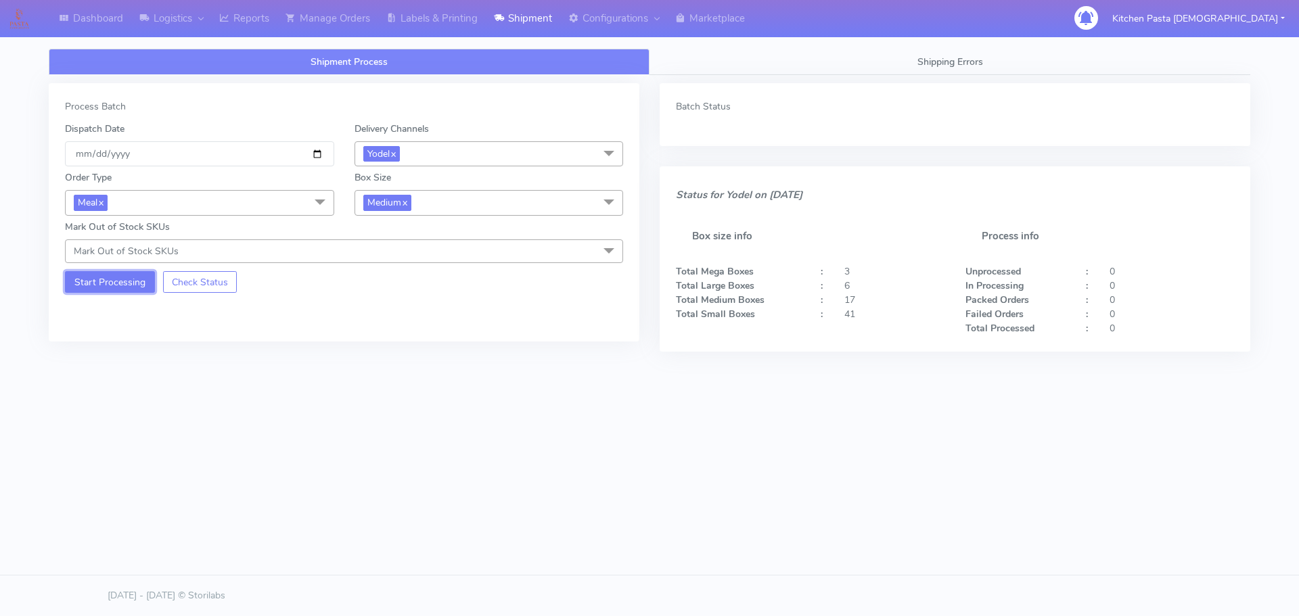
click at [131, 272] on button "Start Processing" at bounding box center [110, 282] width 90 height 22
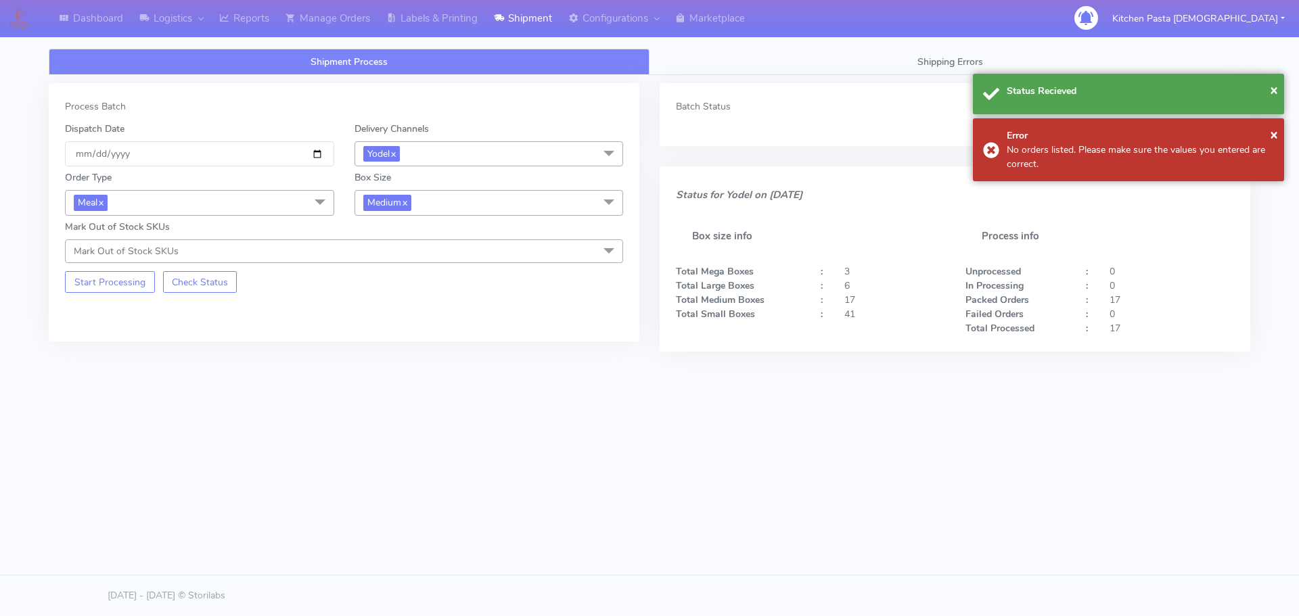
click at [498, 206] on span "Medium x" at bounding box center [488, 202] width 269 height 25
click at [392, 333] on div "Large" at bounding box center [489, 334] width 254 height 14
click at [120, 280] on button "Start Processing" at bounding box center [110, 282] width 90 height 22
click at [460, 216] on div "Order Type Meal x Meal Kit Gift QCOM ATAVI Box Size Large x Small Small-PR-1 Me…" at bounding box center [344, 214] width 578 height 97
click at [462, 210] on span "Large x" at bounding box center [488, 202] width 269 height 25
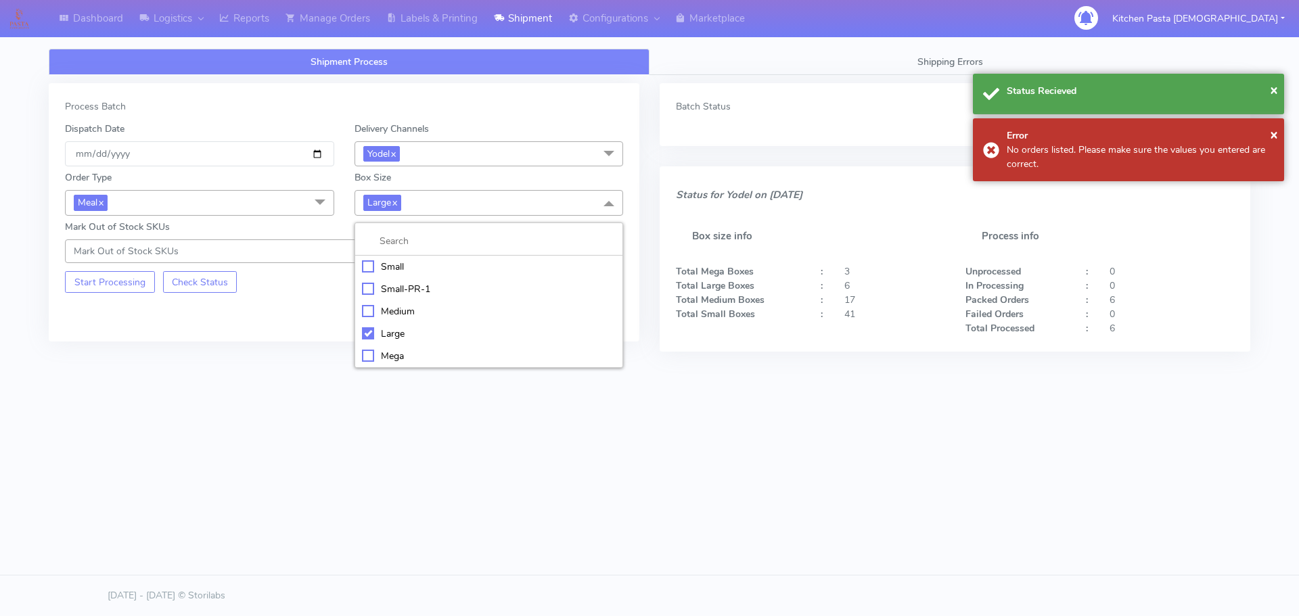
click at [381, 350] on div "Mega" at bounding box center [489, 356] width 254 height 14
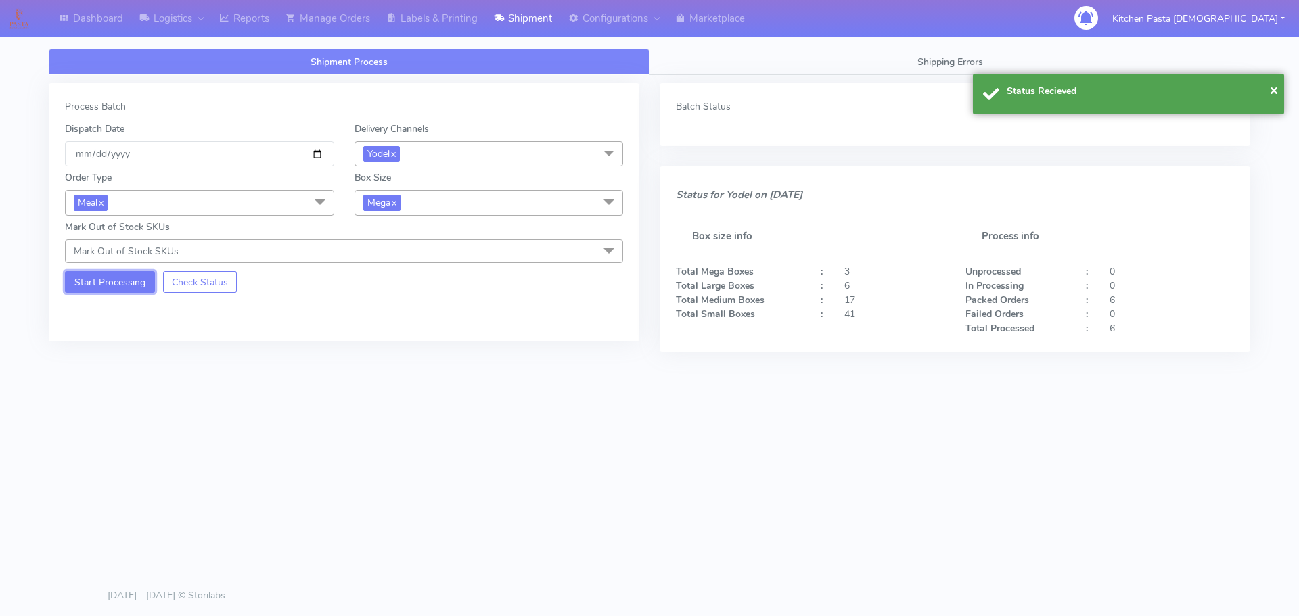
click at [141, 282] on button "Start Processing" at bounding box center [110, 282] width 90 height 22
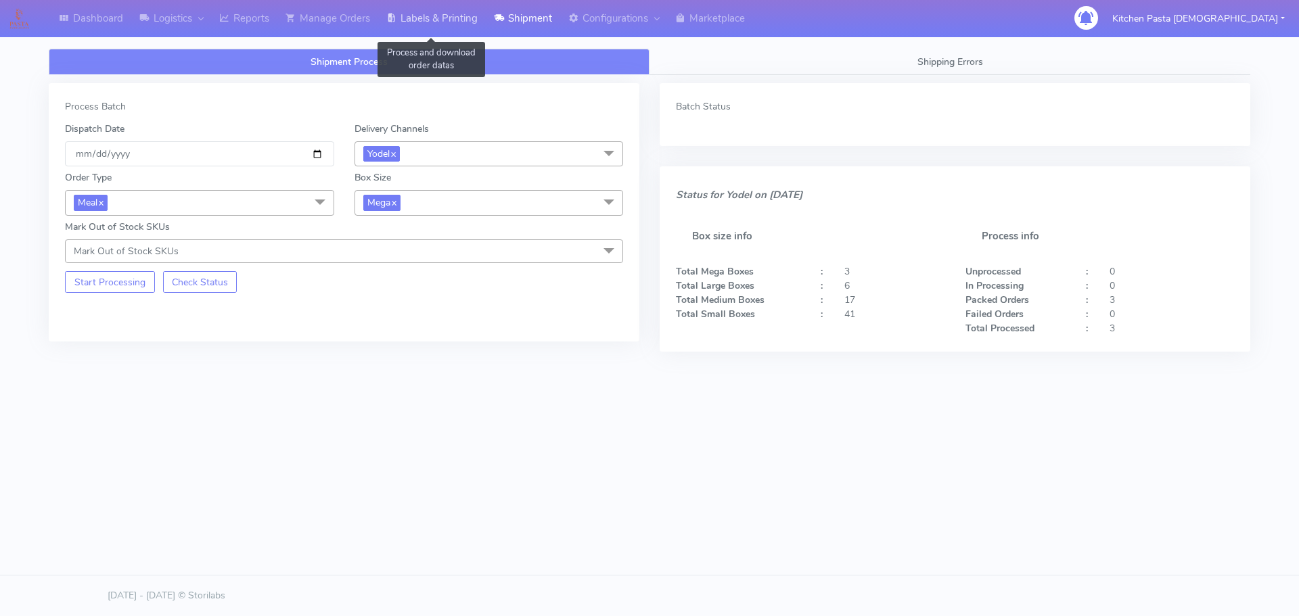
click at [449, 19] on link "Labels & Printing" at bounding box center [432, 18] width 108 height 37
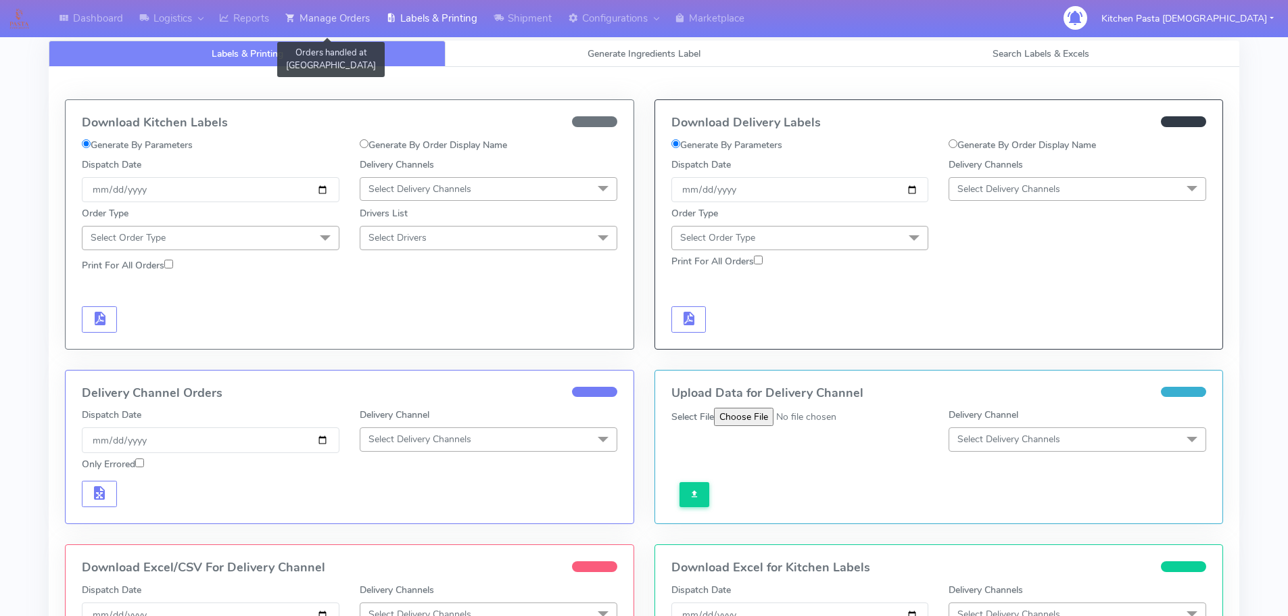
click at [352, 18] on link "Manage Orders" at bounding box center [327, 18] width 101 height 37
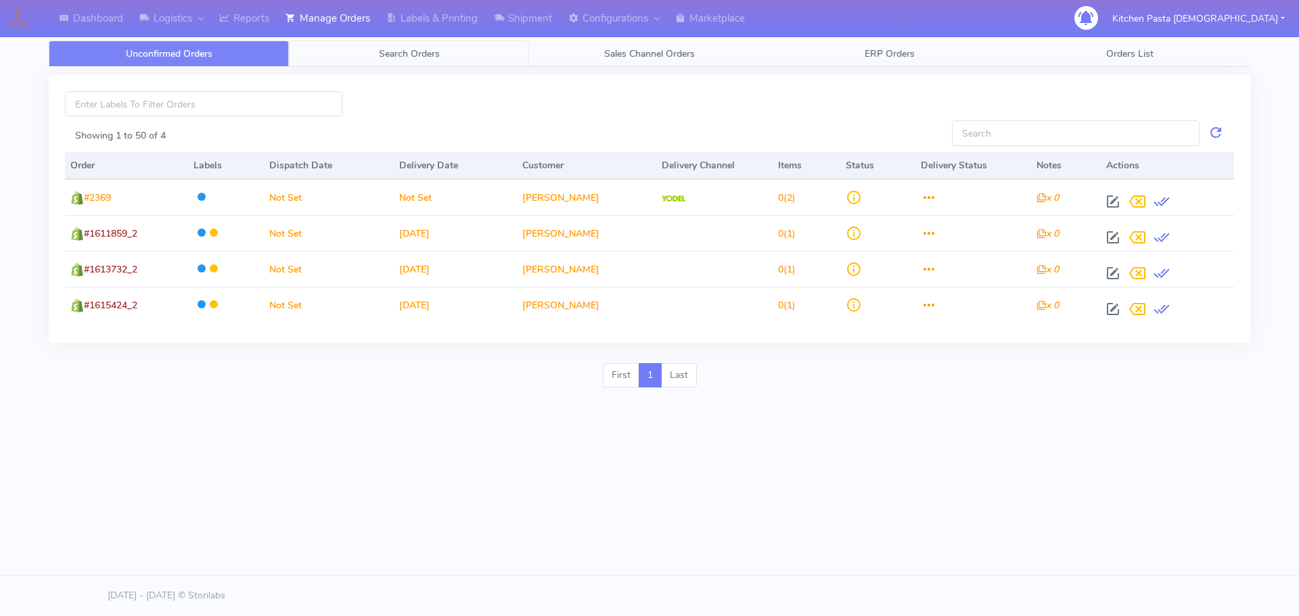
click at [395, 53] on span "Search Orders" at bounding box center [409, 53] width 61 height 13
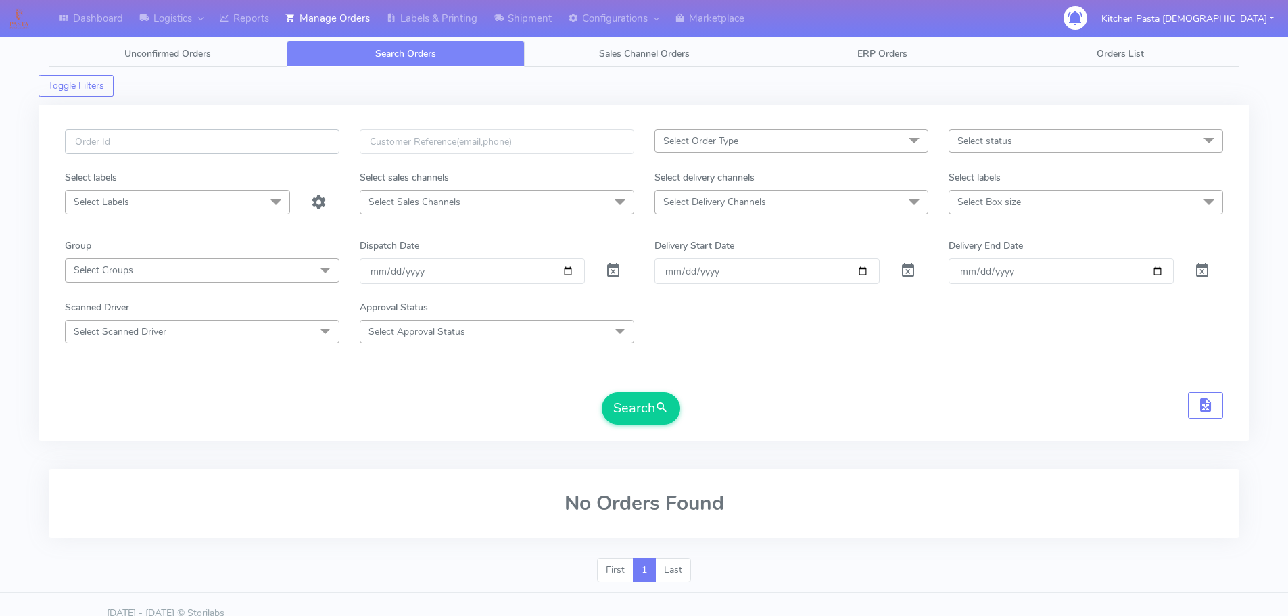
paste input "#1616050_1"
type input "#1616050_1"
click at [647, 413] on button "Search" at bounding box center [641, 408] width 78 height 32
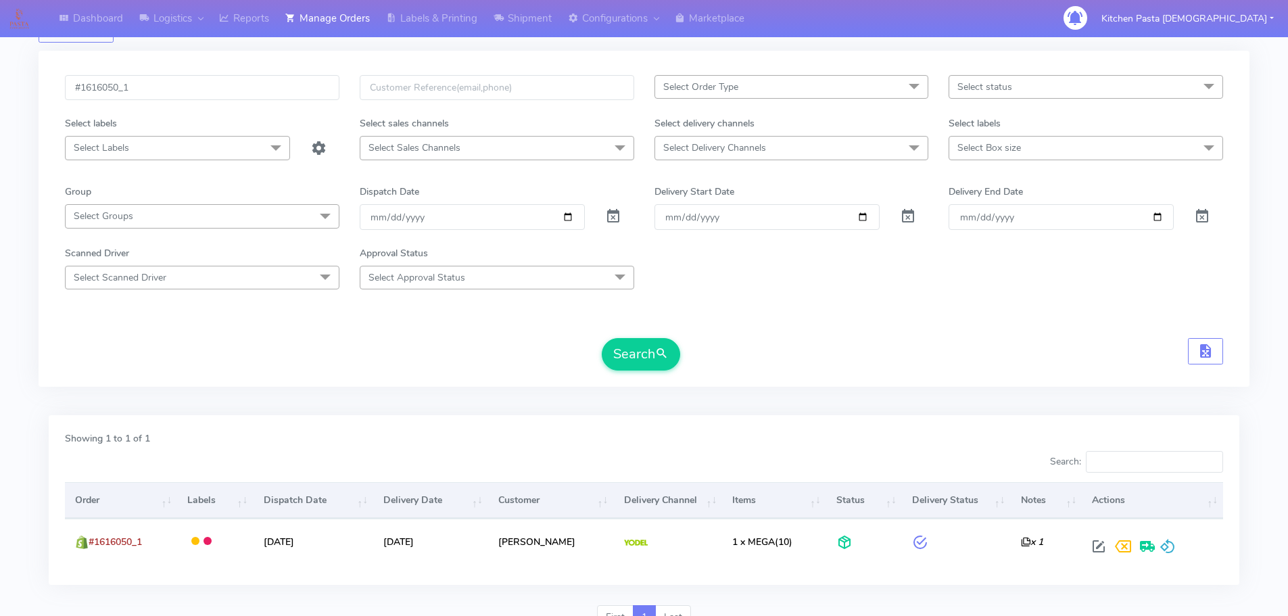
scroll to position [118, 0]
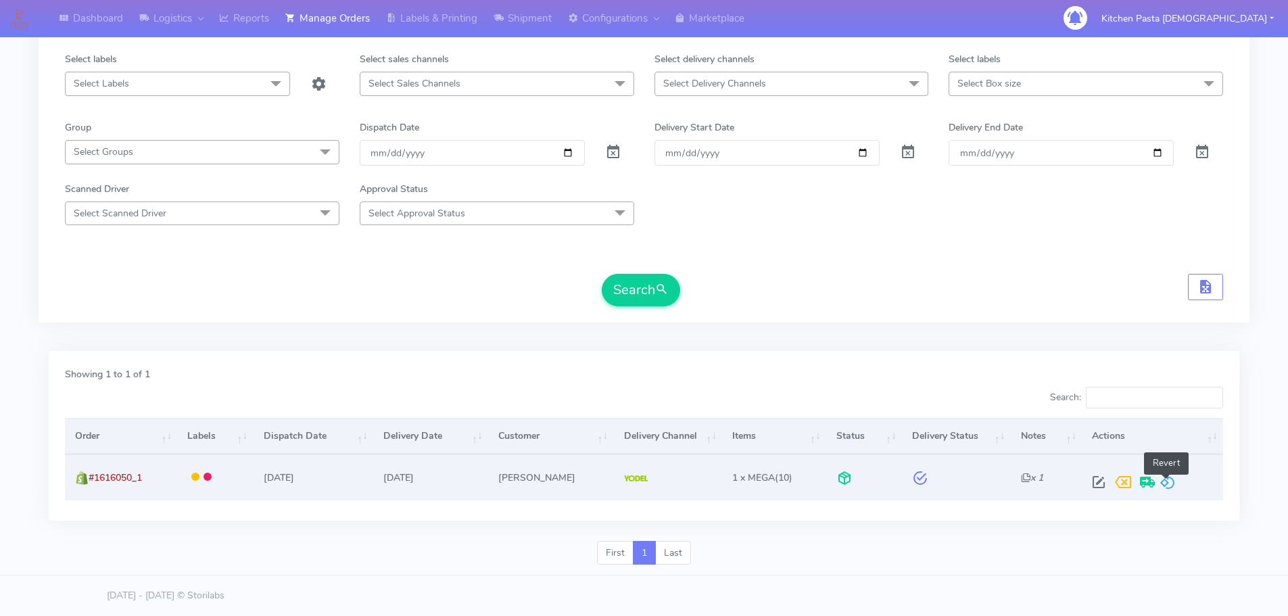
click at [1165, 483] on span at bounding box center [1168, 485] width 16 height 13
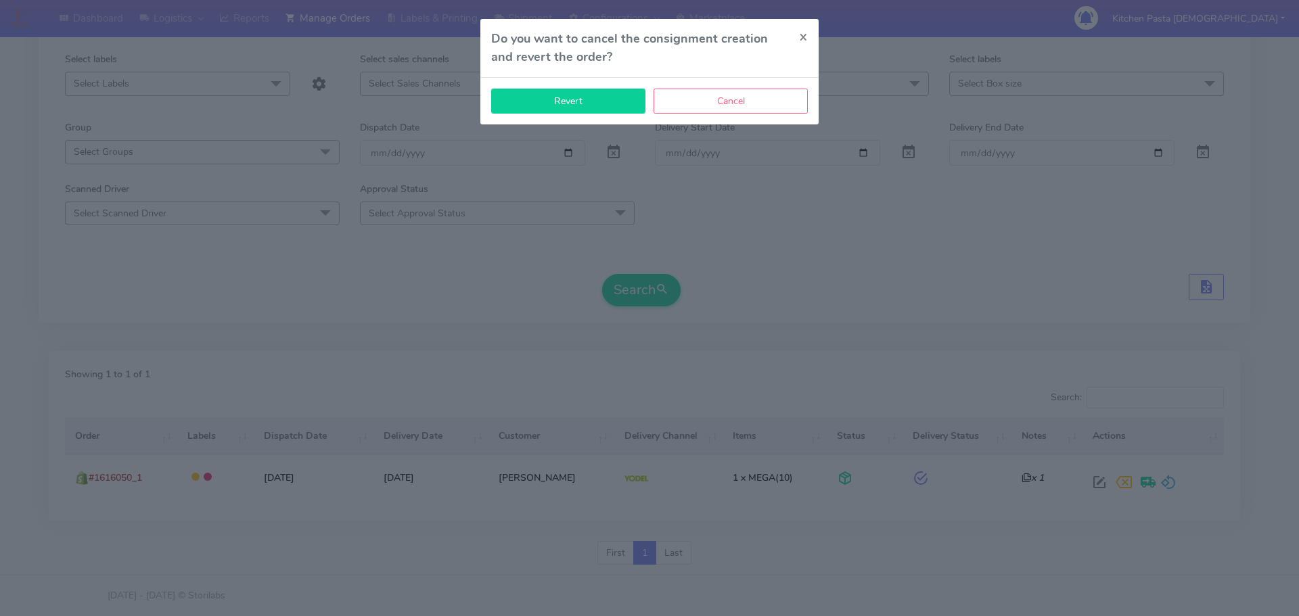
click at [574, 93] on button "Revert" at bounding box center [568, 101] width 154 height 25
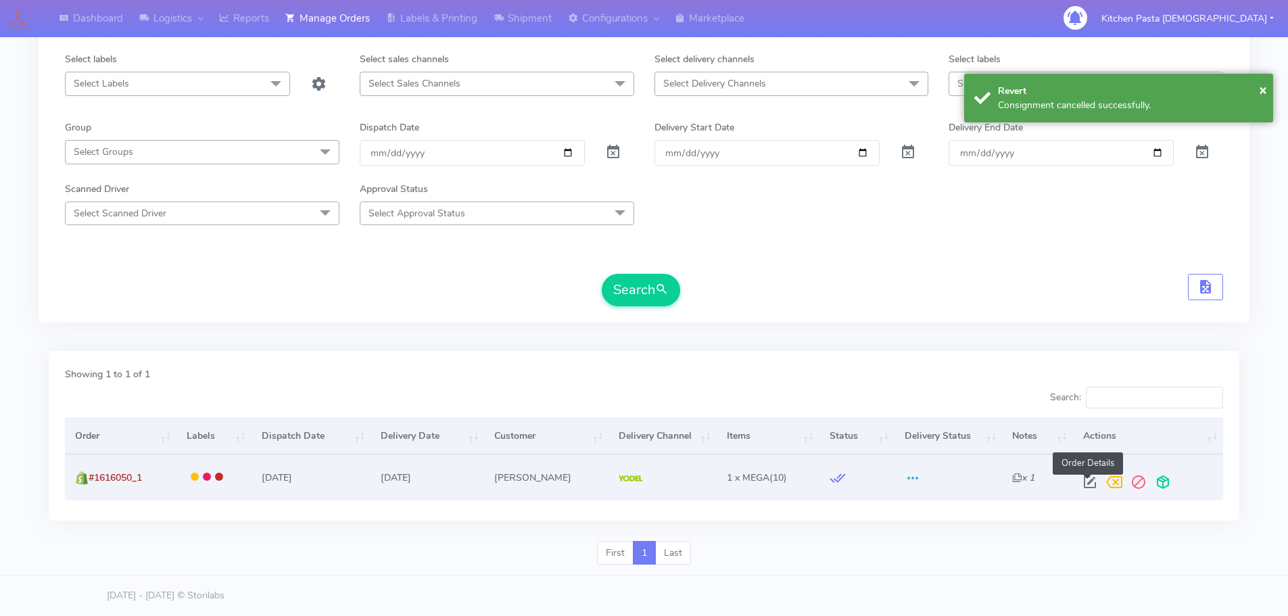
click at [1088, 485] on span at bounding box center [1090, 485] width 24 height 13
select select "5"
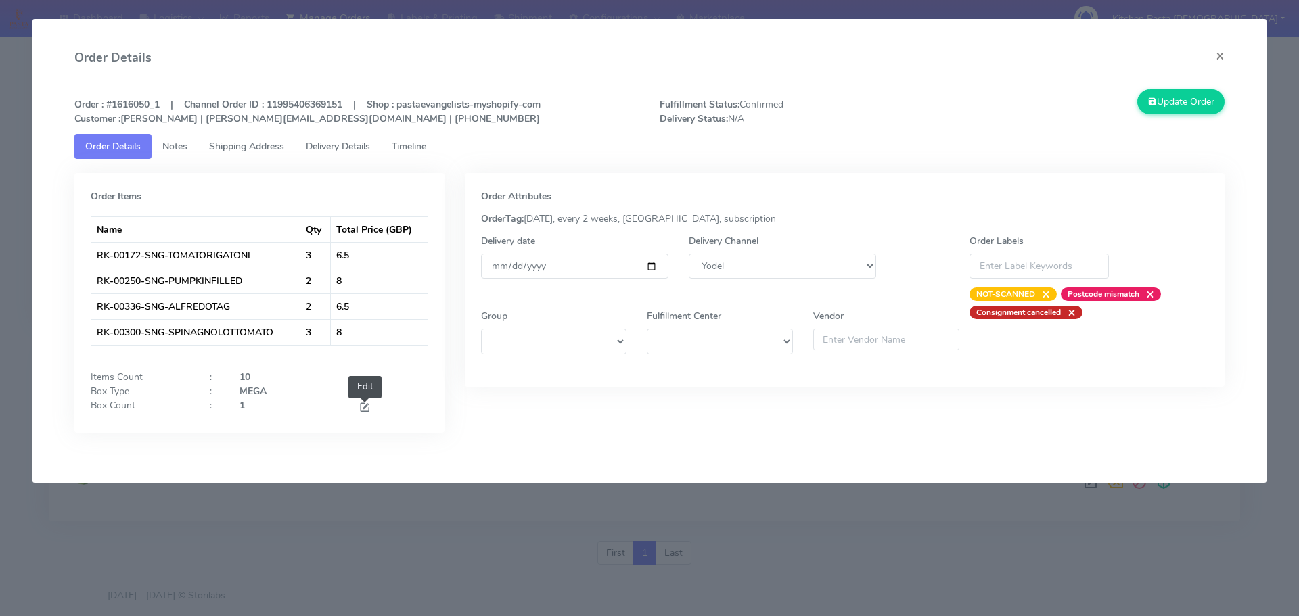
click at [360, 409] on span at bounding box center [364, 408] width 12 height 13
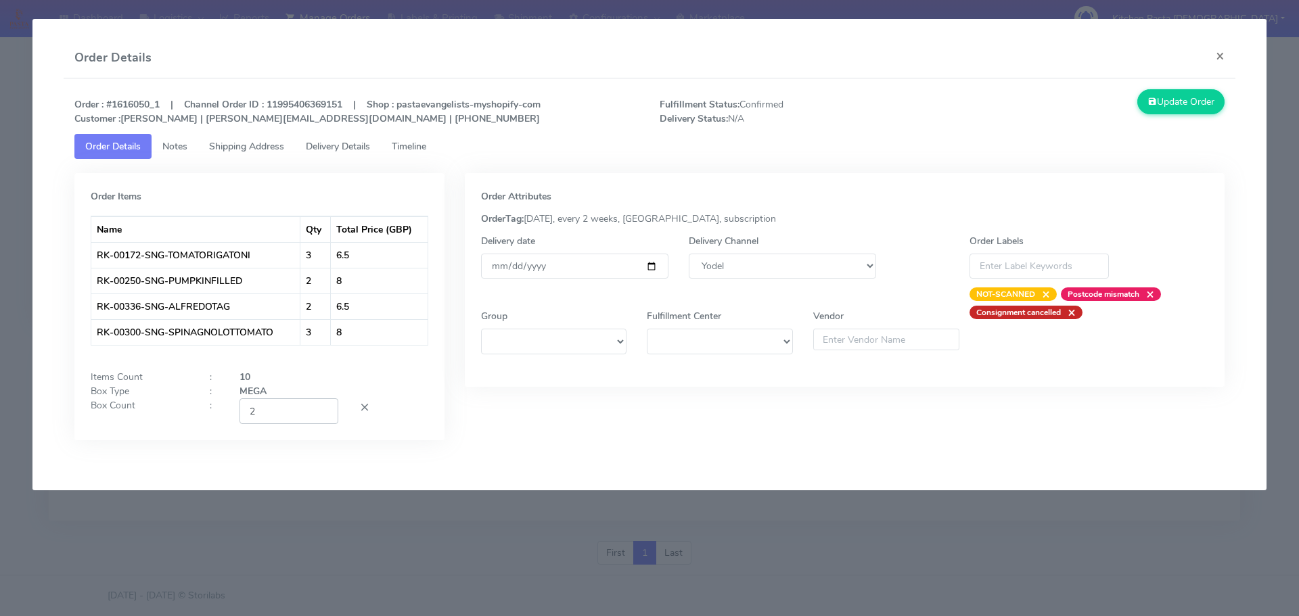
type input "2"
click at [323, 407] on input "2" at bounding box center [288, 410] width 99 height 25
click at [1163, 92] on button "Update Order" at bounding box center [1181, 101] width 88 height 25
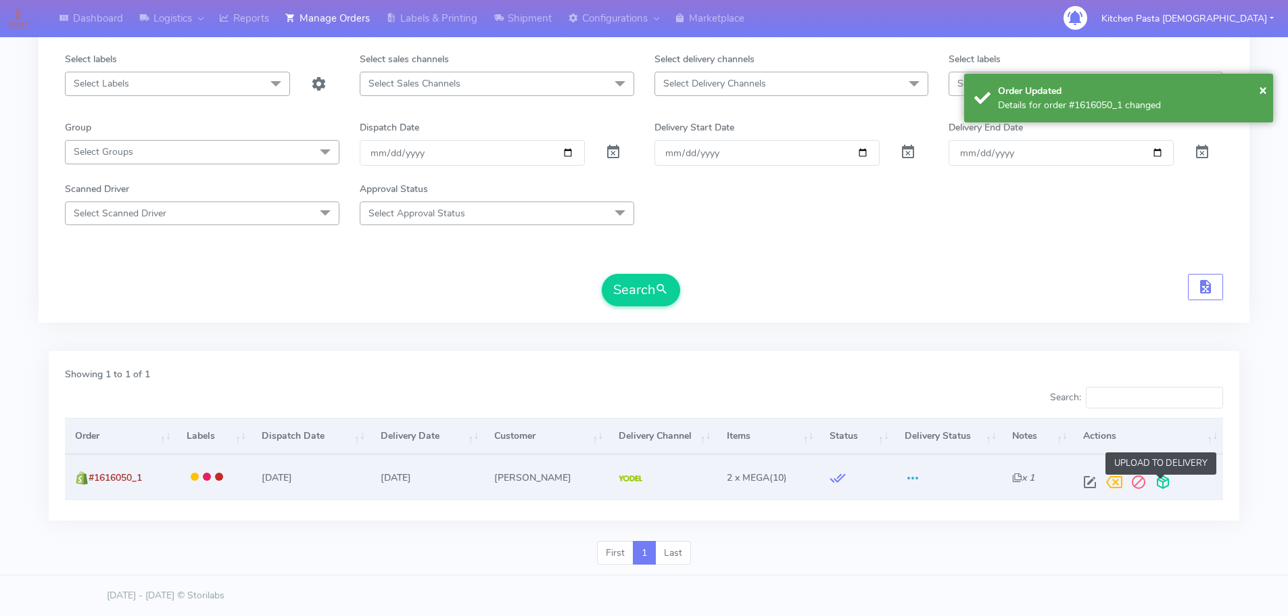
click at [1161, 479] on span at bounding box center [1163, 485] width 24 height 13
click at [1109, 480] on span at bounding box center [1110, 485] width 24 height 13
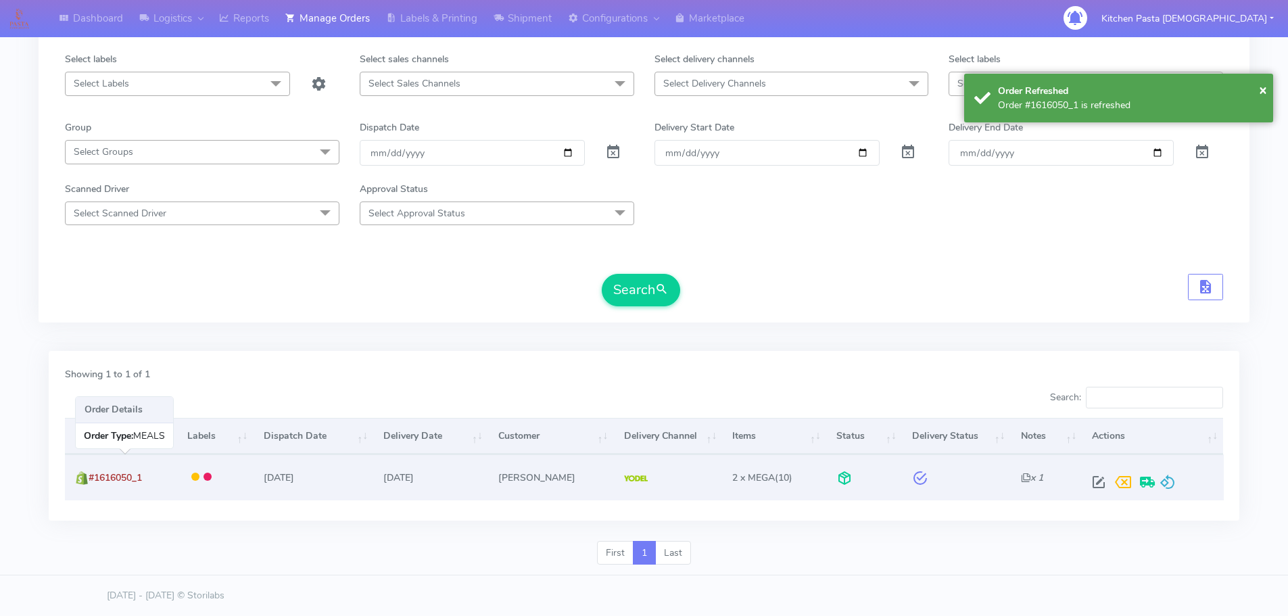
drag, startPoint x: 156, startPoint y: 475, endPoint x: 90, endPoint y: 470, distance: 66.5
click at [90, 470] on td "#1616050_1" at bounding box center [121, 477] width 112 height 45
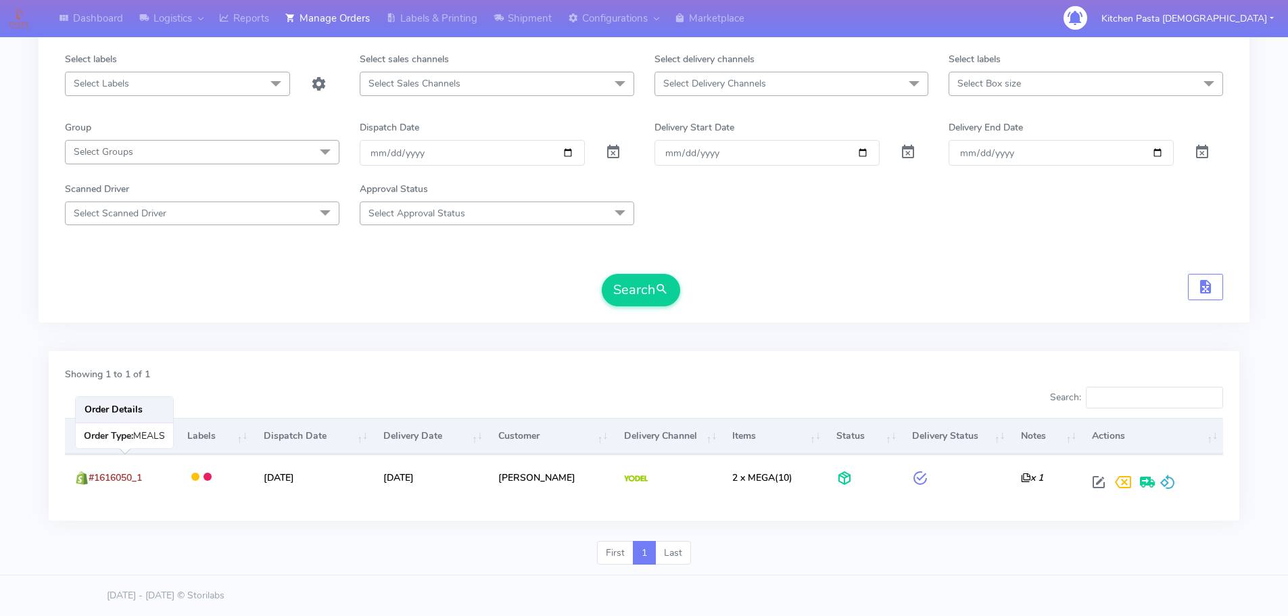
drag, startPoint x: 106, startPoint y: 484, endPoint x: 149, endPoint y: 352, distance: 138.8
click at [148, 350] on div "Showing 1 to 1 of 1 Search: Order Labels Dispatch Date Delivery Date Customer D…" at bounding box center [644, 442] width 1211 height 198
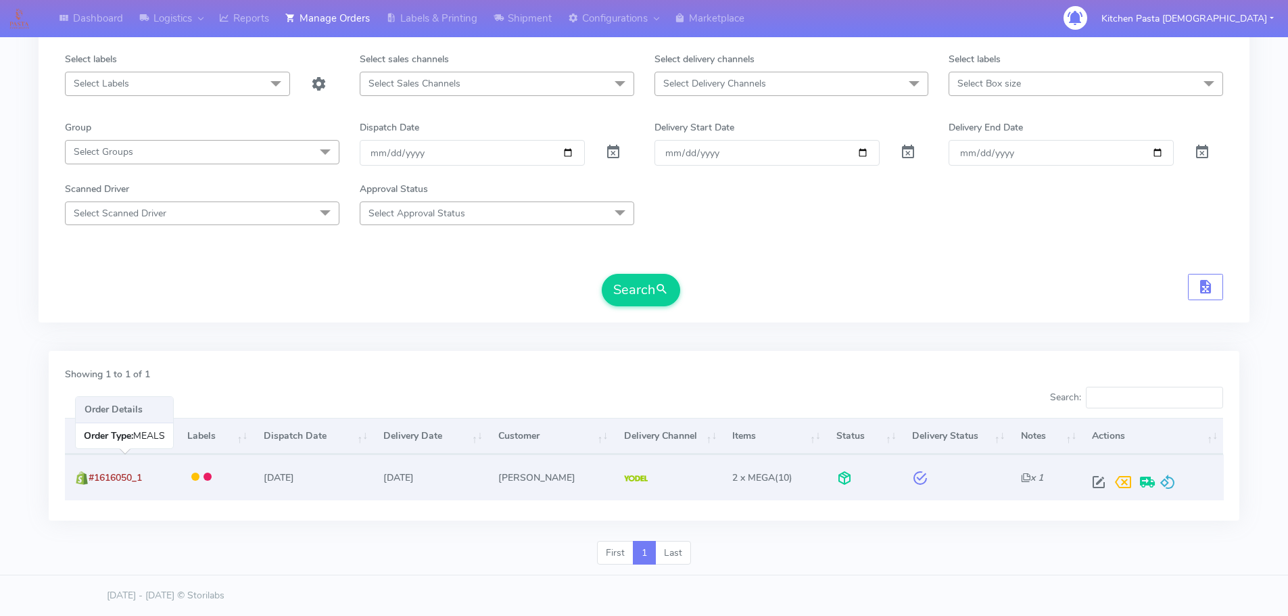
drag, startPoint x: 91, startPoint y: 480, endPoint x: 145, endPoint y: 480, distance: 54.1
click at [142, 480] on span "#1616050_1" at bounding box center [115, 477] width 53 height 13
copy span "#1616050_1"
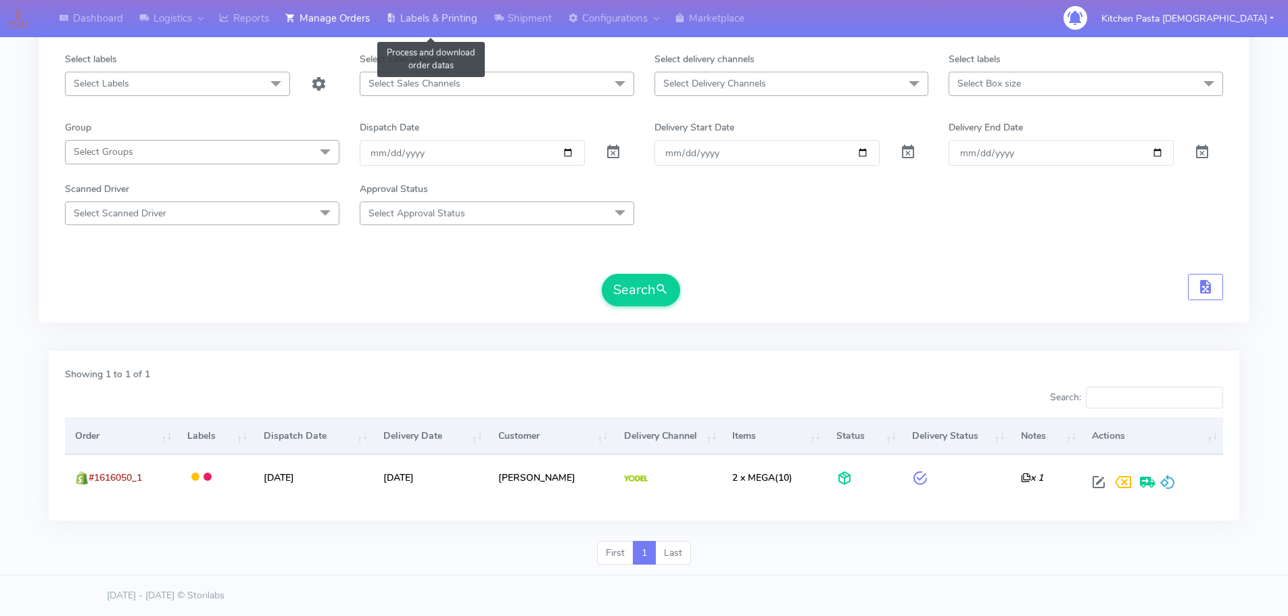
click at [434, 26] on link "Labels & Printing" at bounding box center [432, 18] width 108 height 37
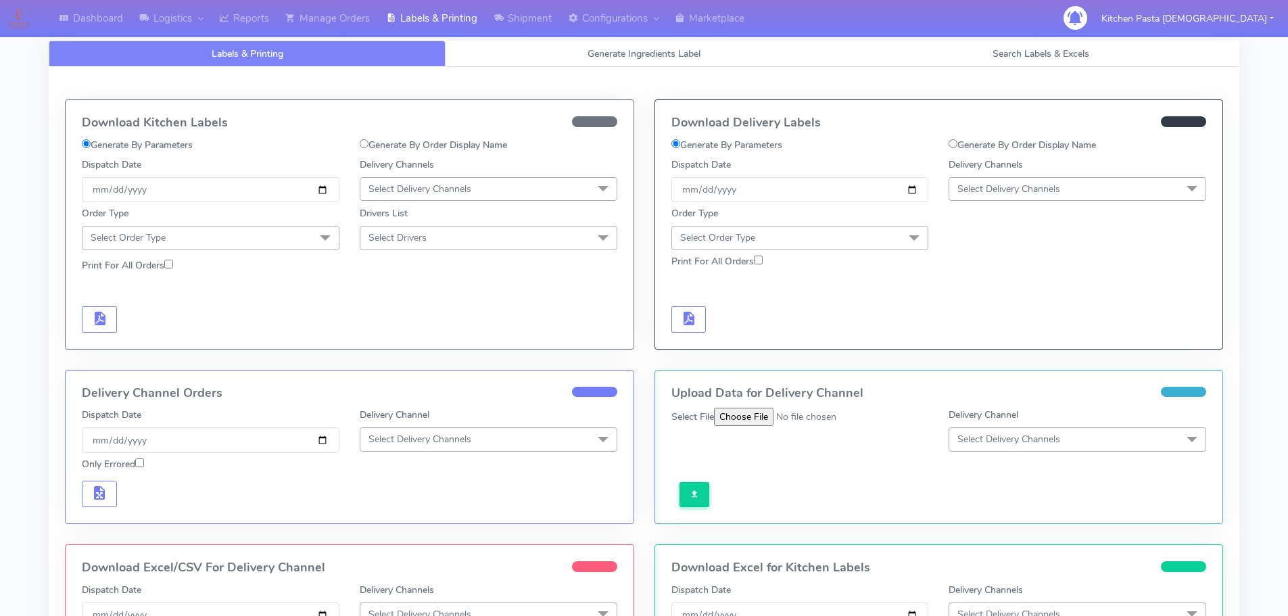
click at [1053, 140] on label "Generate By Order Display Name" at bounding box center [1022, 145] width 147 height 14
click at [958, 140] on input "Generate By Order Display Name" at bounding box center [953, 143] width 9 height 9
radio input "true"
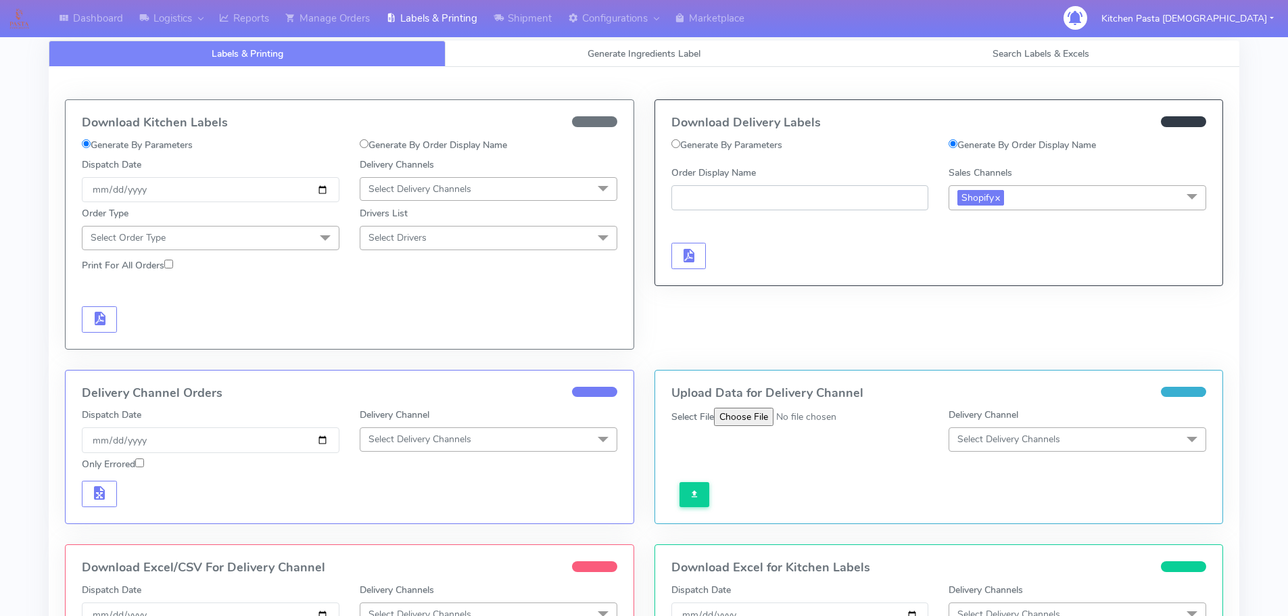
paste input "#1616050_1"
type input "#1616050_1"
click at [695, 243] on button "button" at bounding box center [689, 256] width 35 height 26
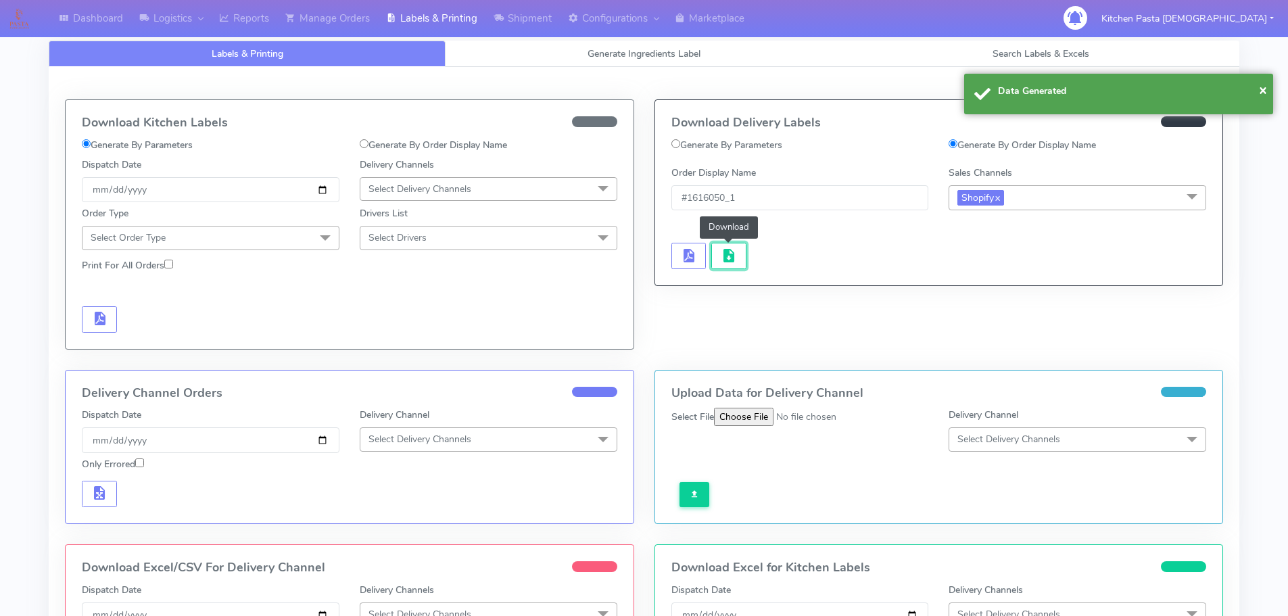
click at [725, 243] on button "button" at bounding box center [729, 256] width 35 height 26
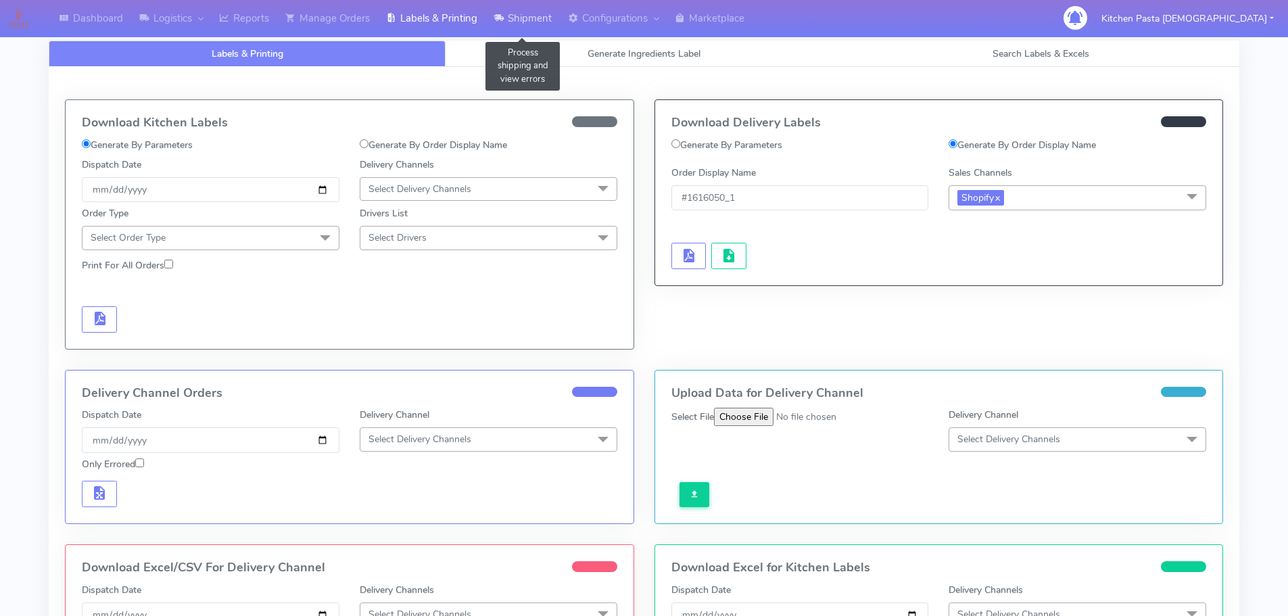
click at [521, 21] on link "Shipment" at bounding box center [523, 18] width 74 height 37
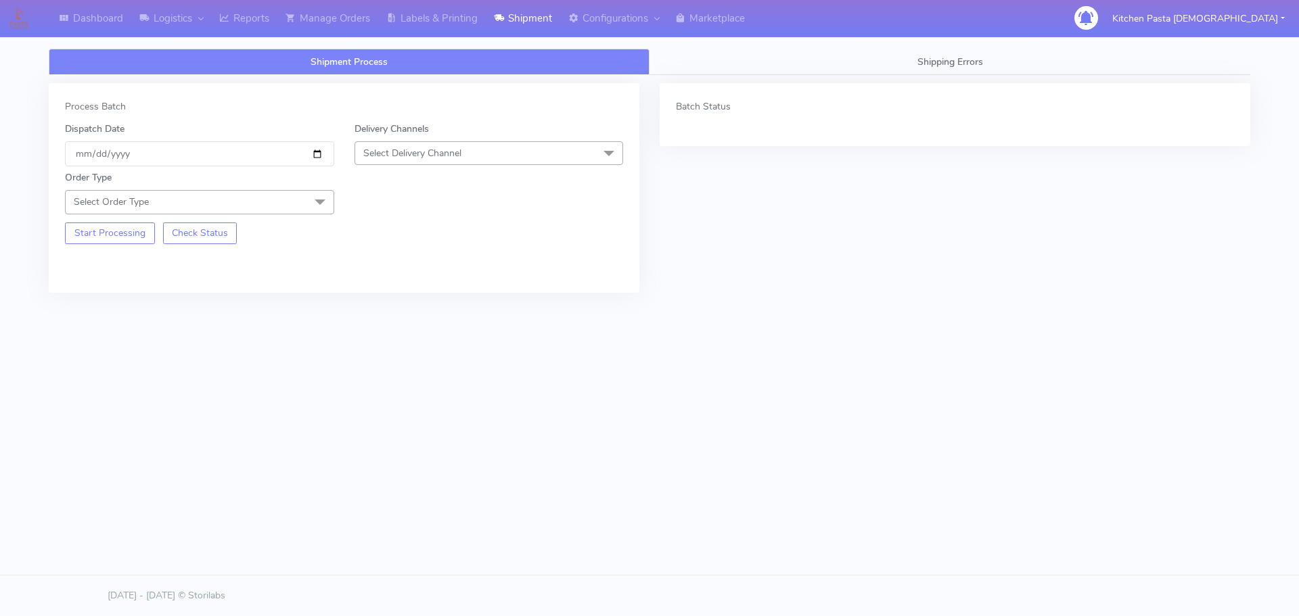
click at [396, 155] on span "Select Delivery Channel" at bounding box center [412, 153] width 98 height 13
click at [384, 307] on div "Yodel" at bounding box center [489, 305] width 254 height 14
click at [281, 200] on span "Select Order Type" at bounding box center [199, 202] width 269 height 24
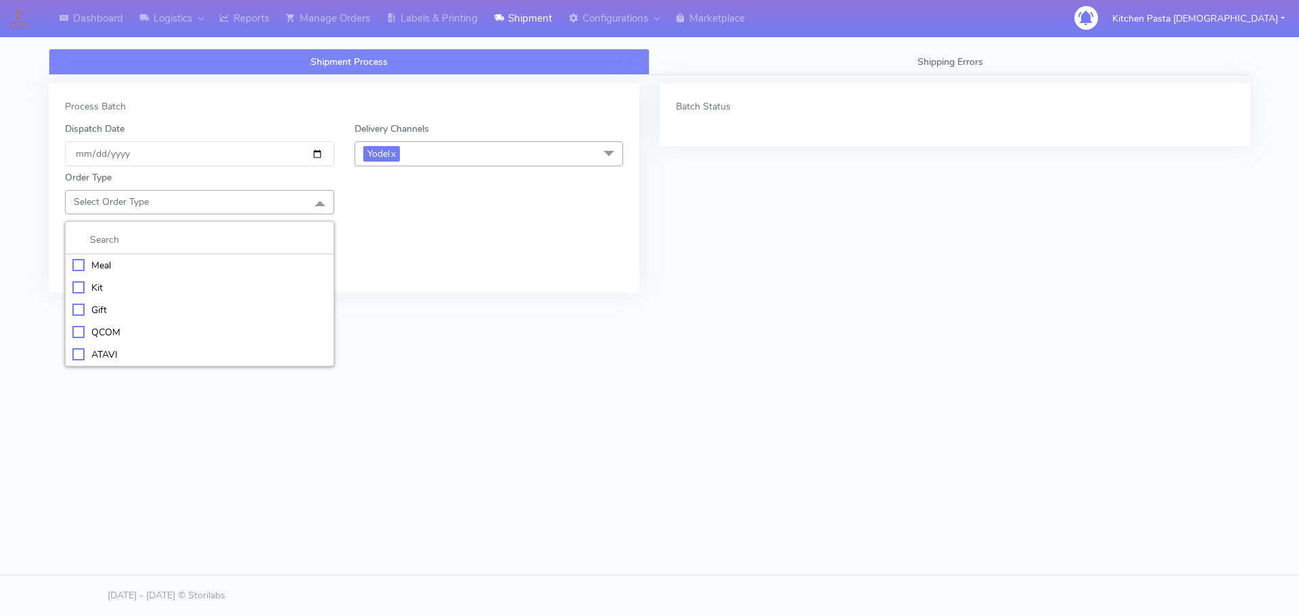
click at [167, 261] on div "Meal" at bounding box center [199, 265] width 254 height 14
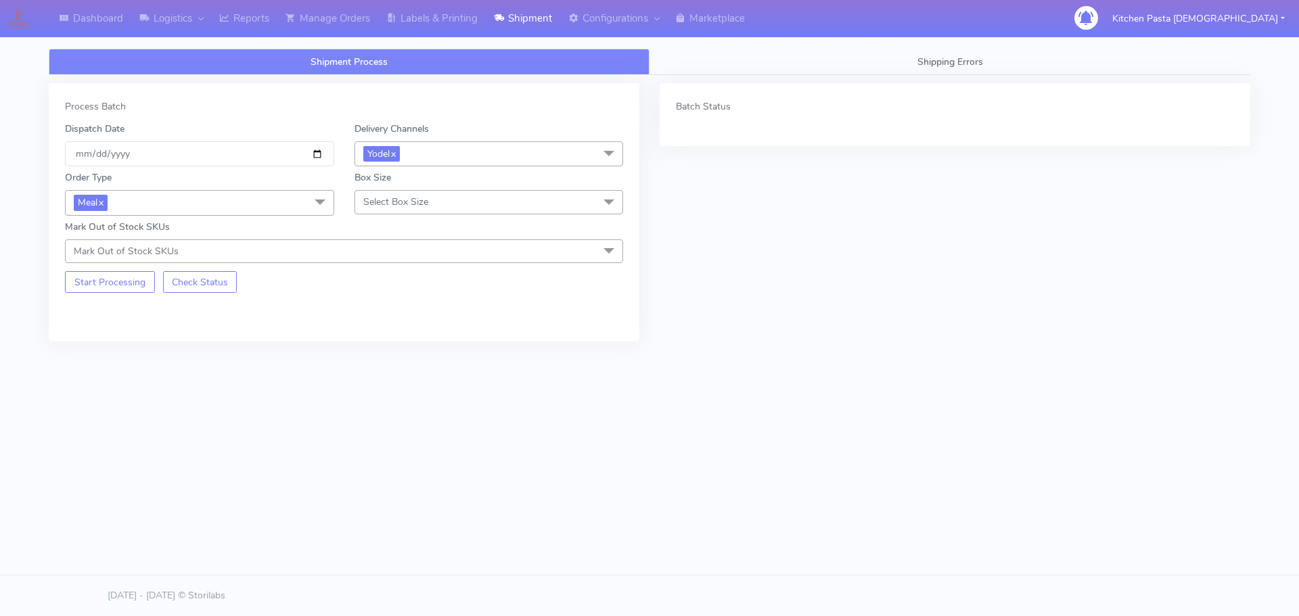
click at [375, 198] on span "Select Box Size" at bounding box center [395, 201] width 65 height 13
click at [371, 363] on li "Mega" at bounding box center [489, 355] width 268 height 22
click at [108, 280] on button "Start Processing" at bounding box center [110, 282] width 90 height 22
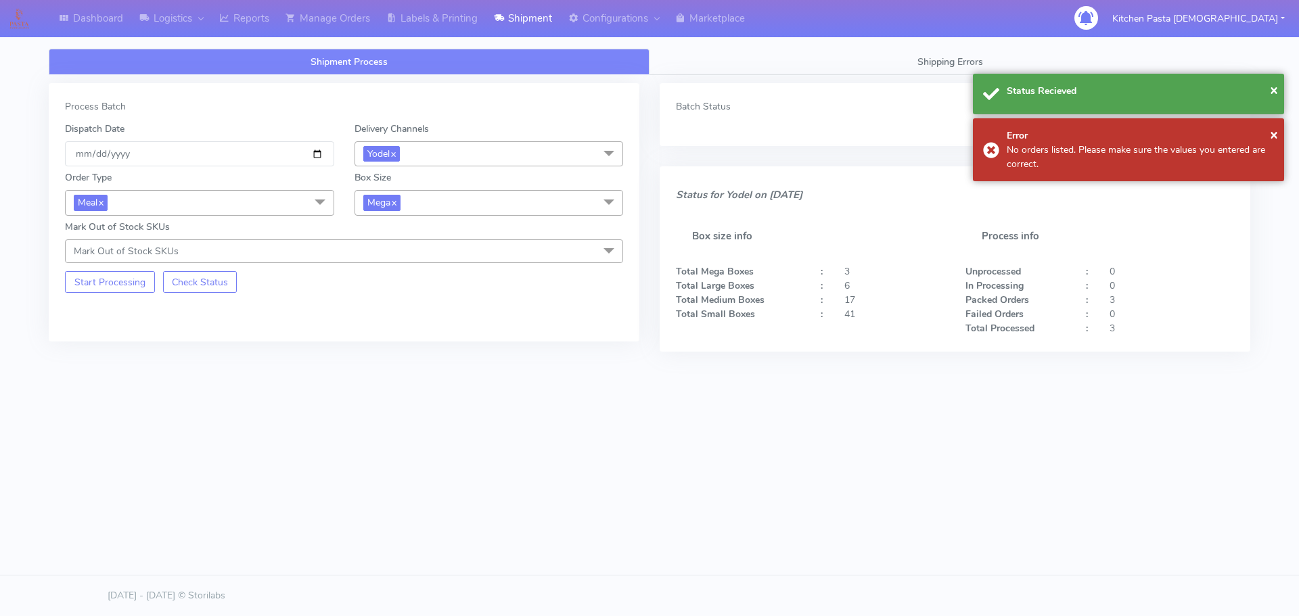
click at [429, 197] on span "Mega x" at bounding box center [488, 202] width 269 height 25
click at [389, 340] on div "Large" at bounding box center [489, 334] width 254 height 14
click at [120, 278] on button "Start Processing" at bounding box center [110, 282] width 90 height 22
click at [434, 193] on span "Large x" at bounding box center [488, 202] width 269 height 25
click at [393, 307] on div "Medium" at bounding box center [489, 311] width 254 height 14
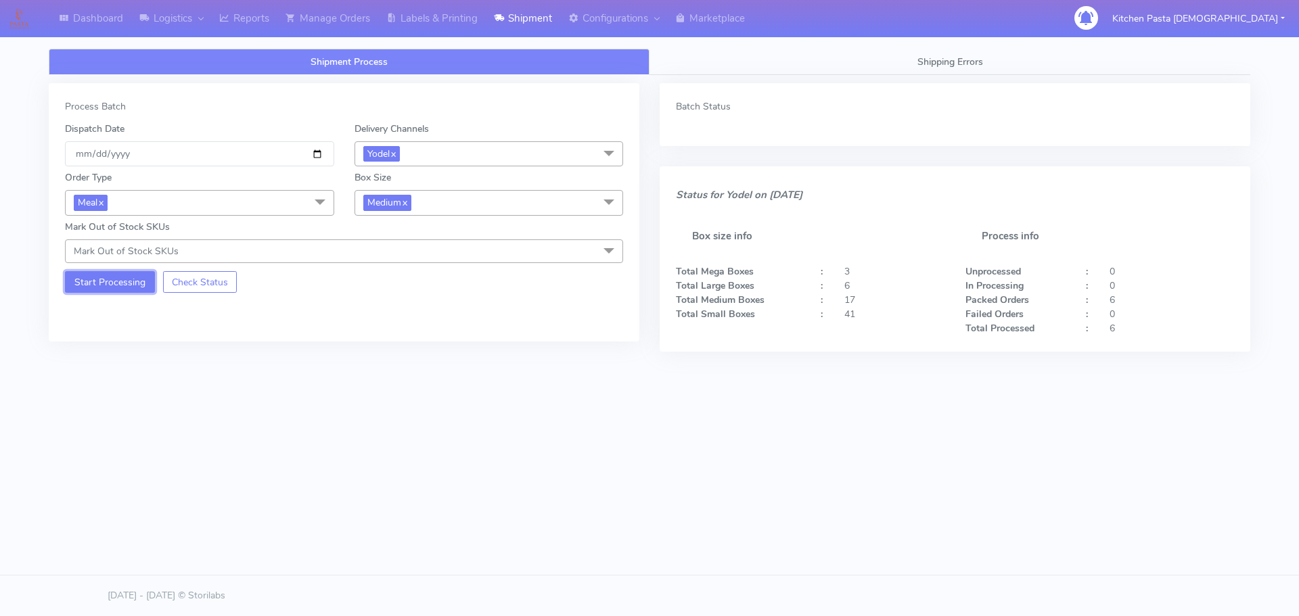
click at [111, 292] on button "Start Processing" at bounding box center [110, 282] width 90 height 22
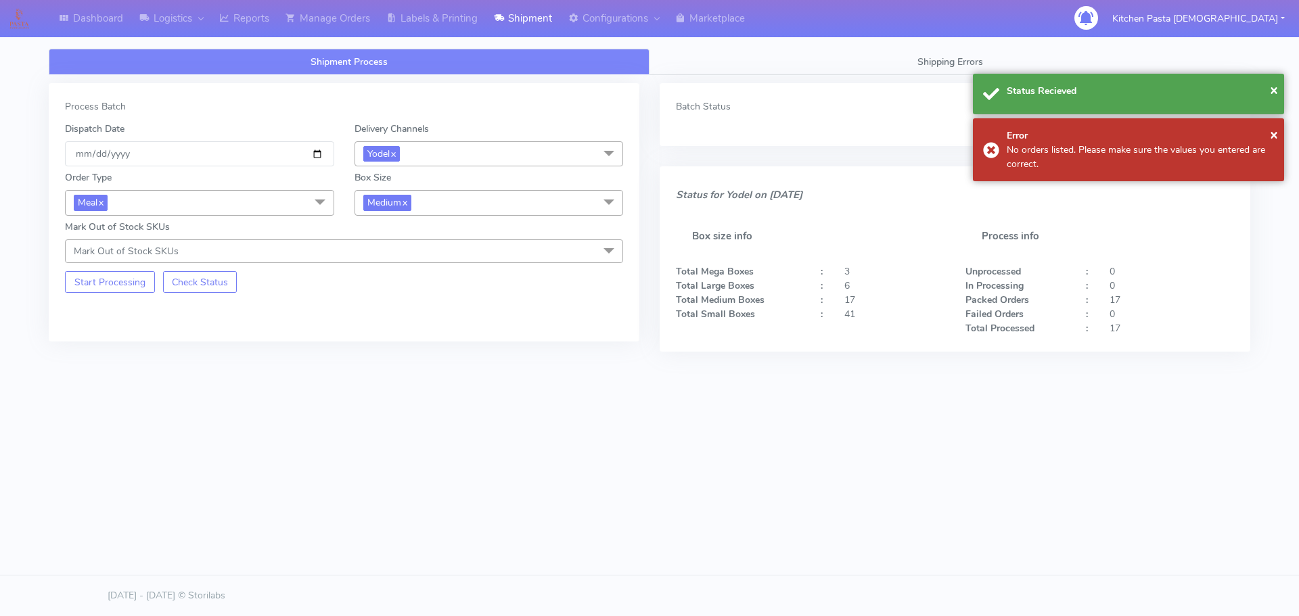
click at [446, 194] on span "Medium x" at bounding box center [488, 202] width 269 height 25
click at [416, 266] on div "Small" at bounding box center [489, 267] width 254 height 14
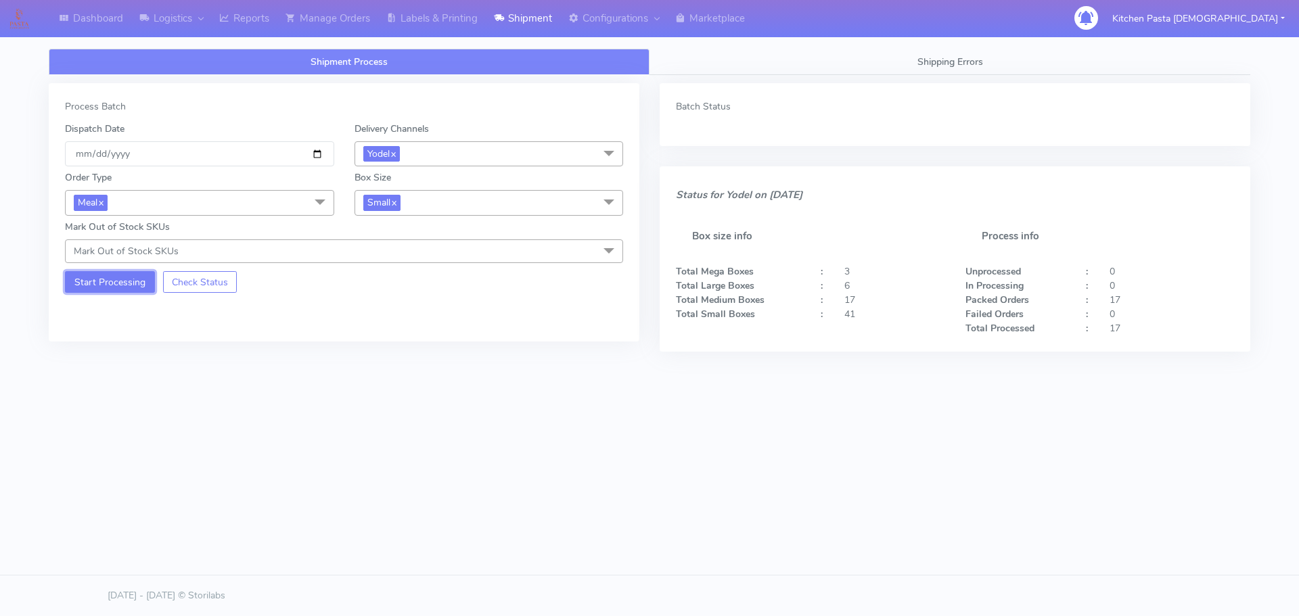
click at [130, 283] on button "Start Processing" at bounding box center [110, 282] width 90 height 22
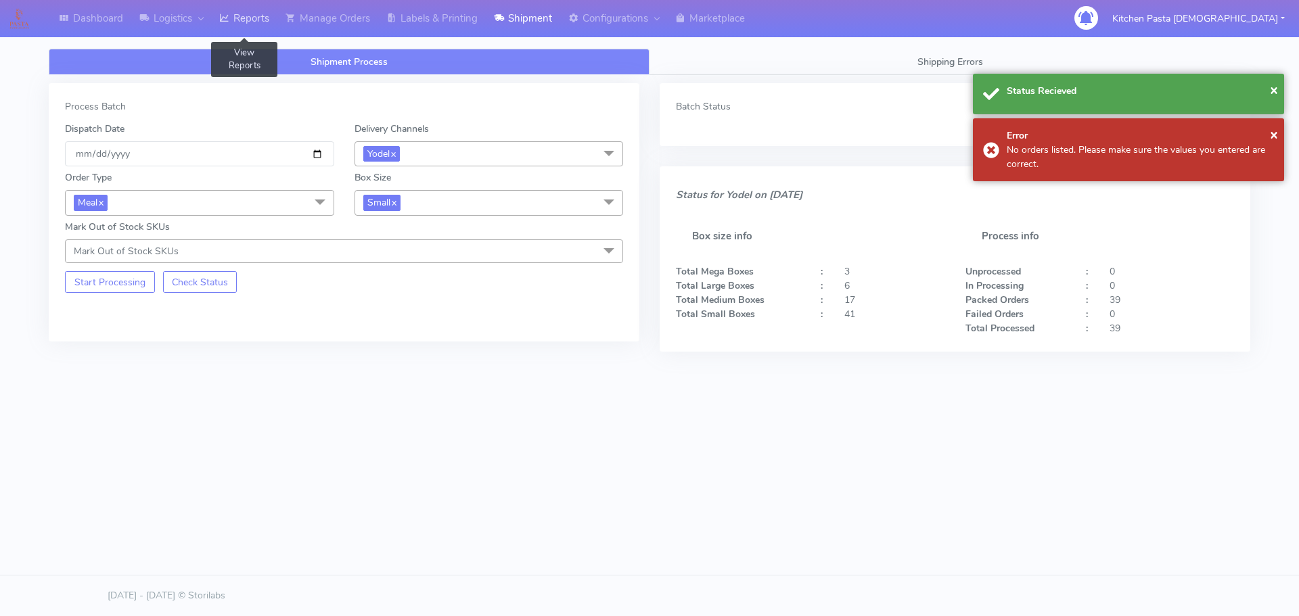
click at [229, 20] on icon at bounding box center [224, 18] width 10 height 14
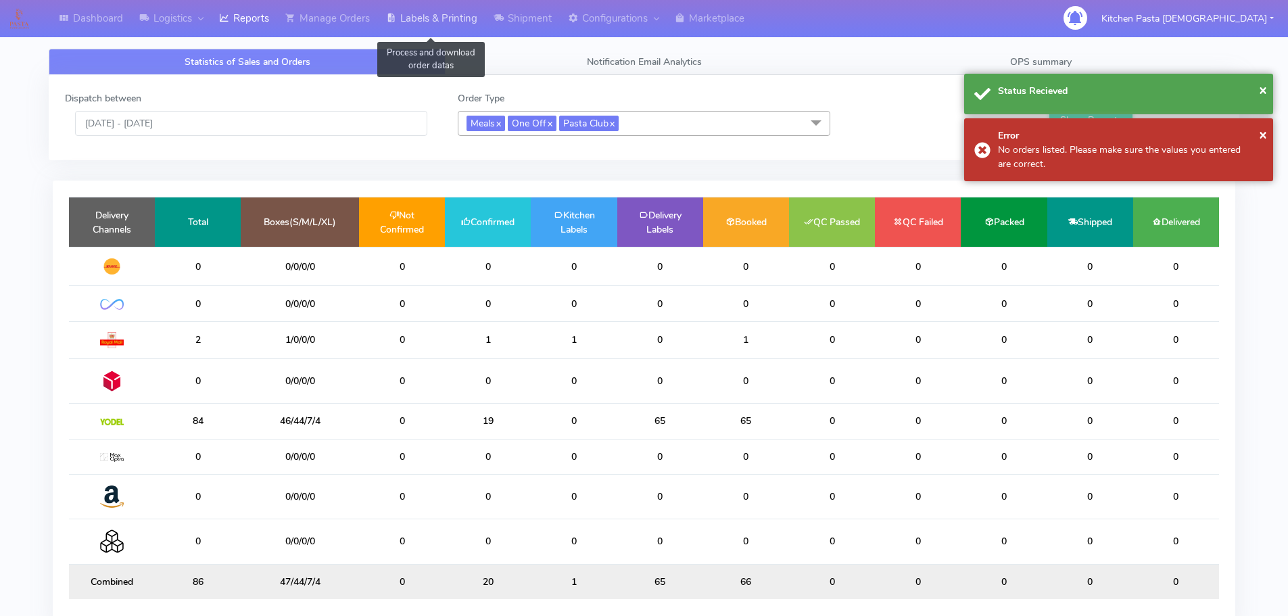
click at [450, 8] on link "Labels & Printing" at bounding box center [432, 18] width 108 height 37
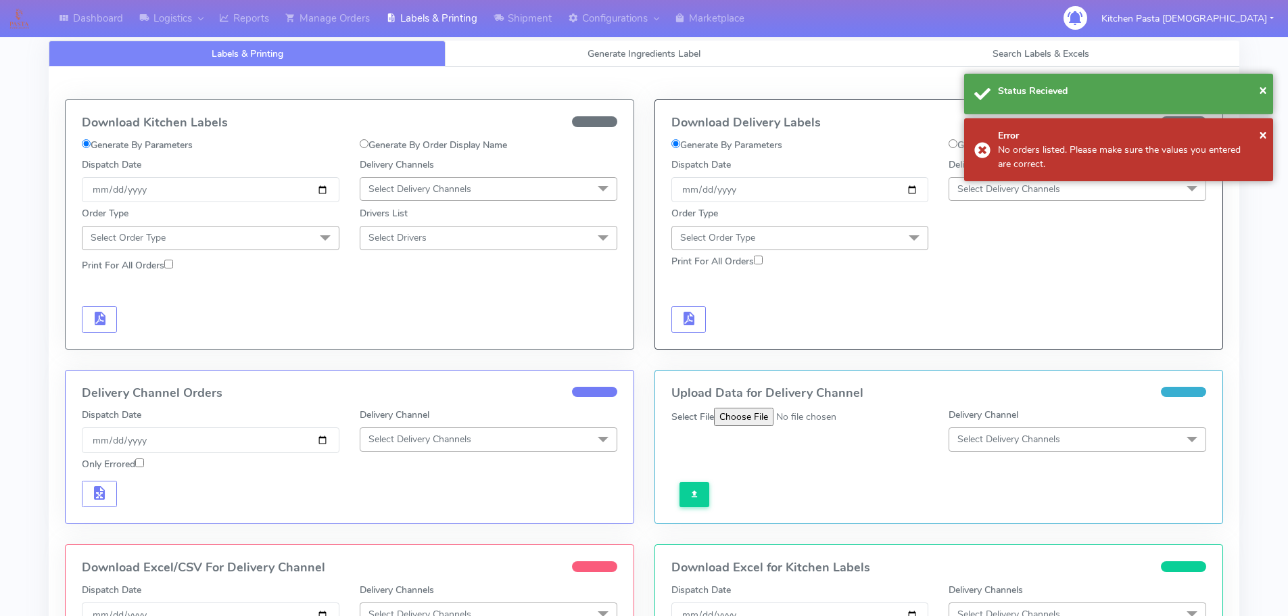
click at [397, 195] on span "Select Delivery Channels" at bounding box center [489, 189] width 258 height 24
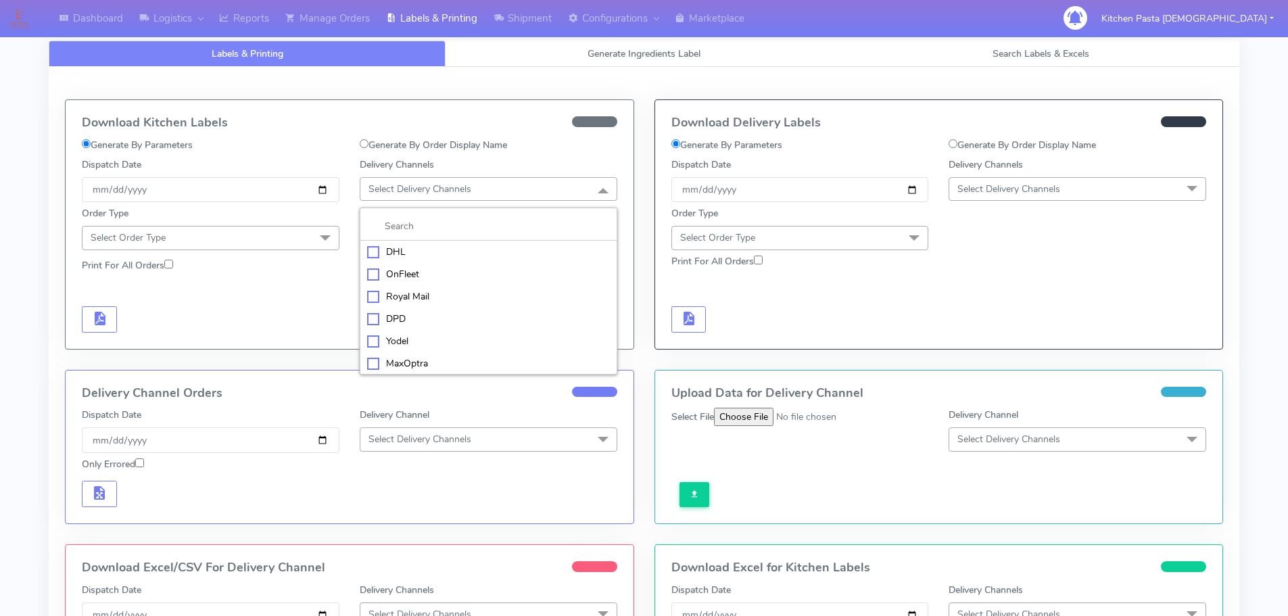
click at [415, 294] on div "Royal Mail" at bounding box center [488, 296] width 243 height 14
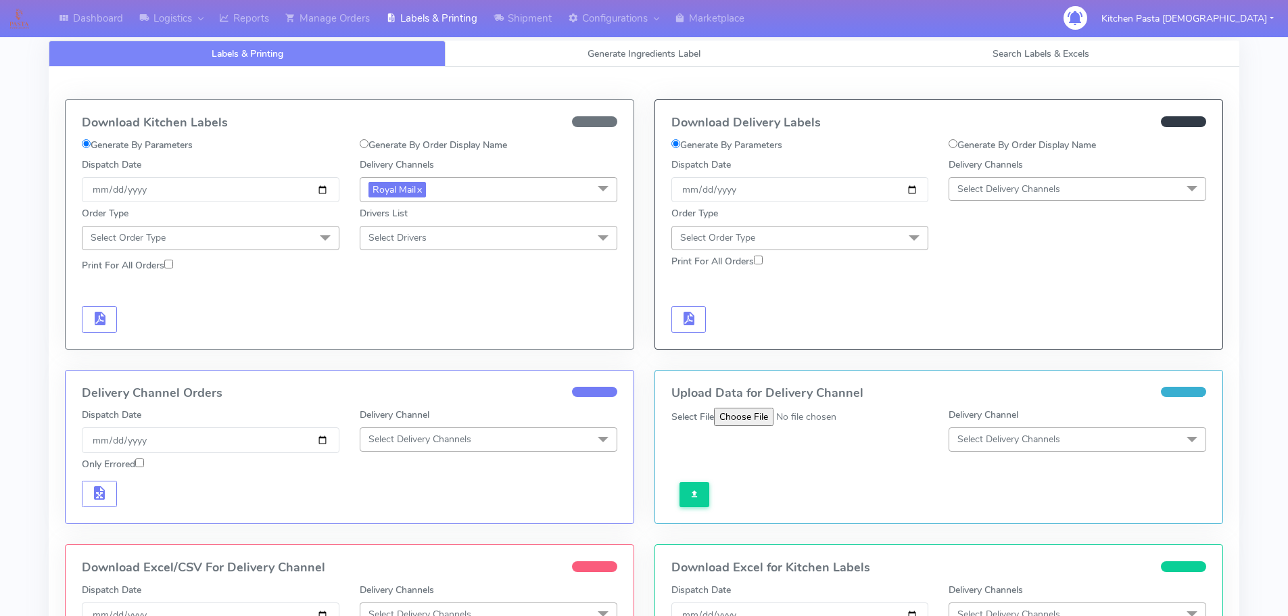
click at [296, 228] on span "Select Order Type" at bounding box center [211, 238] width 258 height 24
click at [186, 299] on div "Meal" at bounding box center [210, 301] width 243 height 14
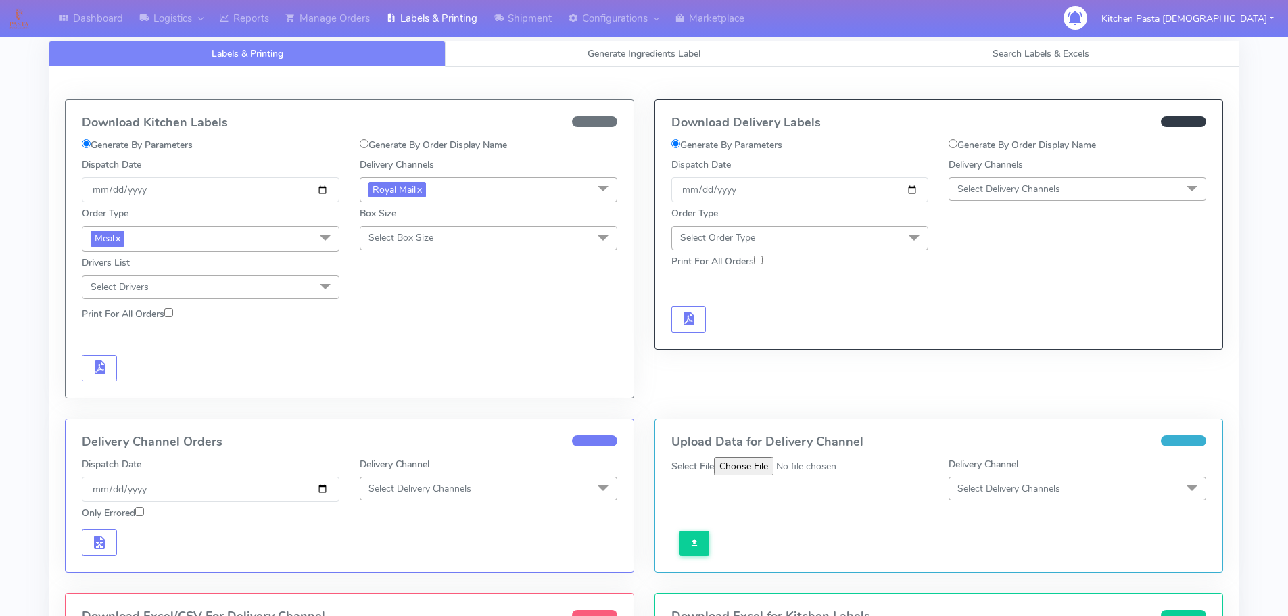
click at [455, 238] on span "Select Box Size" at bounding box center [489, 238] width 258 height 24
click at [389, 292] on li "Small" at bounding box center [489, 301] width 256 height 22
click at [91, 370] on span "button" at bounding box center [99, 370] width 16 height 13
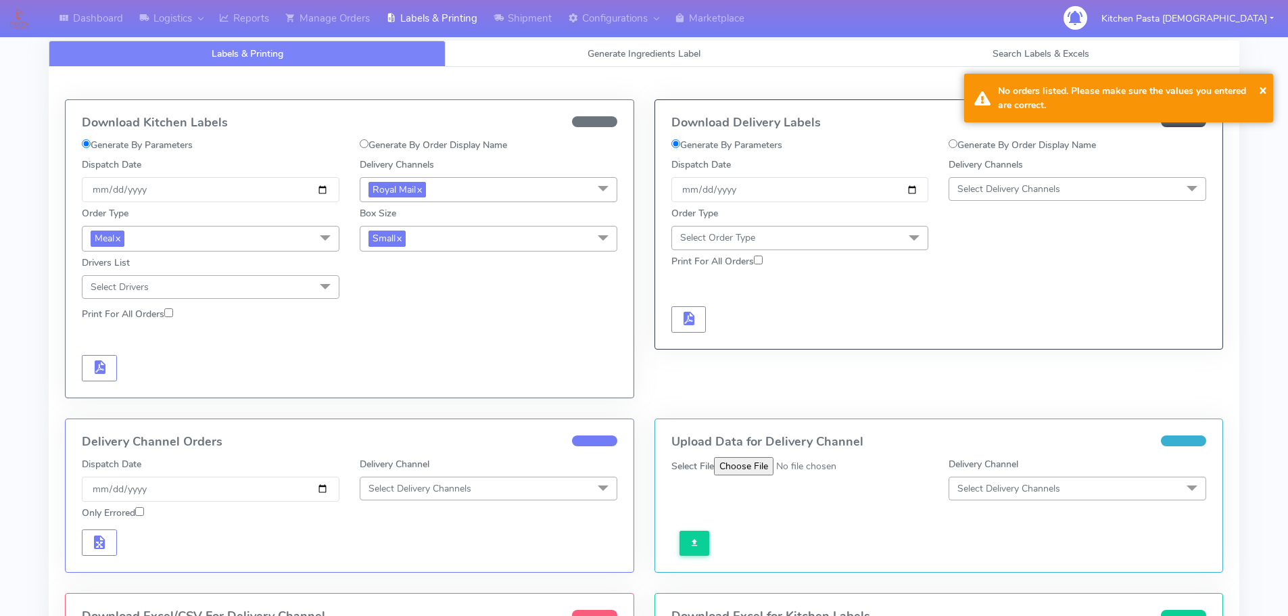
click at [445, 216] on div "Box Size Small x Small Small-PR-1 Medium Large Mega" at bounding box center [489, 226] width 278 height 49
click at [454, 236] on span "Small x" at bounding box center [489, 238] width 258 height 25
click at [406, 345] on div "Medium" at bounding box center [488, 347] width 243 height 14
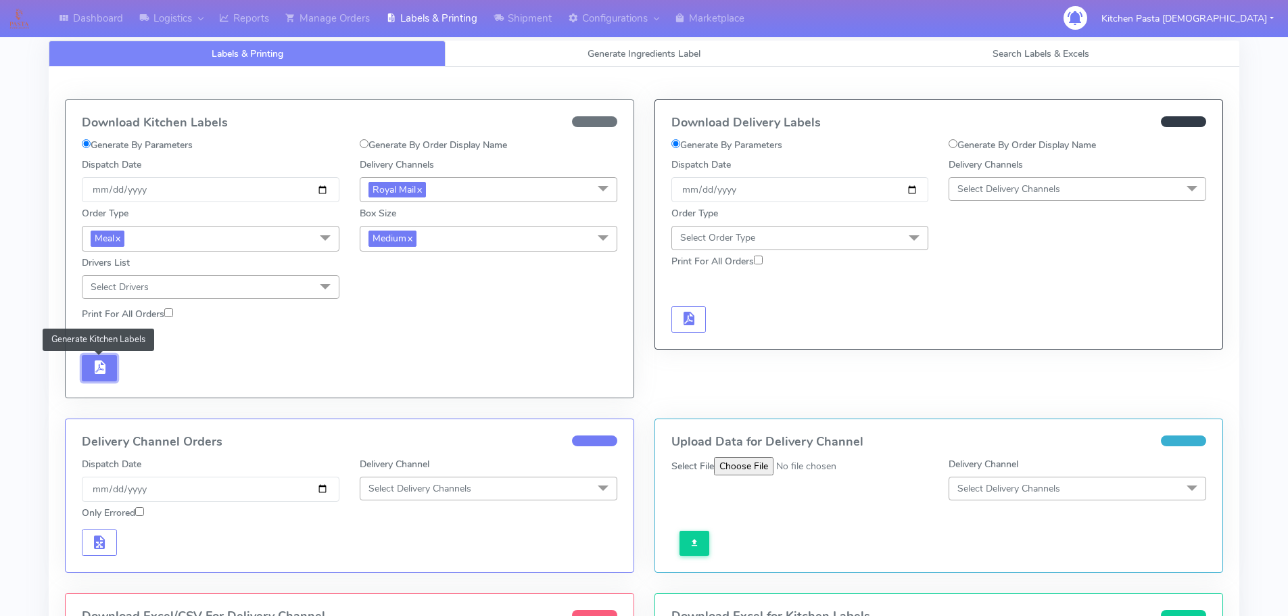
click at [100, 372] on span "button" at bounding box center [99, 370] width 16 height 13
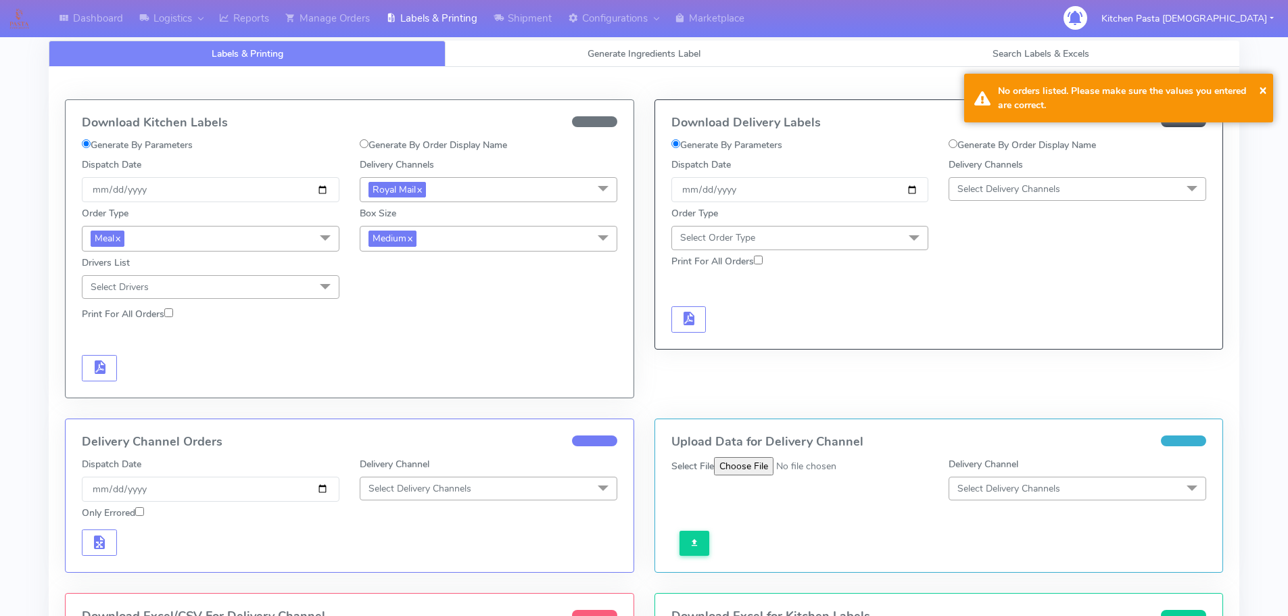
click at [482, 239] on span "Medium x" at bounding box center [489, 238] width 258 height 25
click at [418, 364] on div "Large" at bounding box center [488, 370] width 243 height 14
click at [101, 371] on span "button" at bounding box center [99, 370] width 16 height 13
click at [483, 238] on span "Large x" at bounding box center [489, 238] width 258 height 25
click at [396, 394] on div "Mega" at bounding box center [488, 392] width 243 height 14
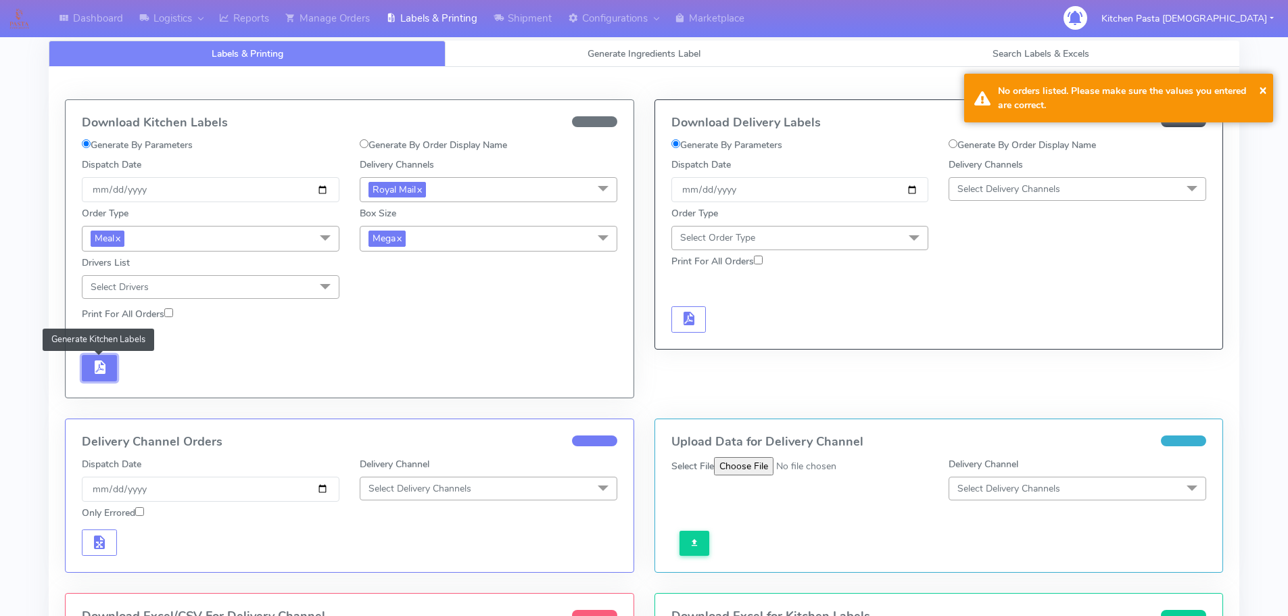
click at [97, 365] on span "button" at bounding box center [99, 370] width 16 height 13
